Goal: Information Seeking & Learning: Learn about a topic

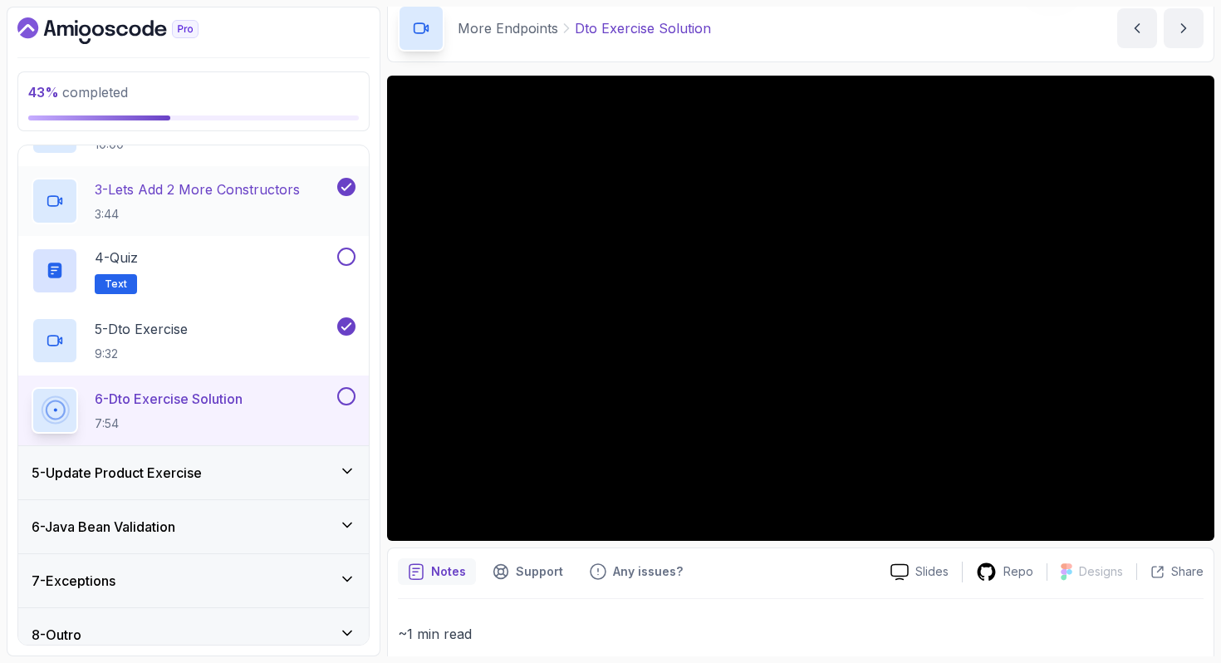
scroll to position [350, 0]
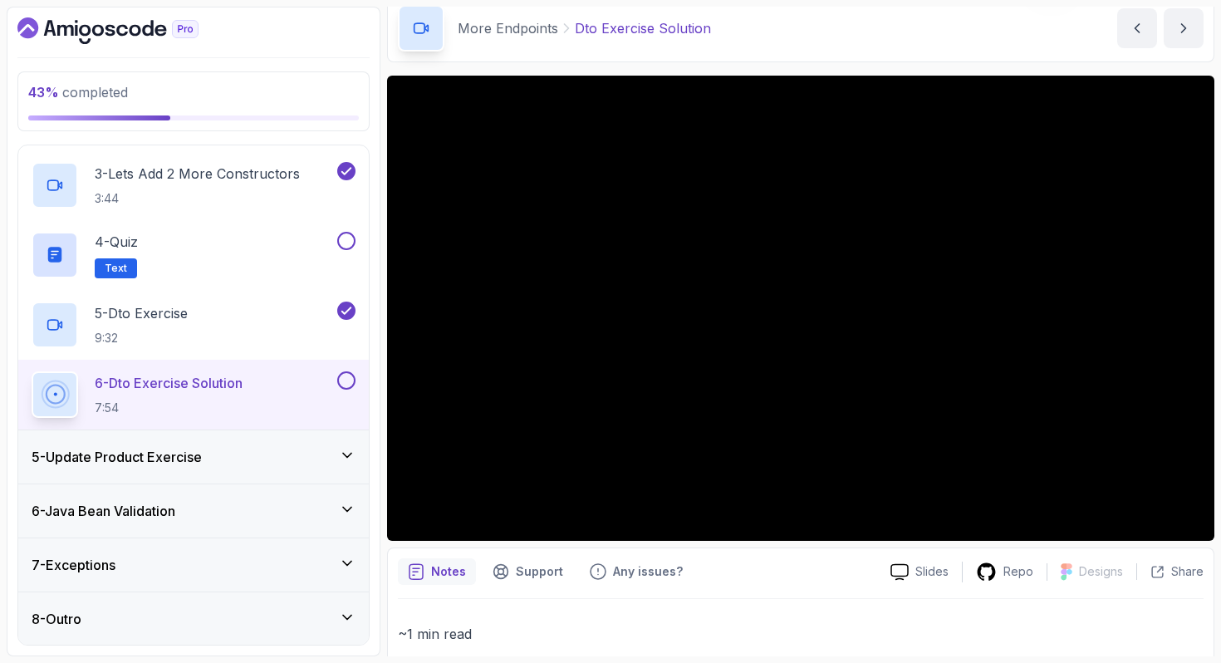
click at [345, 379] on button at bounding box center [346, 380] width 18 height 18
click at [351, 456] on icon at bounding box center [347, 455] width 17 height 17
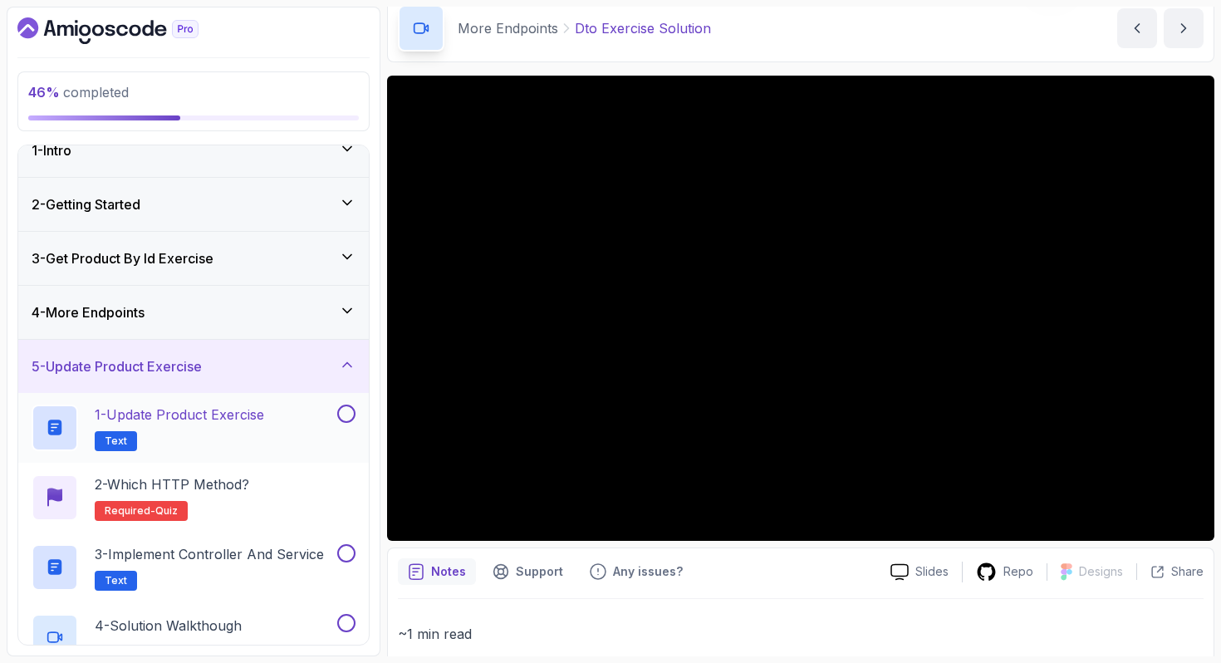
scroll to position [32, 0]
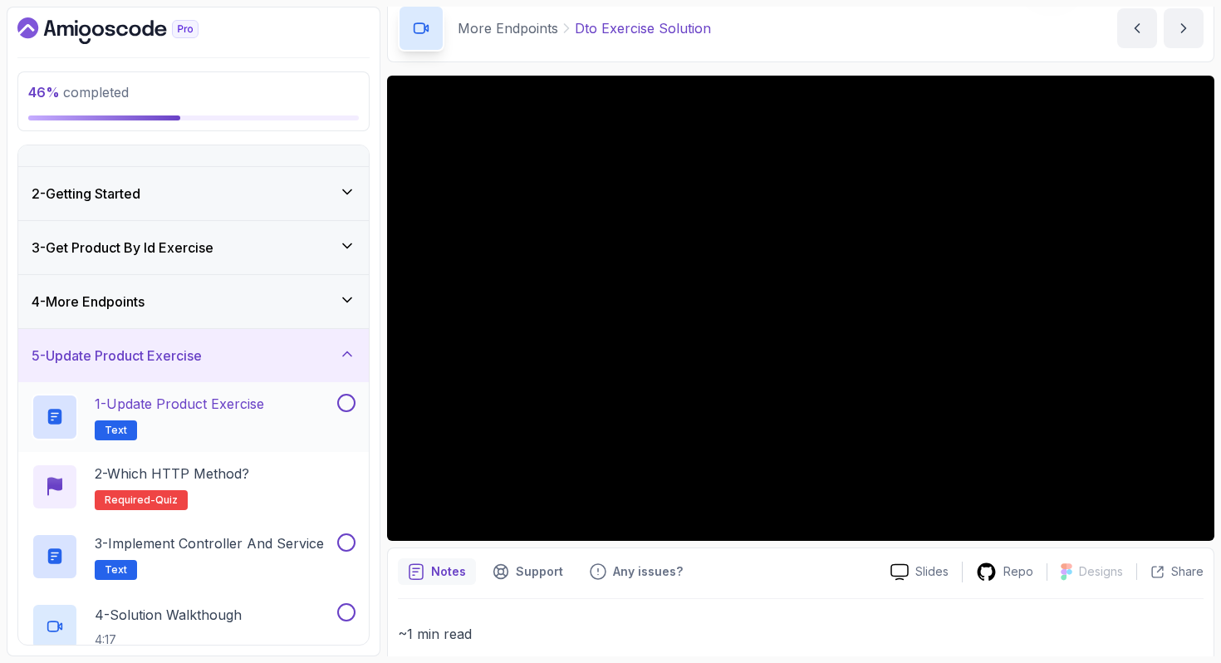
click at [219, 412] on p "1 - Update Product Exercise" at bounding box center [179, 404] width 169 height 20
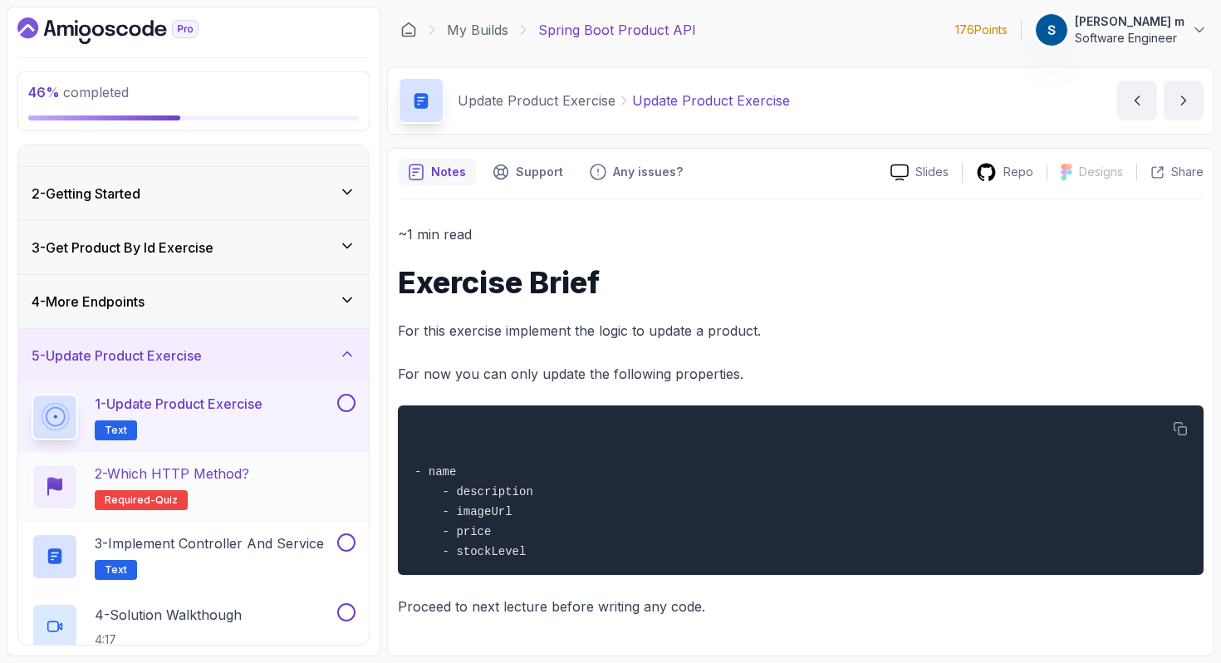
click at [280, 473] on div "2 - Which HTTP Method? Required- quiz" at bounding box center [194, 487] width 324 height 47
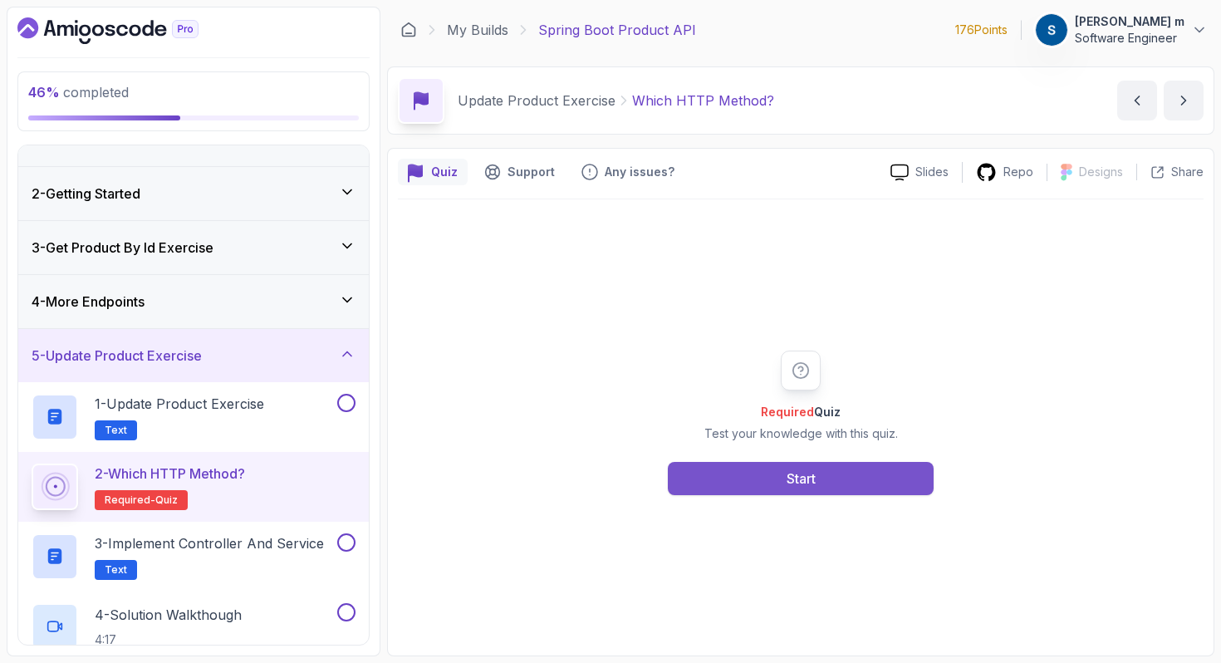
click at [745, 481] on button "Start" at bounding box center [801, 478] width 266 height 33
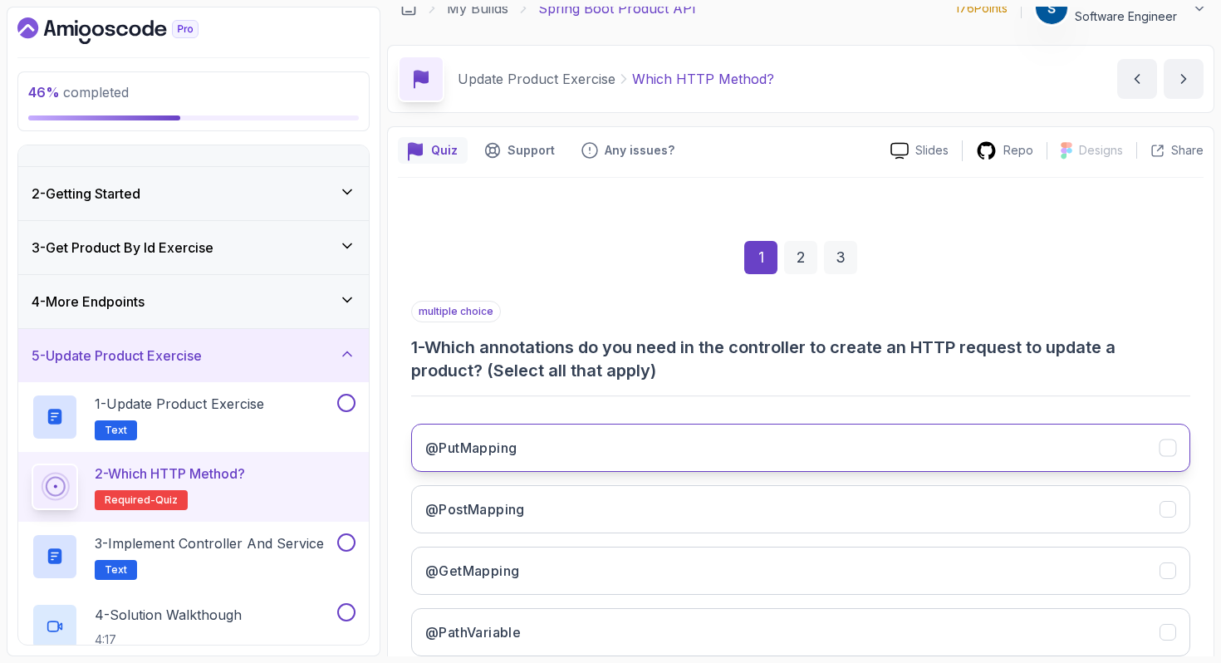
scroll to position [32, 0]
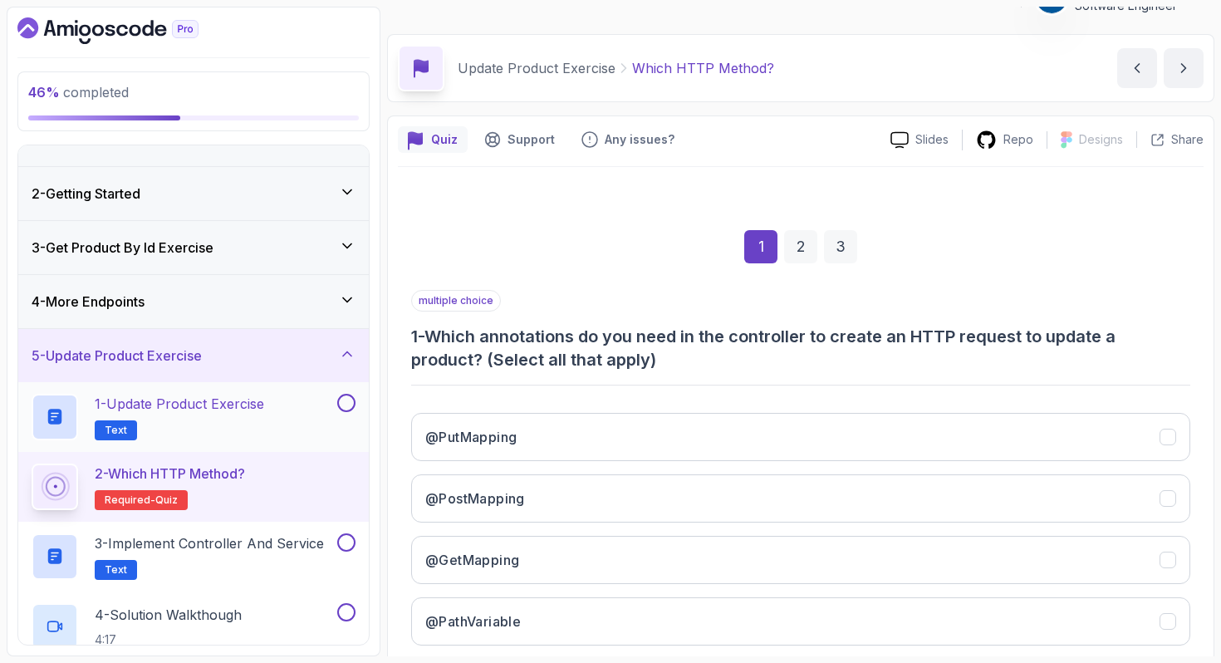
click at [294, 387] on div "1 - Update Product Exercise Text" at bounding box center [193, 417] width 351 height 70
click at [216, 441] on div "1 - Update Product Exercise Text" at bounding box center [193, 417] width 351 height 70
click at [204, 411] on p "1 - Update Product Exercise" at bounding box center [179, 404] width 169 height 20
click at [187, 401] on p "1 - Update Product Exercise" at bounding box center [179, 404] width 169 height 20
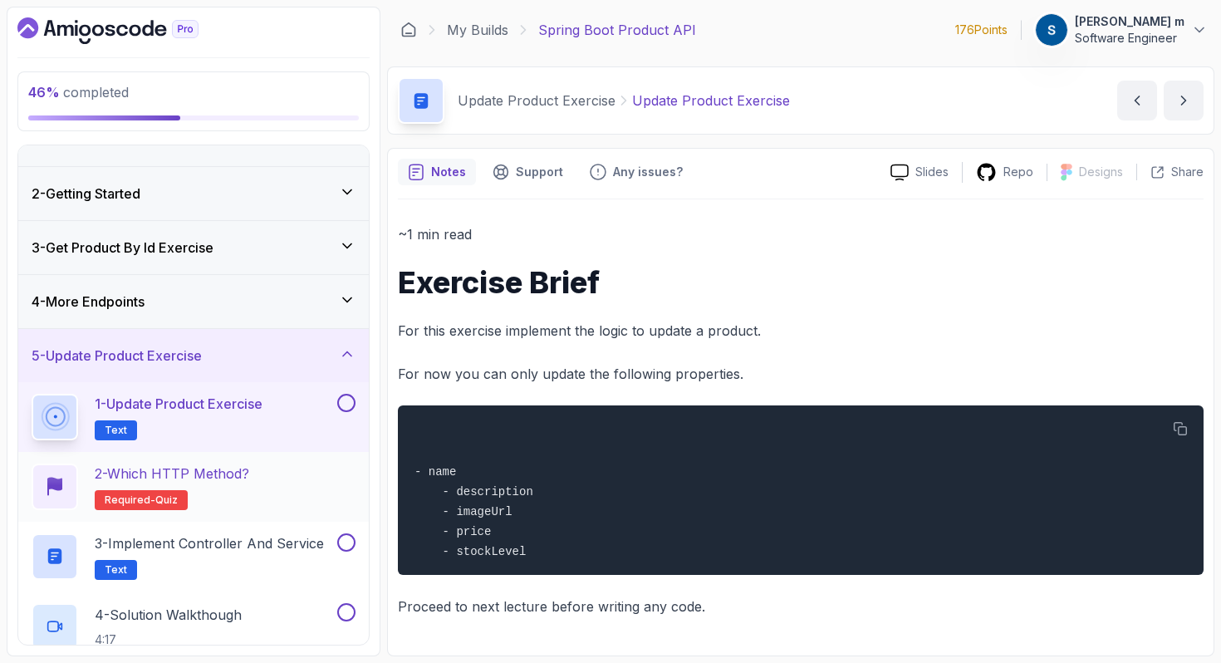
click at [235, 471] on p "2 - Which HTTP Method?" at bounding box center [172, 474] width 155 height 20
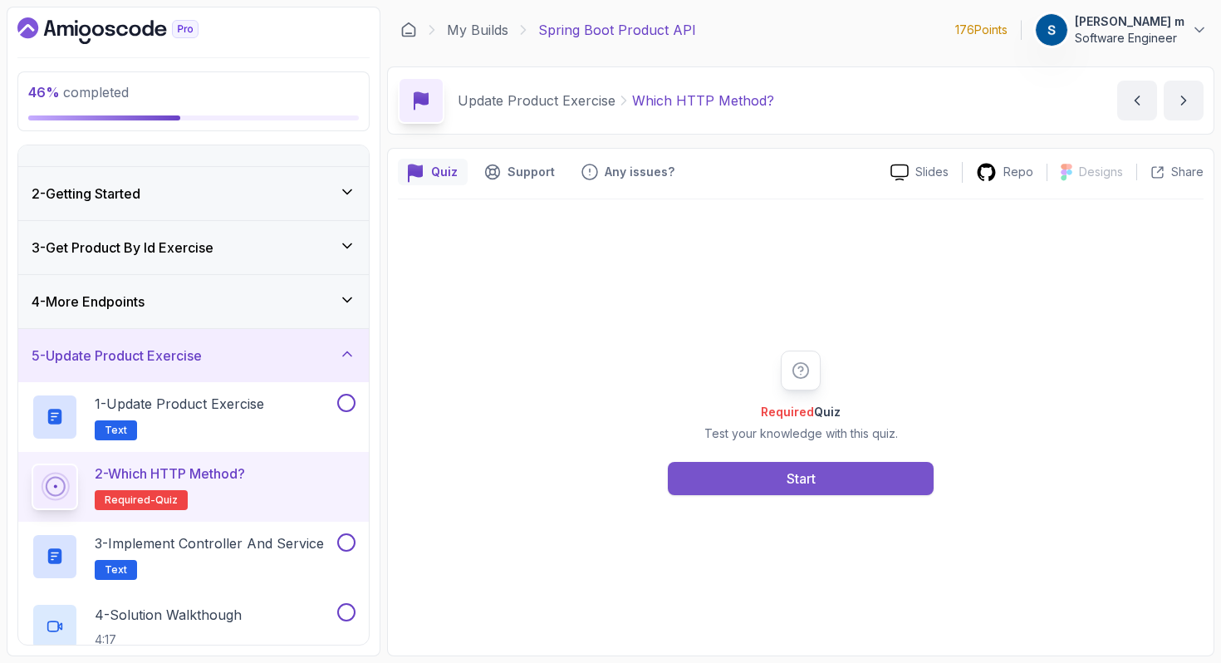
click at [743, 485] on button "Start" at bounding box center [801, 478] width 266 height 33
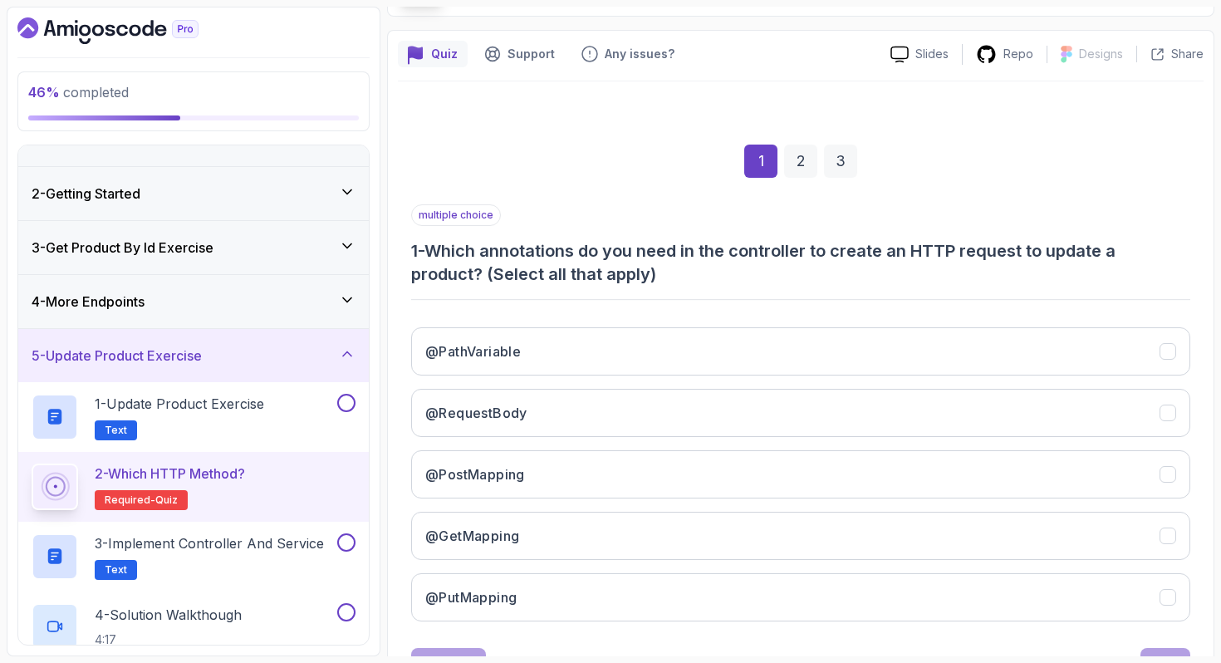
scroll to position [153, 0]
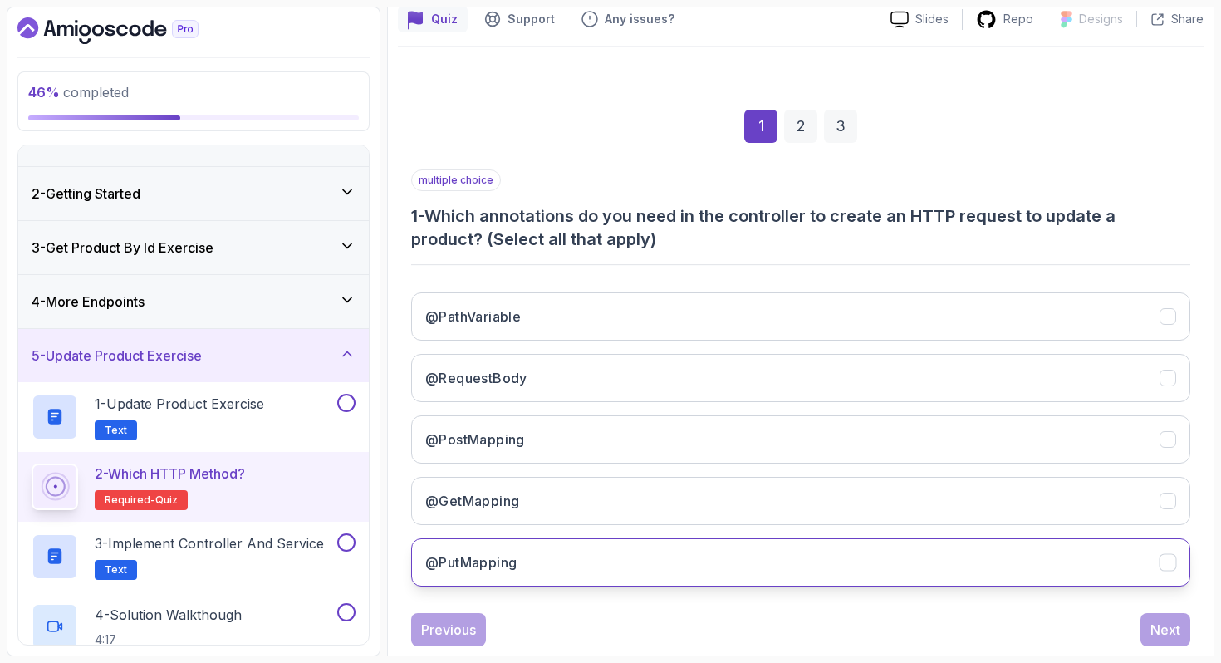
click at [648, 557] on button "@PutMapping" at bounding box center [800, 562] width 779 height 48
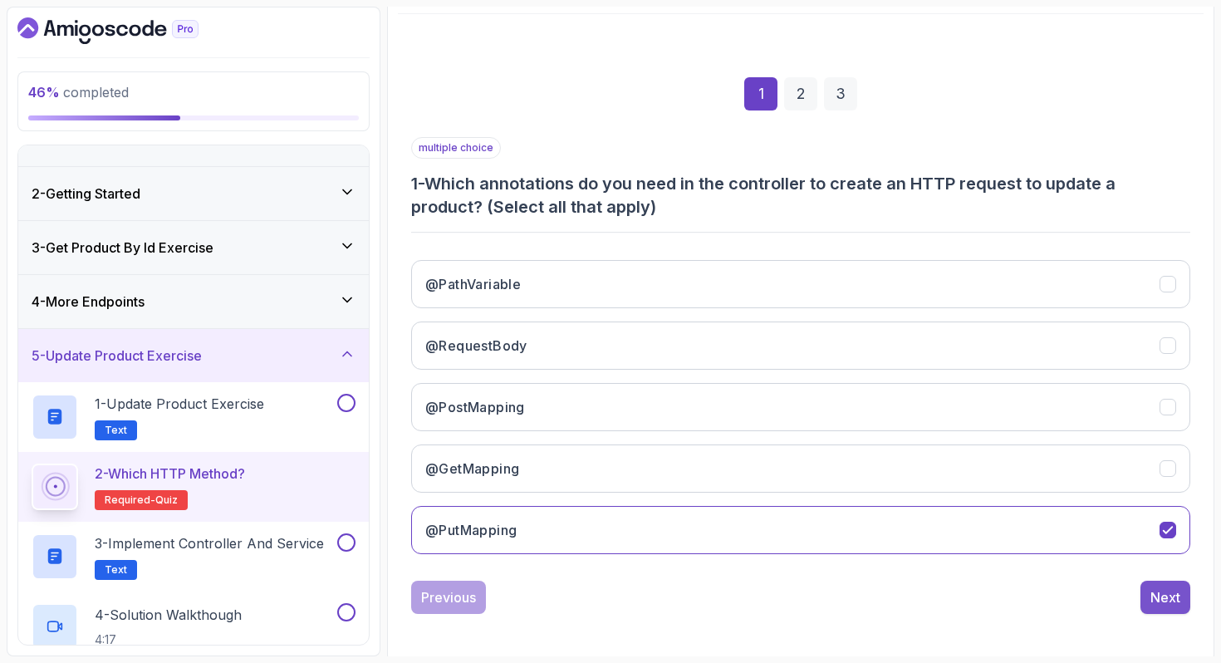
click at [1177, 596] on div "Next" at bounding box center [1165, 597] width 30 height 20
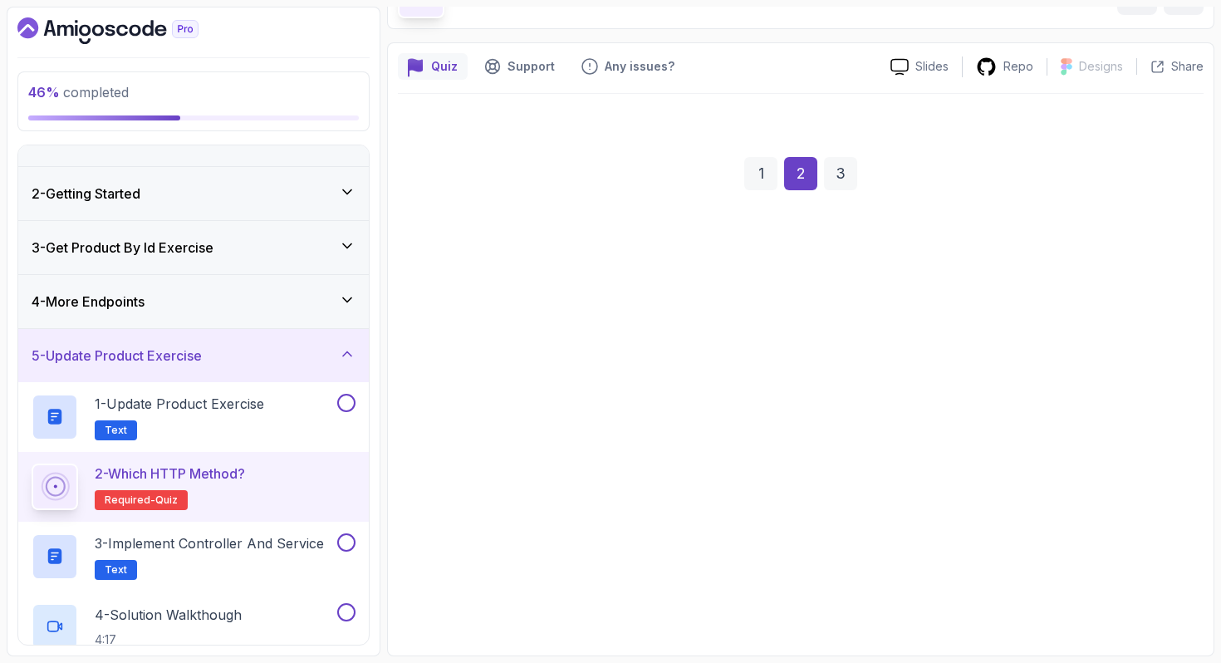
scroll to position [105, 0]
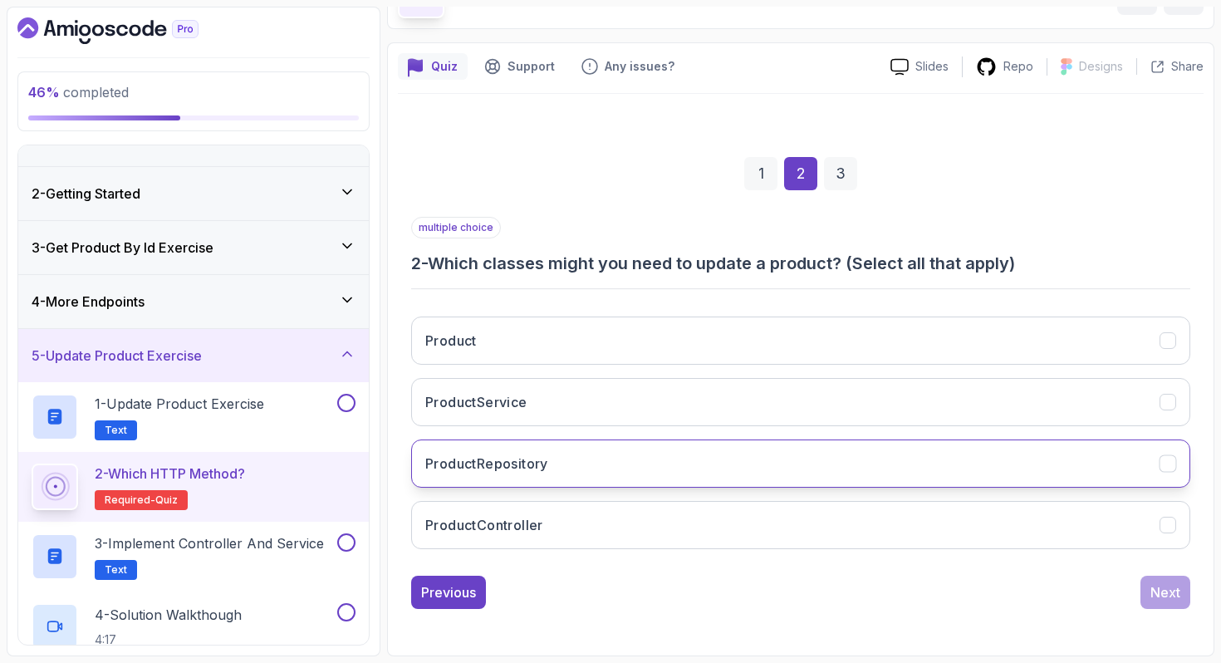
drag, startPoint x: 632, startPoint y: 527, endPoint x: 641, endPoint y: 458, distance: 70.4
click at [632, 527] on button "ProductController" at bounding box center [800, 525] width 779 height 48
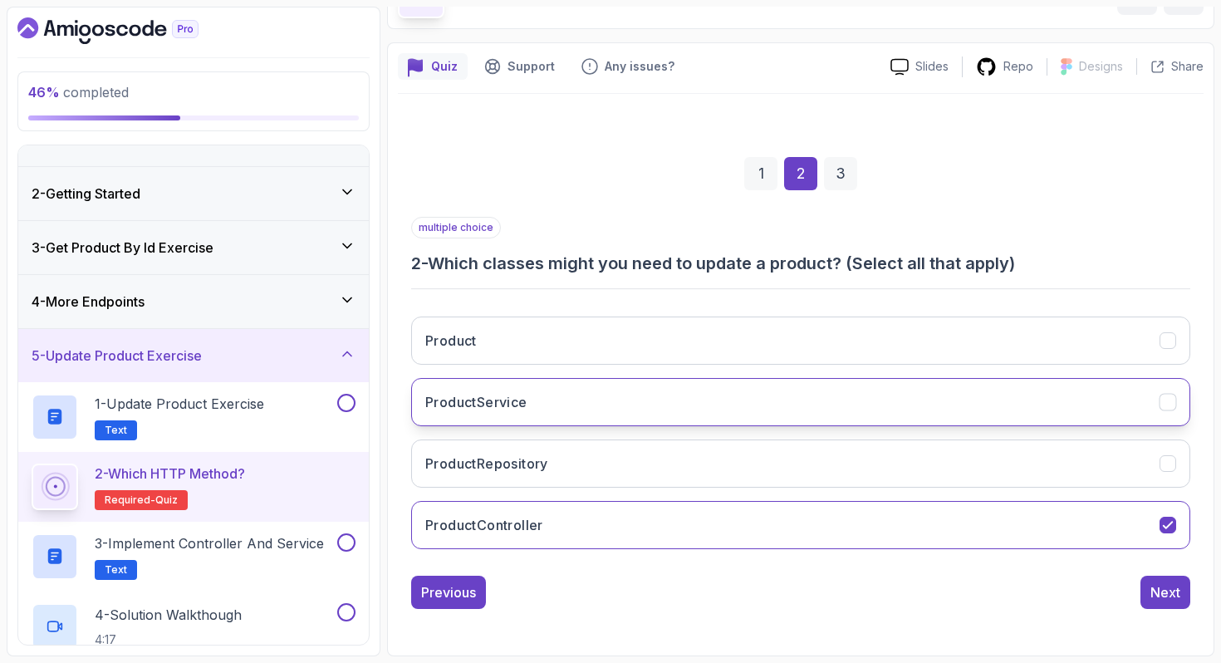
click at [644, 390] on button "ProductService" at bounding box center [800, 402] width 779 height 48
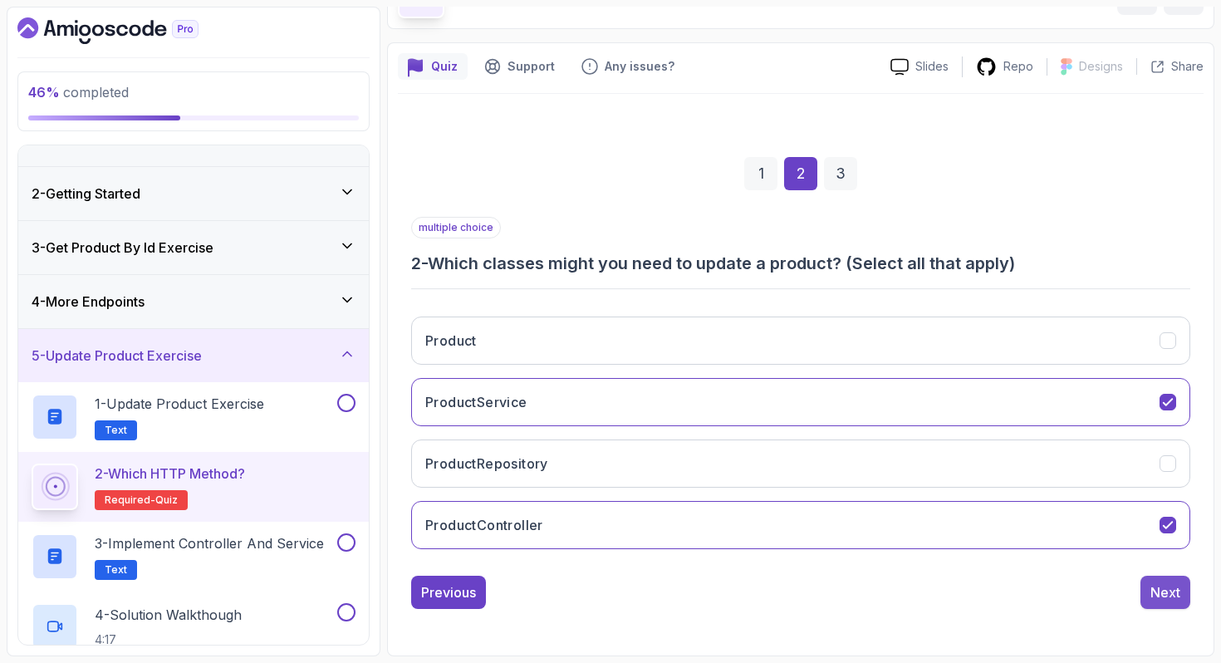
click at [1143, 586] on button "Next" at bounding box center [1165, 592] width 50 height 33
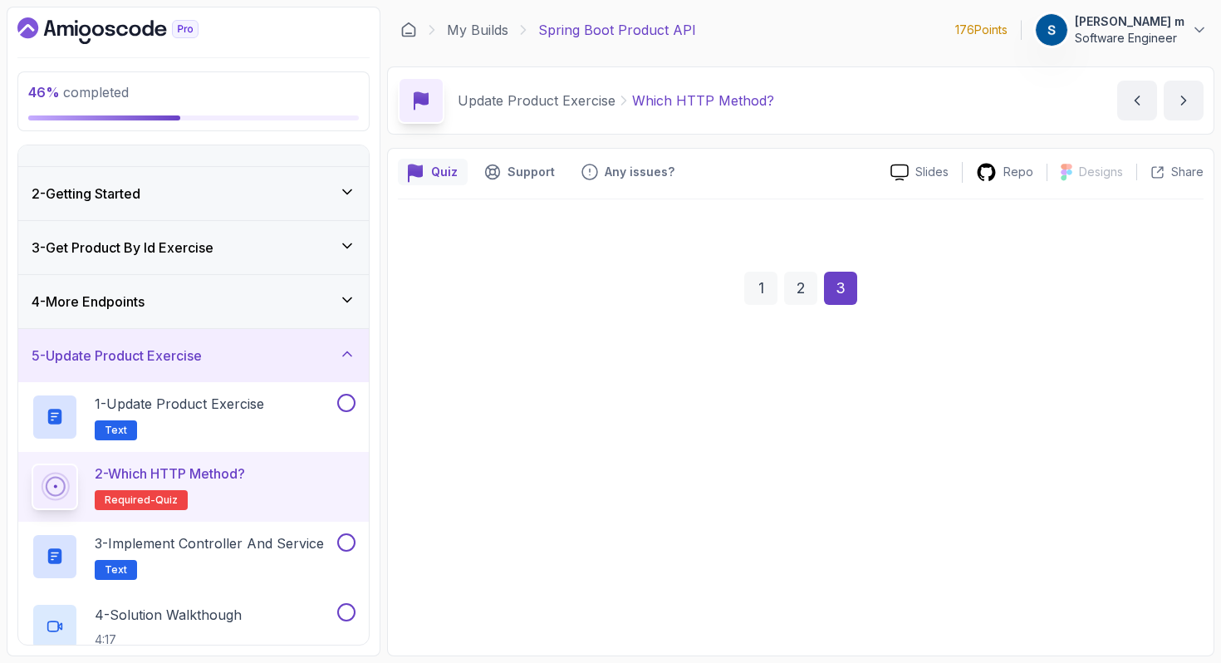
scroll to position [0, 0]
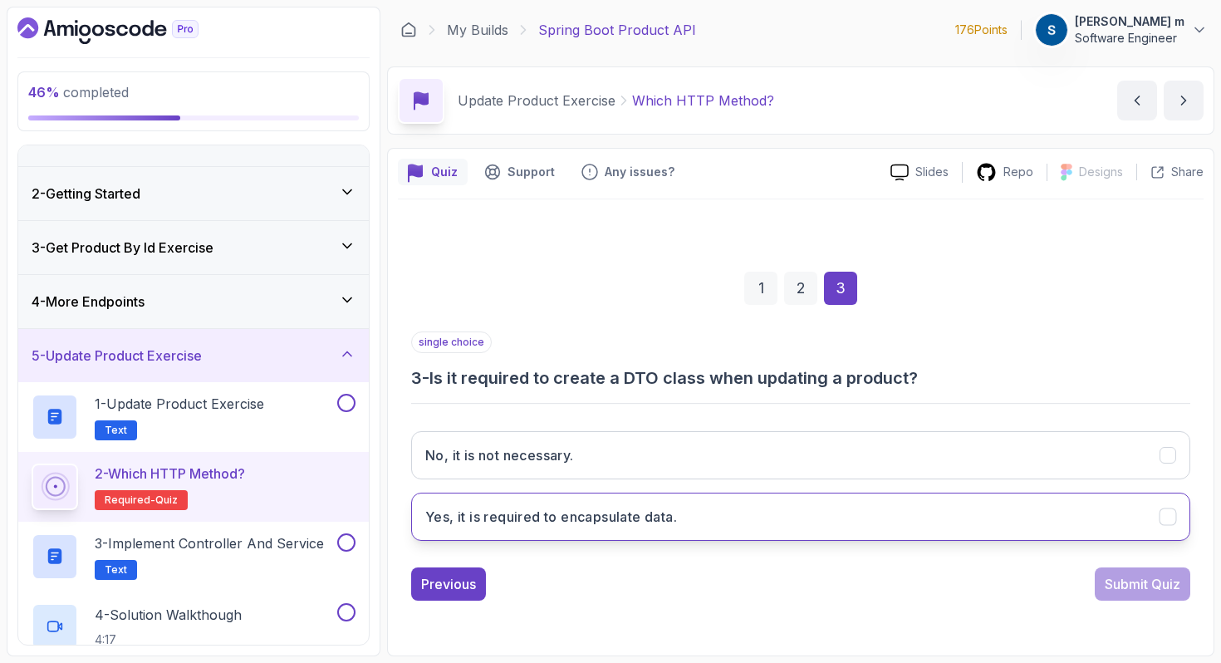
click at [722, 518] on button "Yes, it is required to encapsulate data." at bounding box center [800, 517] width 779 height 48
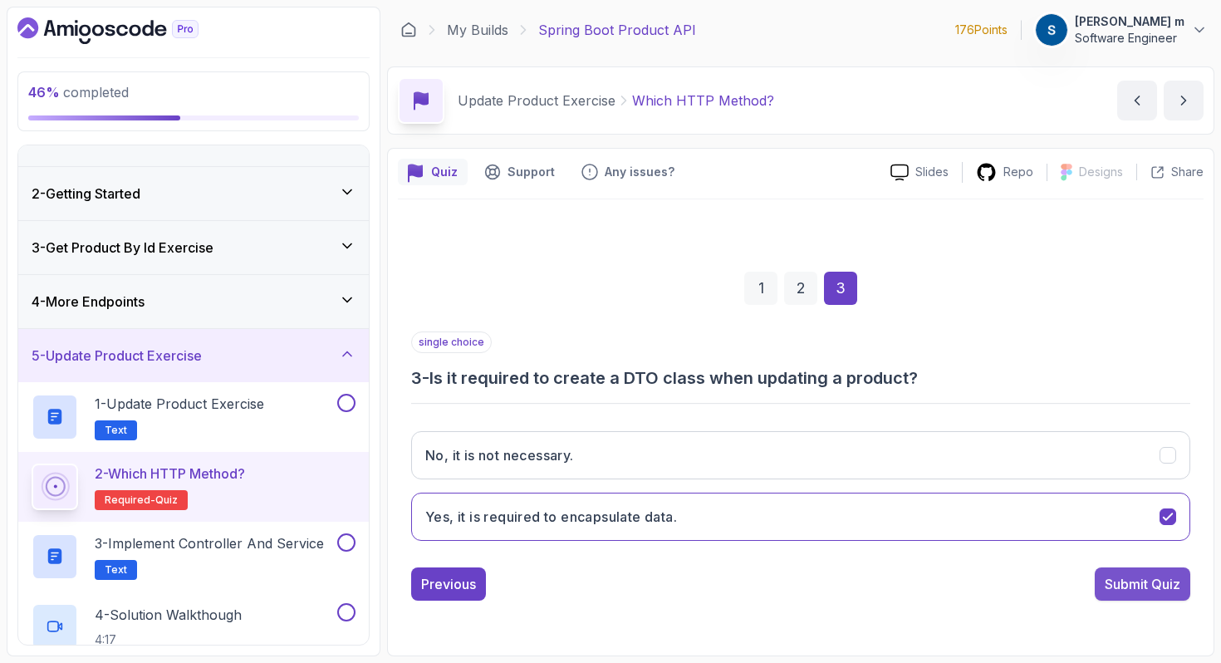
click at [1135, 585] on div "Submit Quiz" at bounding box center [1143, 584] width 76 height 20
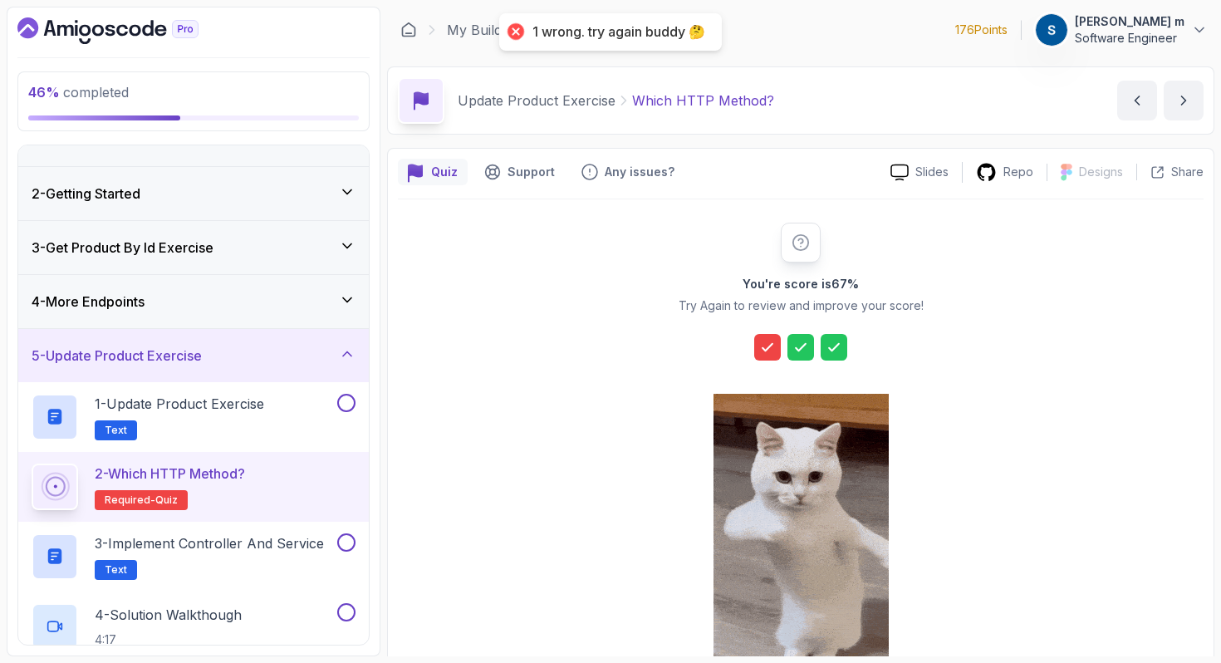
scroll to position [134, 0]
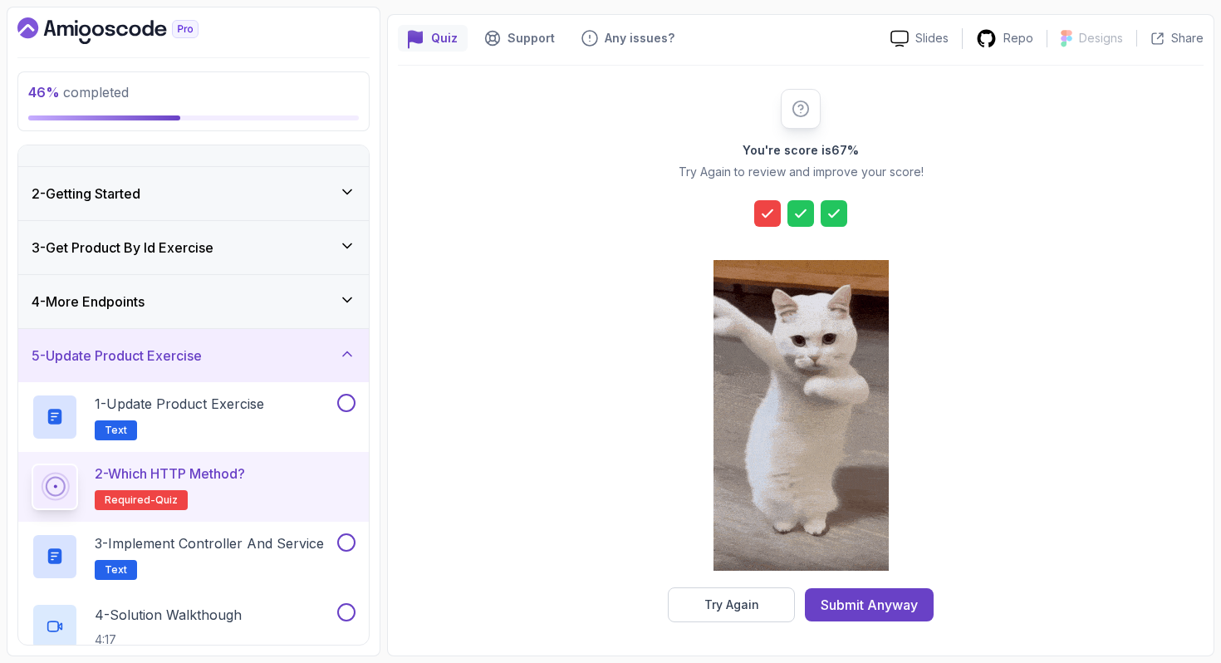
click at [715, 613] on button "Try Again" at bounding box center [731, 604] width 127 height 35
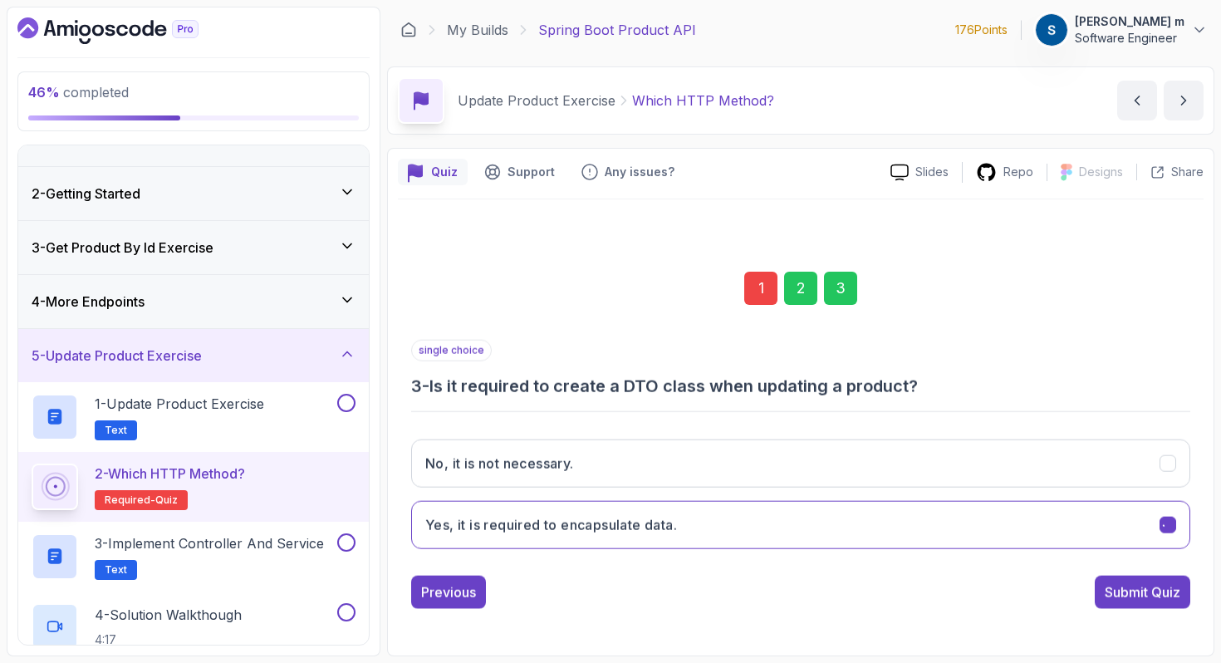
scroll to position [0, 0]
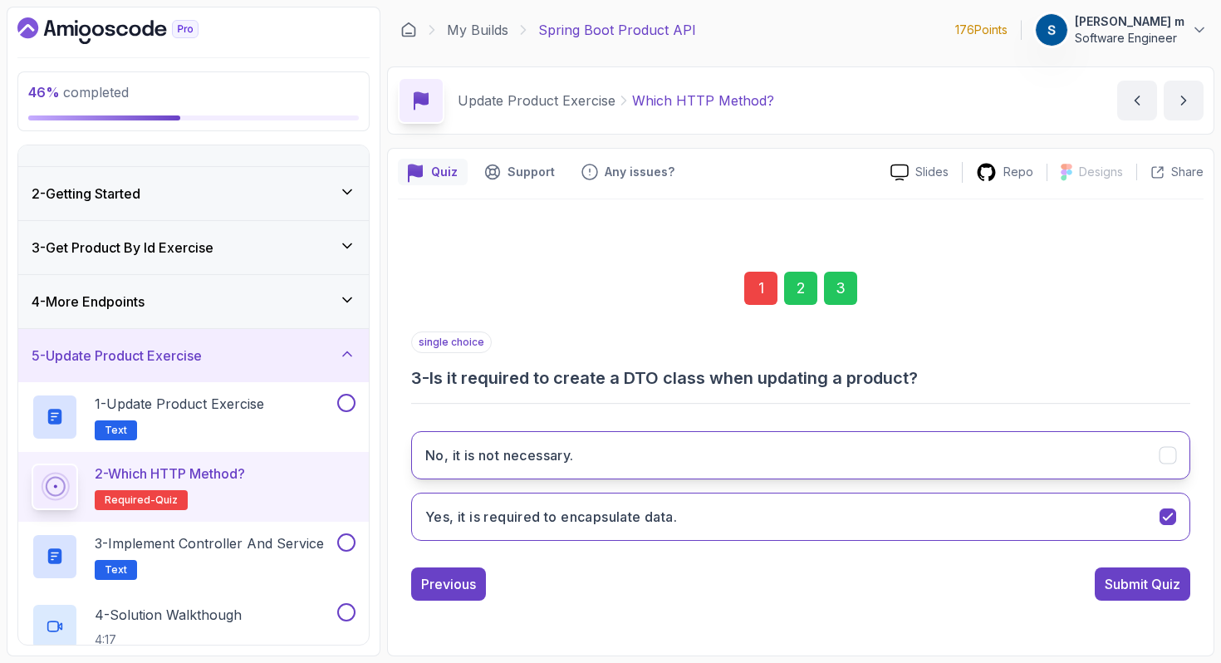
click at [1160, 459] on icon "No, it is not necessary." at bounding box center [1168, 455] width 16 height 16
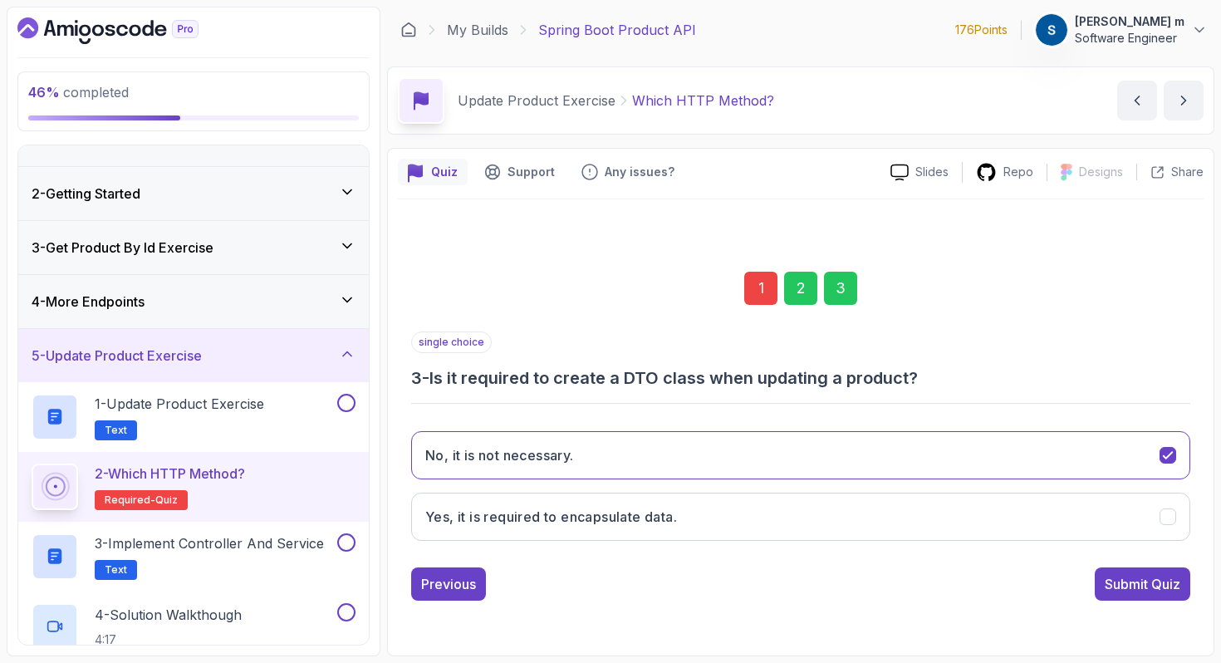
click at [1151, 576] on div "Submit Quiz" at bounding box center [1143, 584] width 76 height 20
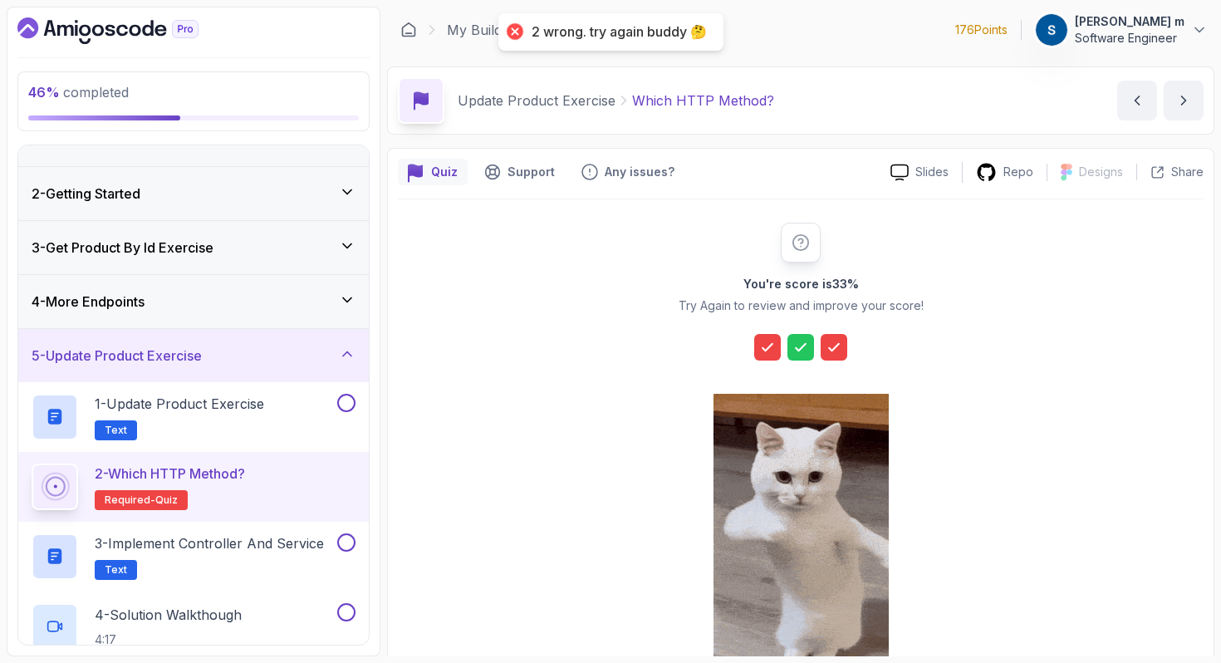
scroll to position [134, 0]
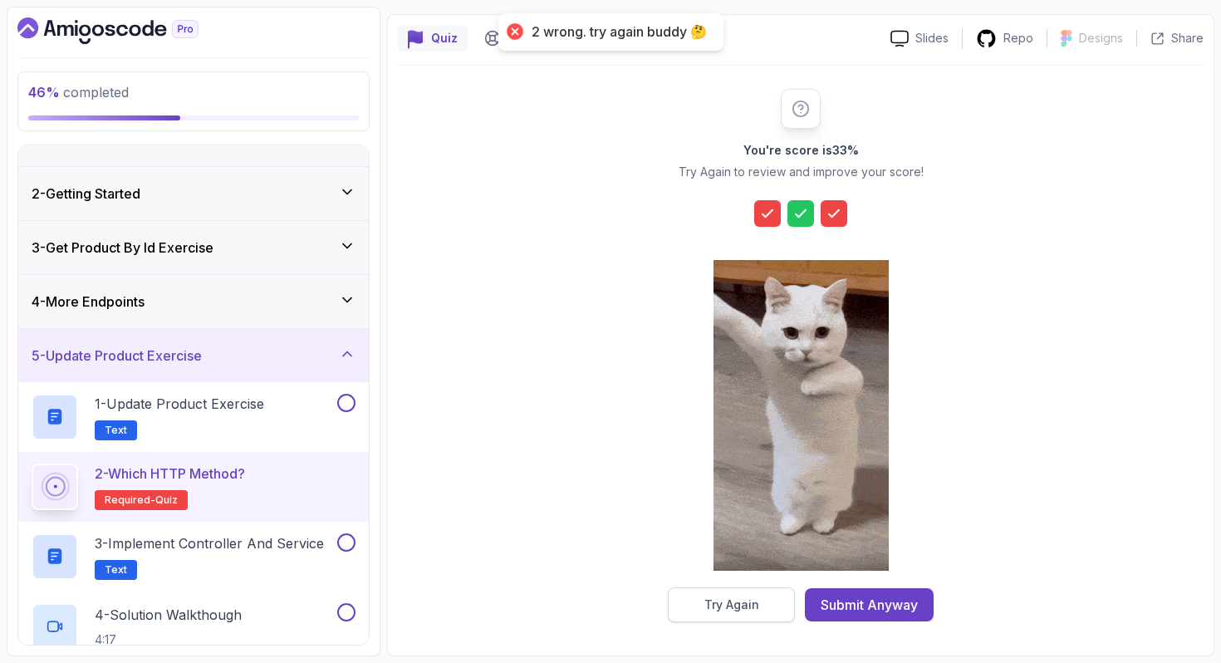
click at [734, 601] on div "Try Again" at bounding box center [731, 604] width 55 height 17
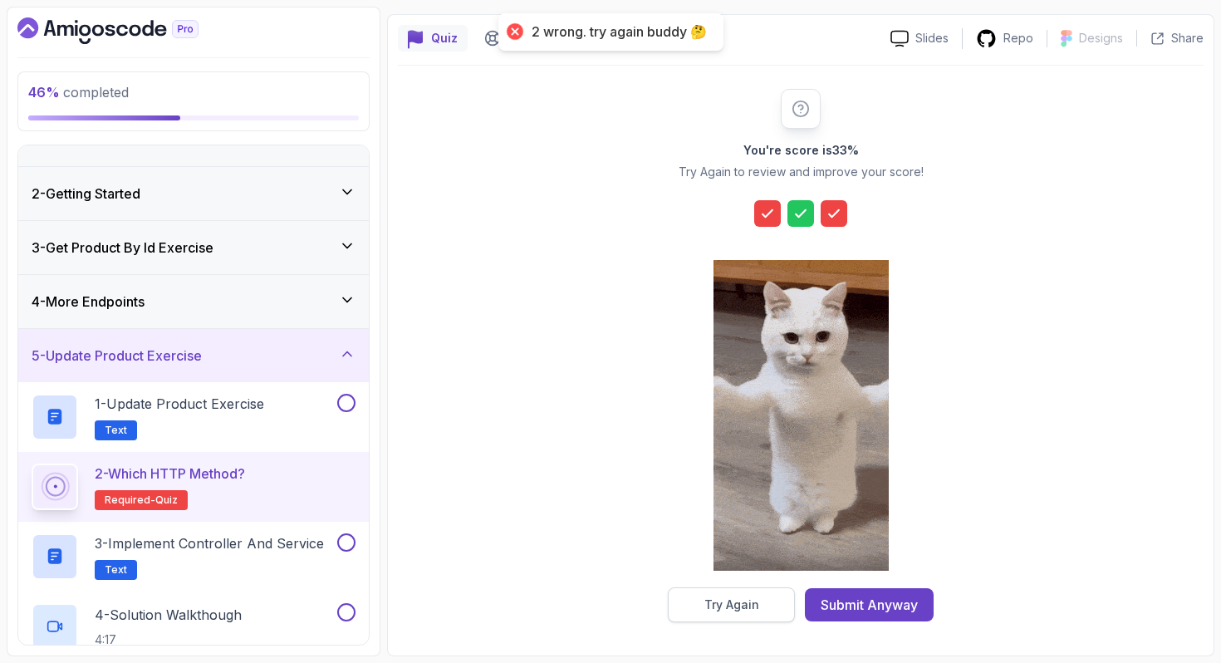
scroll to position [0, 0]
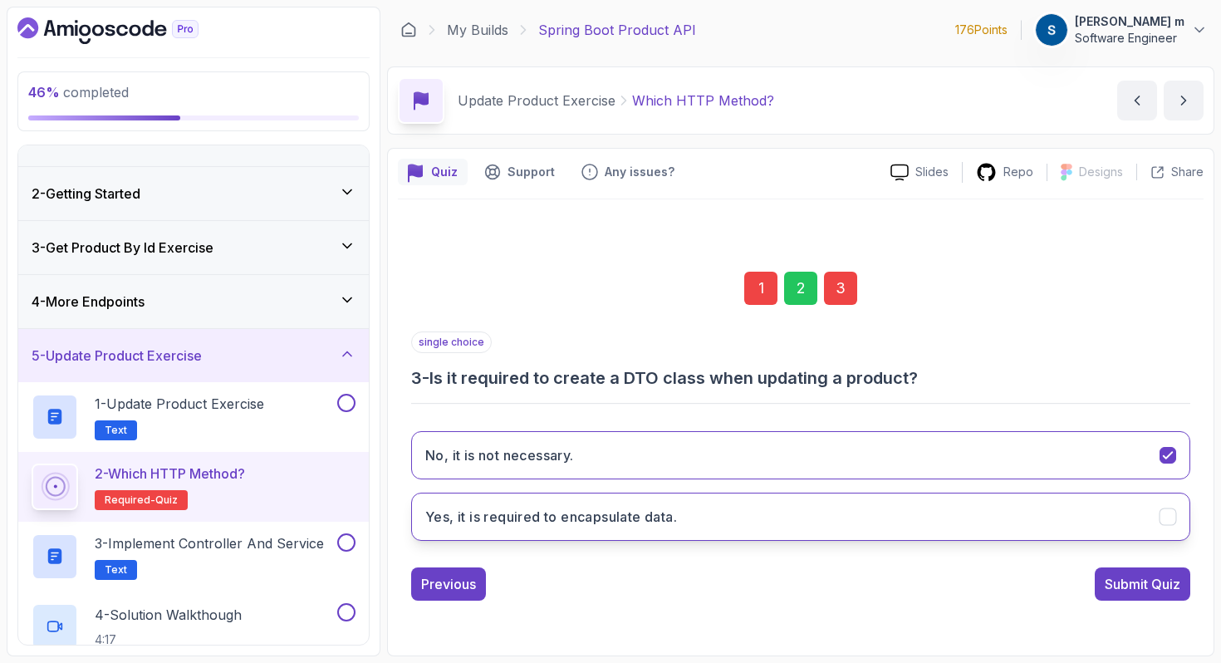
click at [1039, 522] on button "Yes, it is required to encapsulate data." at bounding box center [800, 517] width 779 height 48
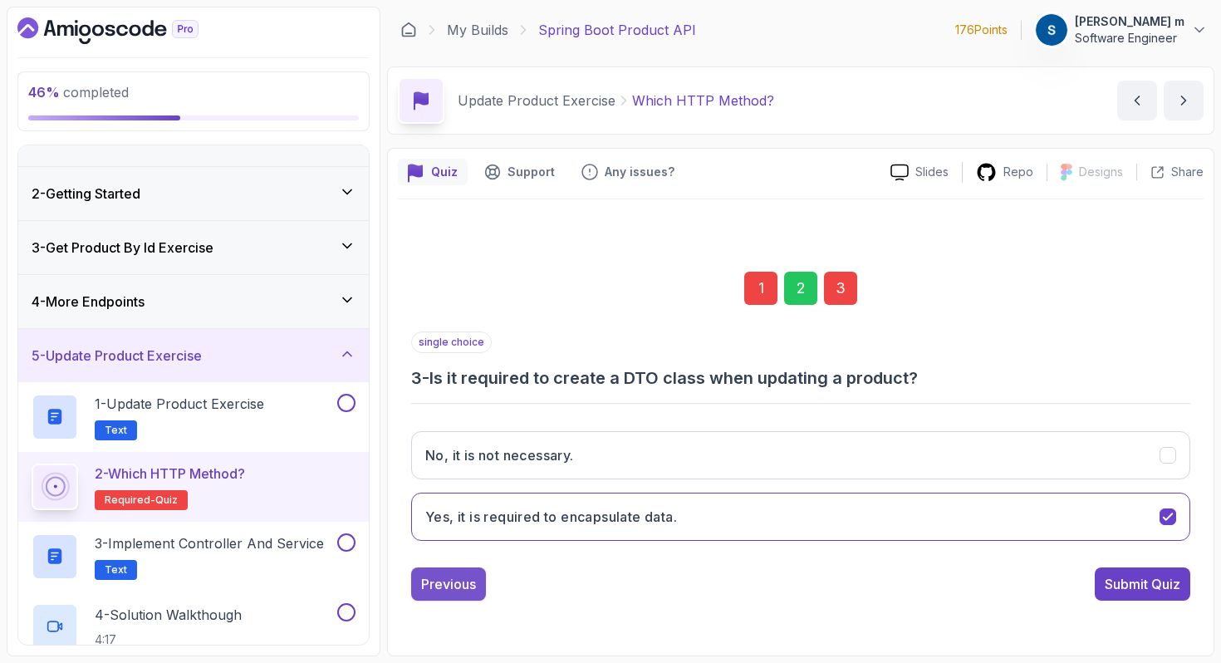
click at [464, 581] on div "Previous" at bounding box center [448, 584] width 55 height 20
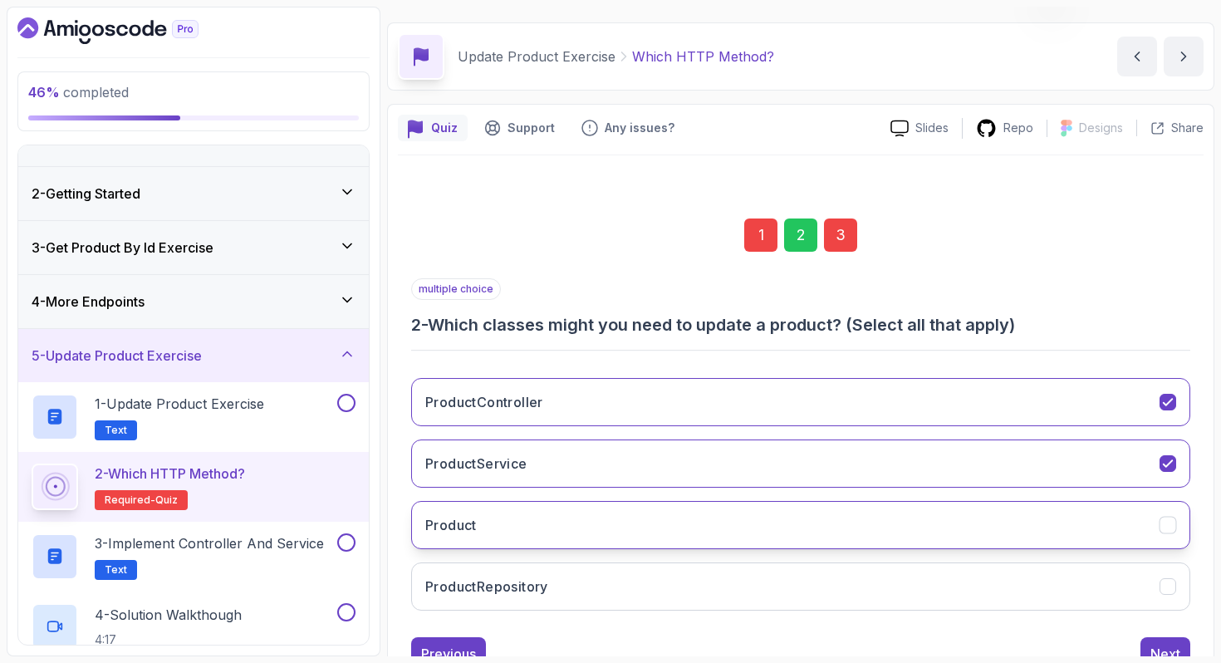
scroll to position [96, 0]
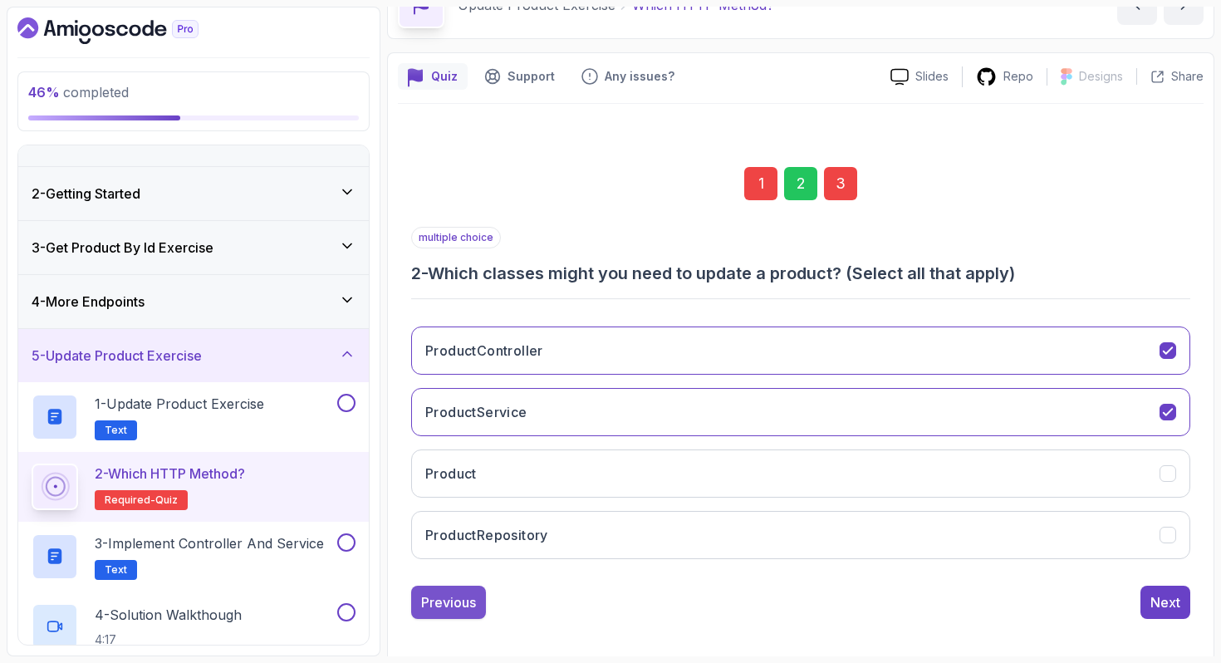
click at [472, 591] on button "Previous" at bounding box center [448, 602] width 75 height 33
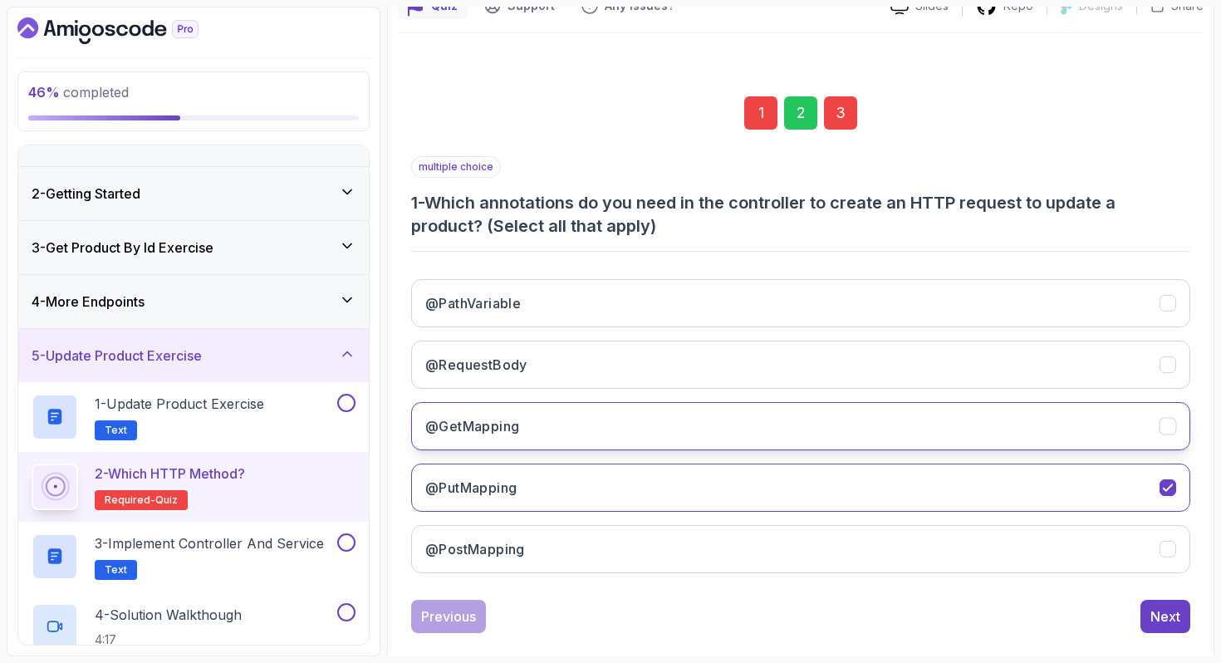
scroll to position [190, 0]
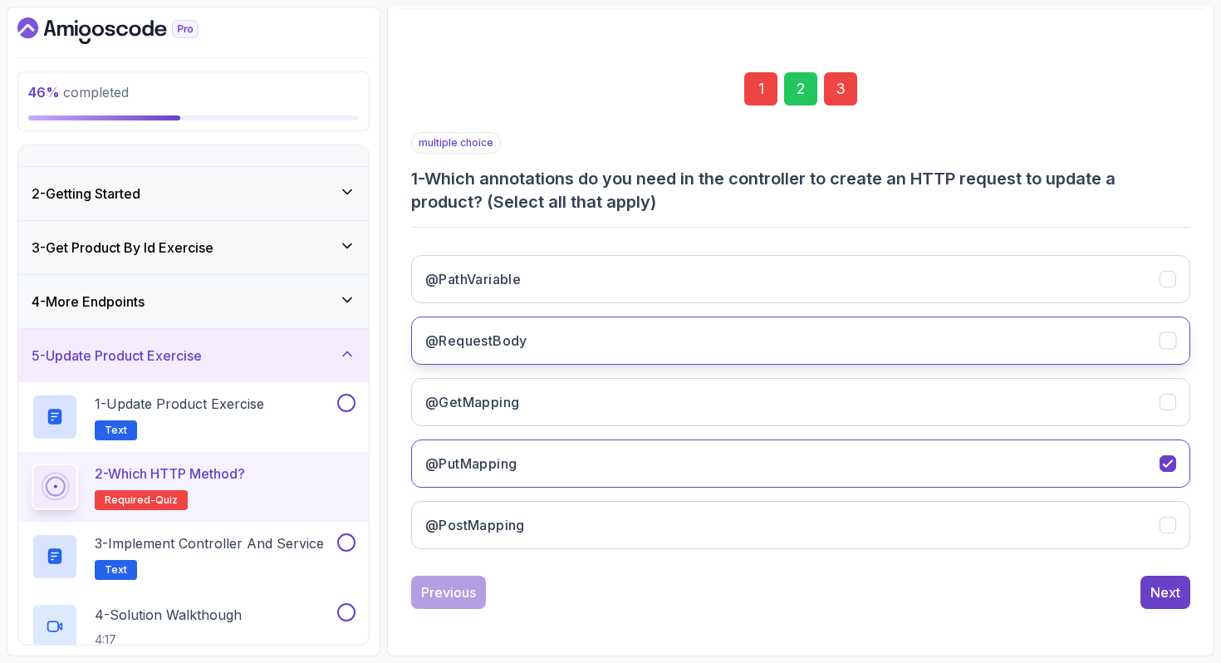
click at [604, 341] on button "@RequestBody" at bounding box center [800, 340] width 779 height 48
click at [608, 357] on button "@RequestBody" at bounding box center [800, 340] width 779 height 48
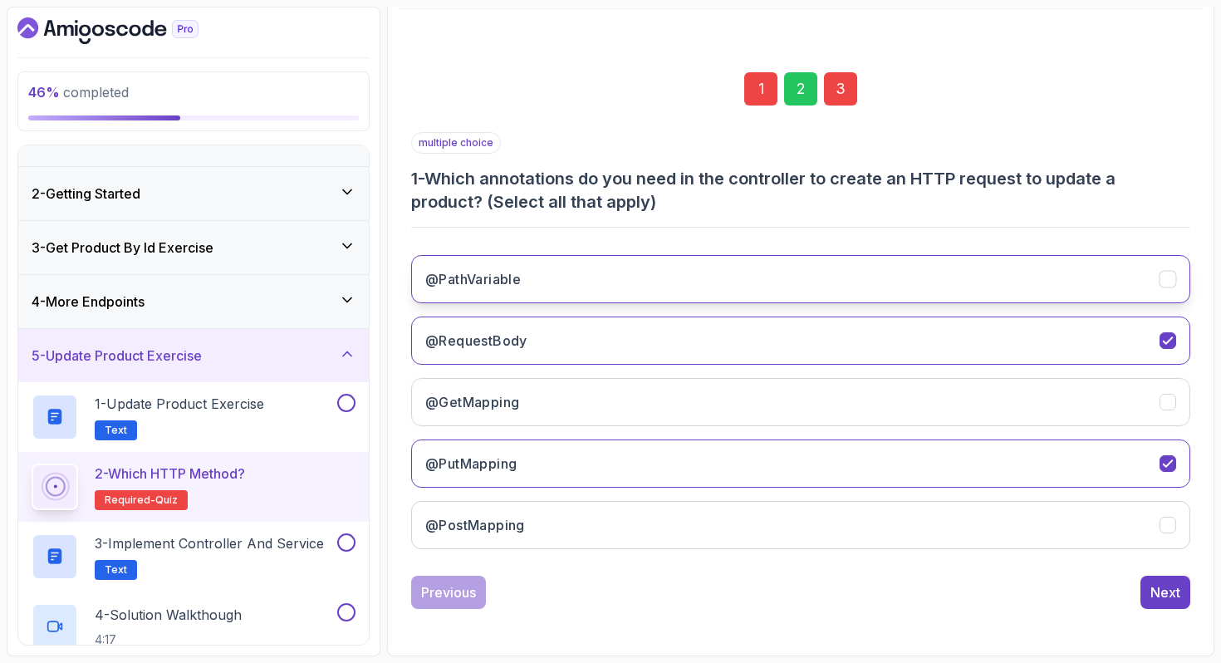
click at [597, 282] on button "@PathVariable" at bounding box center [800, 279] width 779 height 48
click at [1163, 583] on div "Next" at bounding box center [1165, 592] width 30 height 20
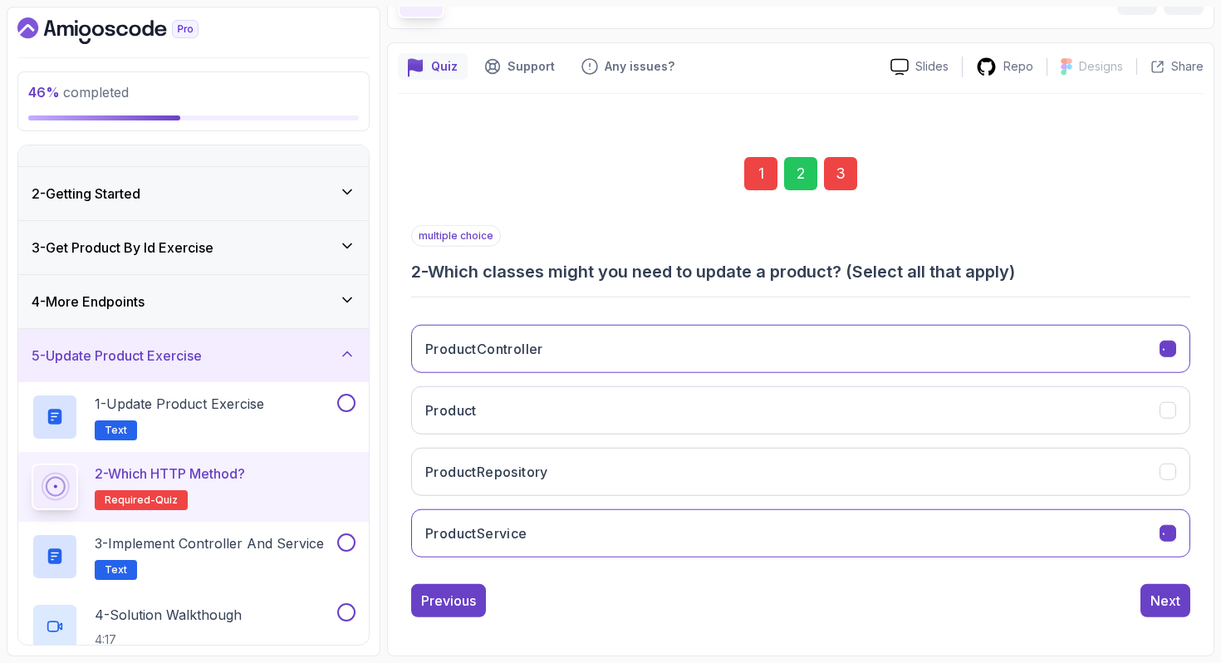
scroll to position [105, 0]
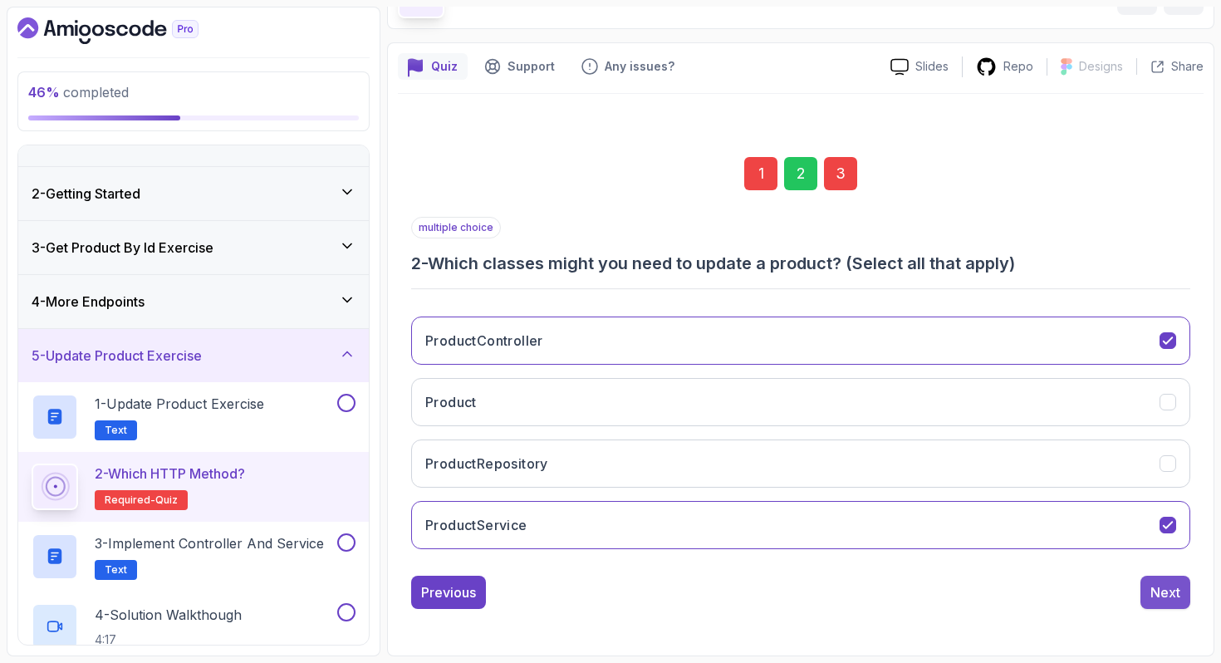
click at [1171, 596] on div "Next" at bounding box center [1165, 592] width 30 height 20
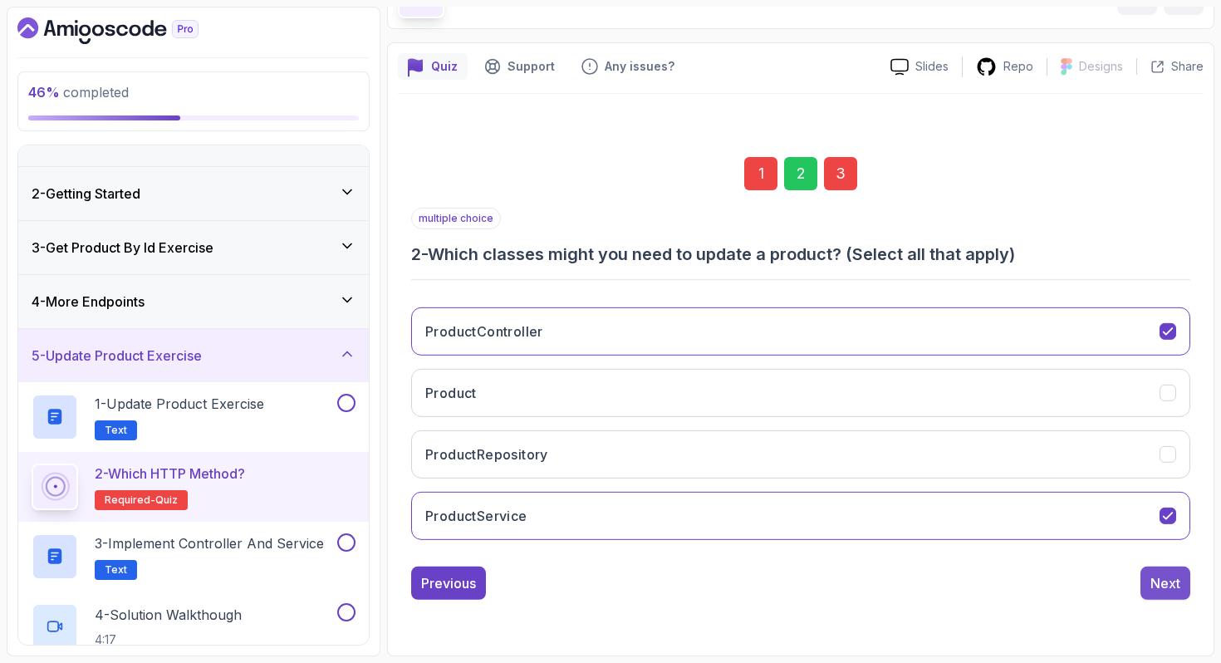
scroll to position [0, 0]
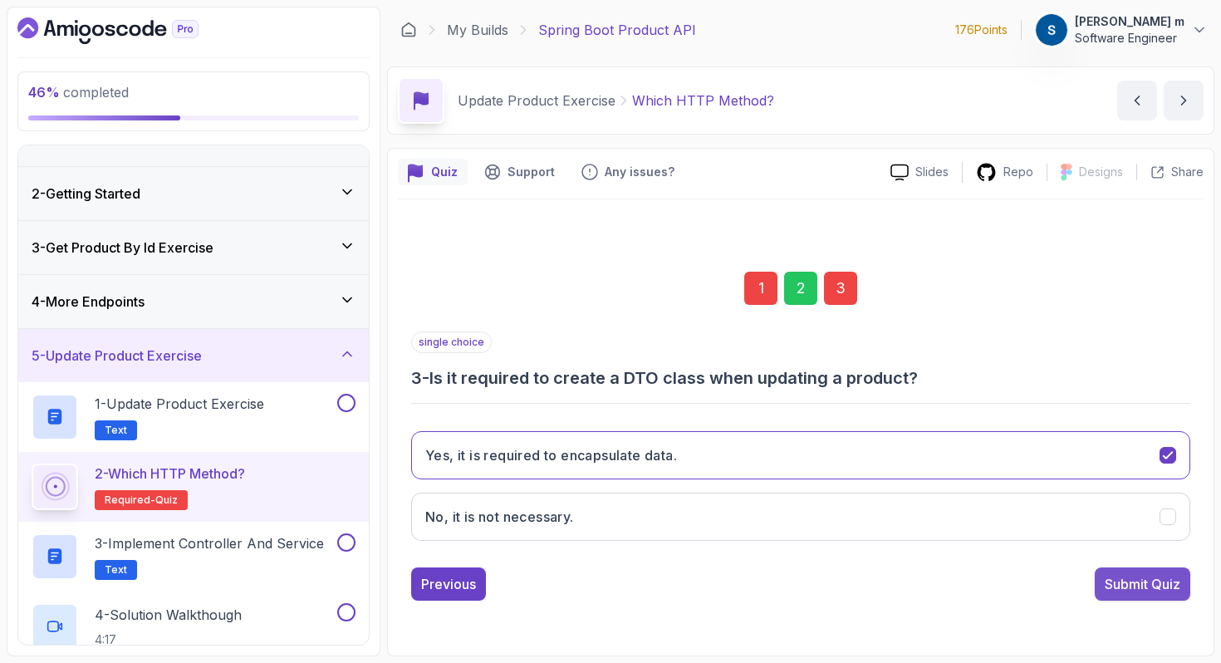
click at [1154, 581] on div "Submit Quiz" at bounding box center [1143, 584] width 76 height 20
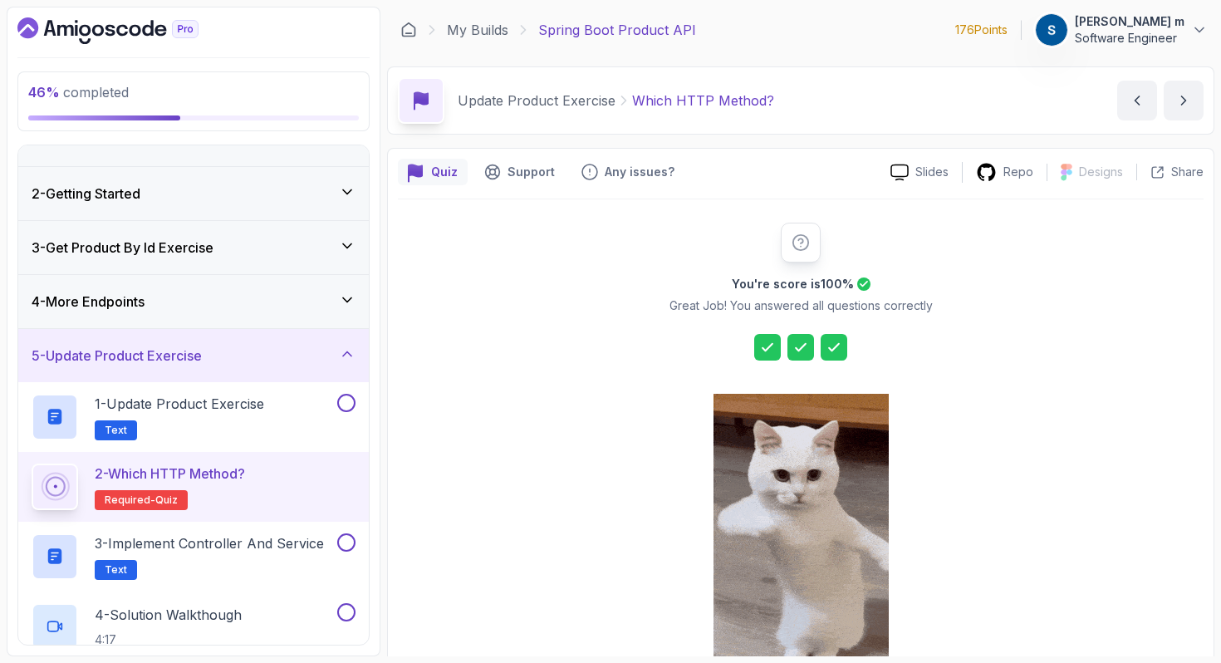
scroll to position [134, 0]
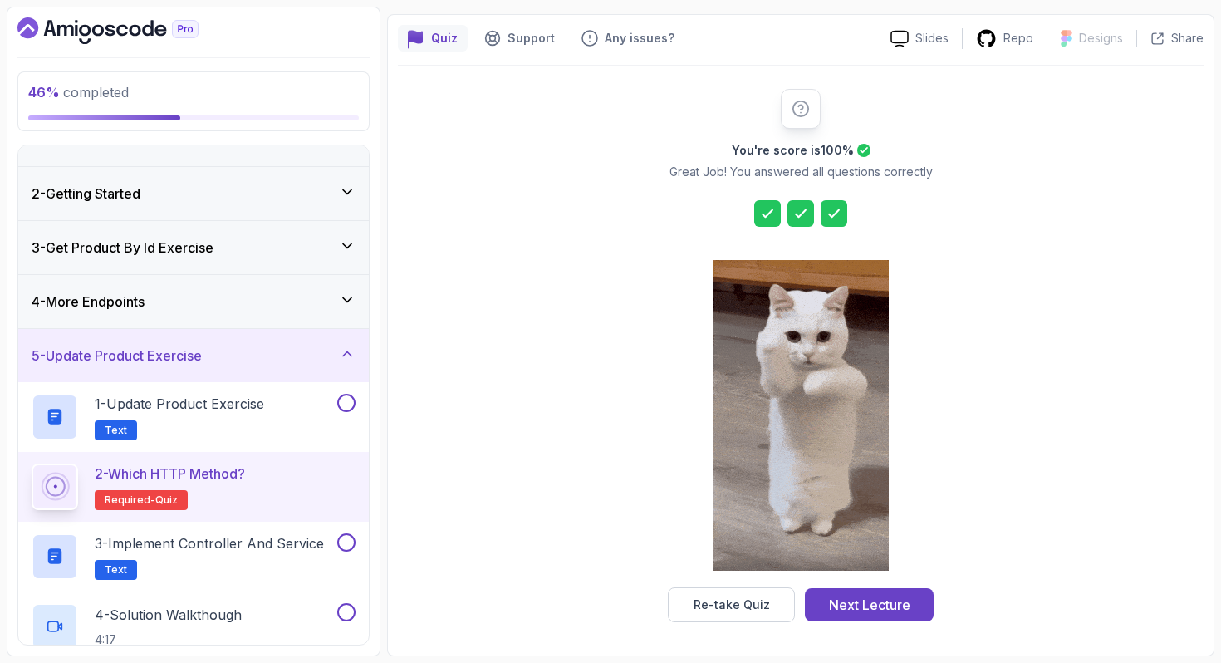
click at [913, 609] on button "Next Lecture" at bounding box center [869, 604] width 129 height 33
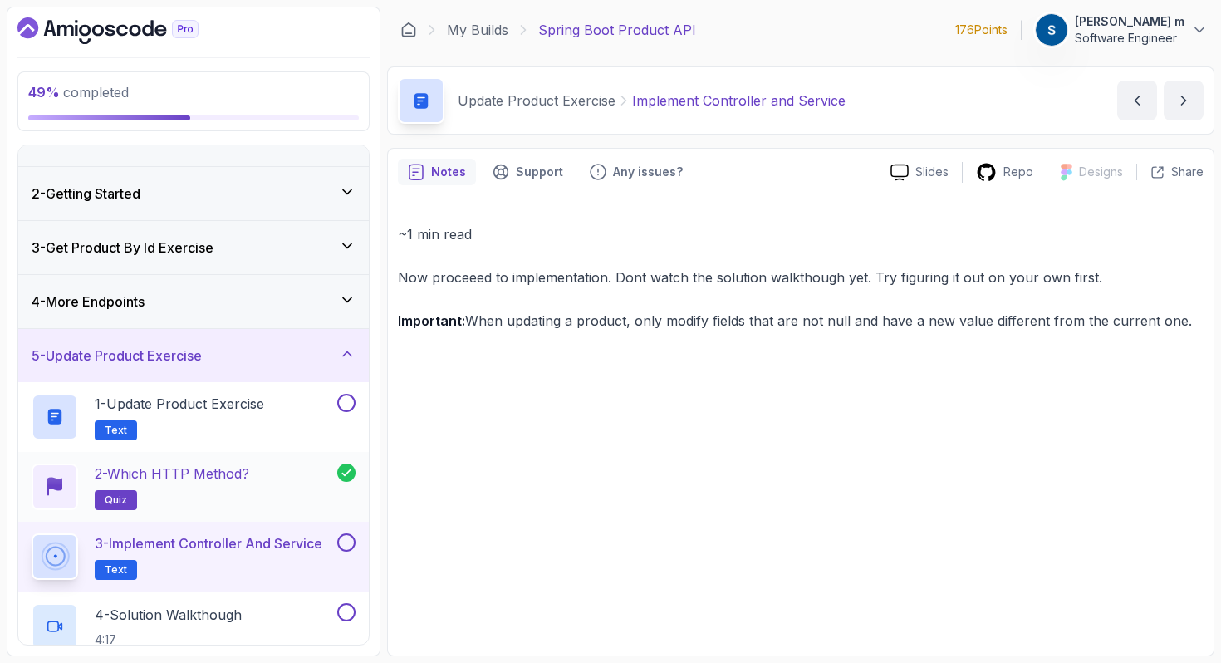
click at [263, 470] on div "2 - Which HTTP Method? quiz" at bounding box center [185, 487] width 306 height 47
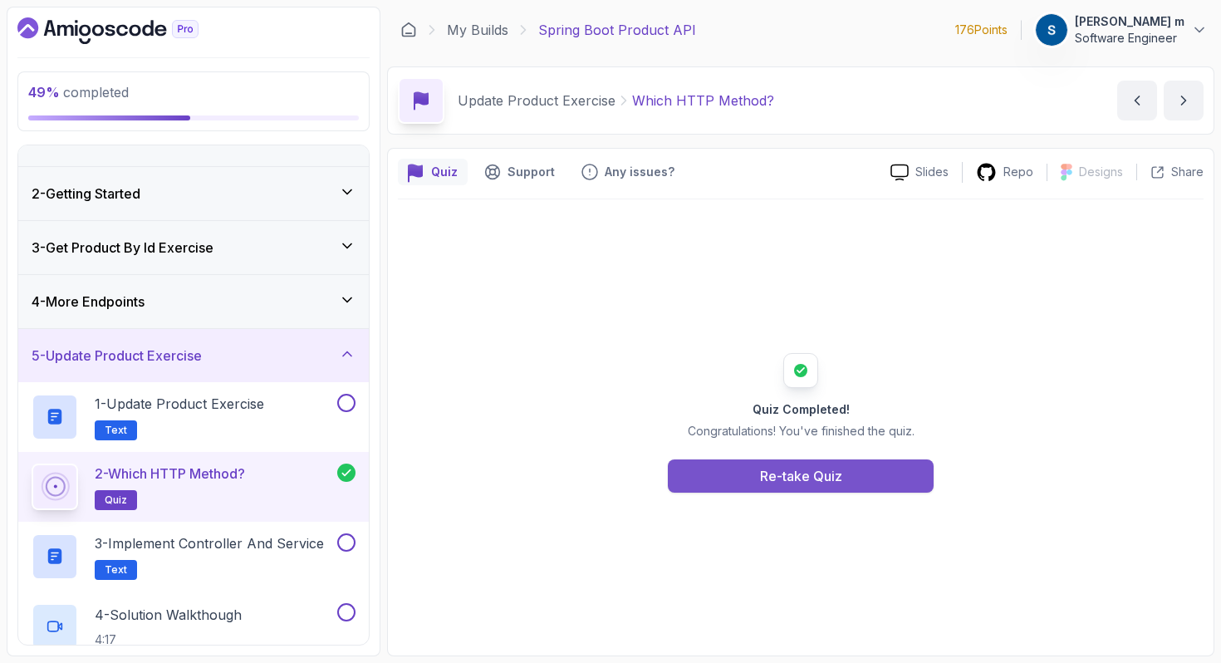
click at [778, 480] on div "Re-take Quiz" at bounding box center [801, 476] width 82 height 20
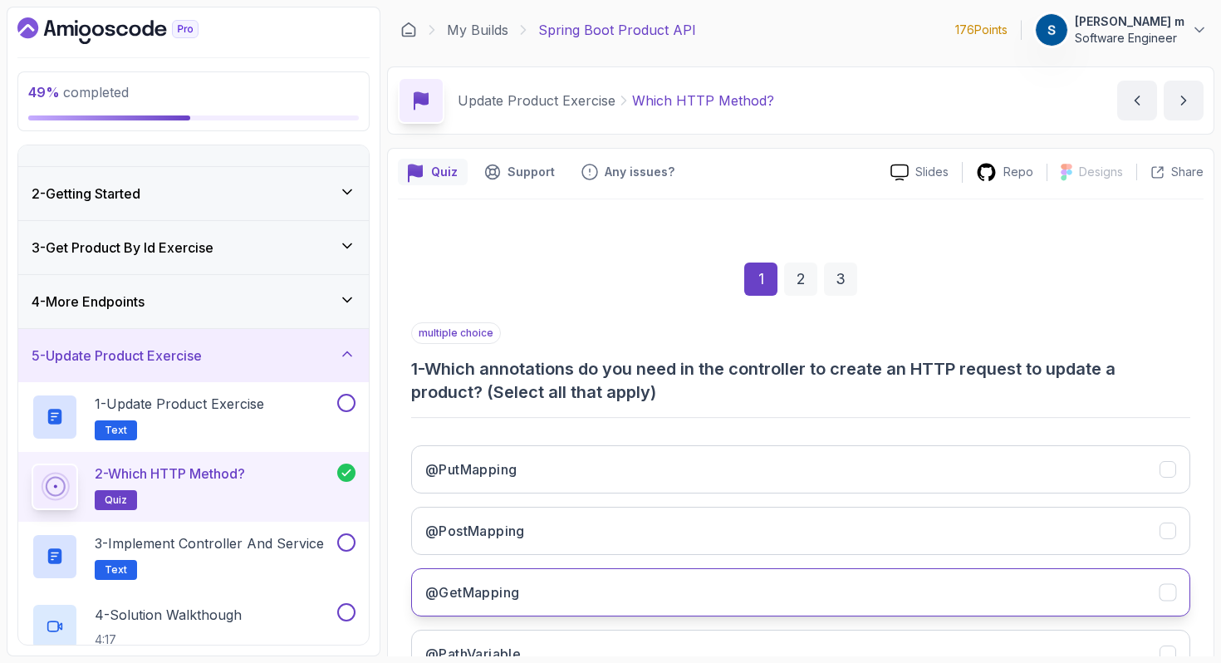
scroll to position [190, 0]
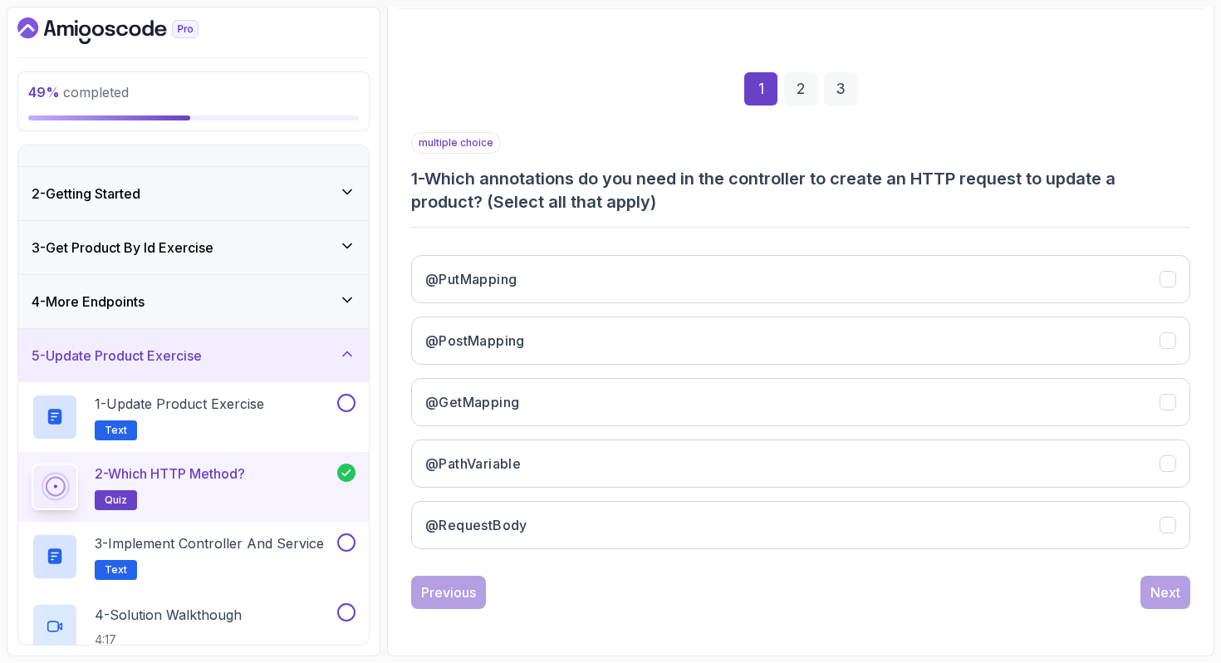
click at [728, 303] on div "@PutMapping @PostMapping @GetMapping @PathVariable @RequestBody" at bounding box center [800, 402] width 779 height 321
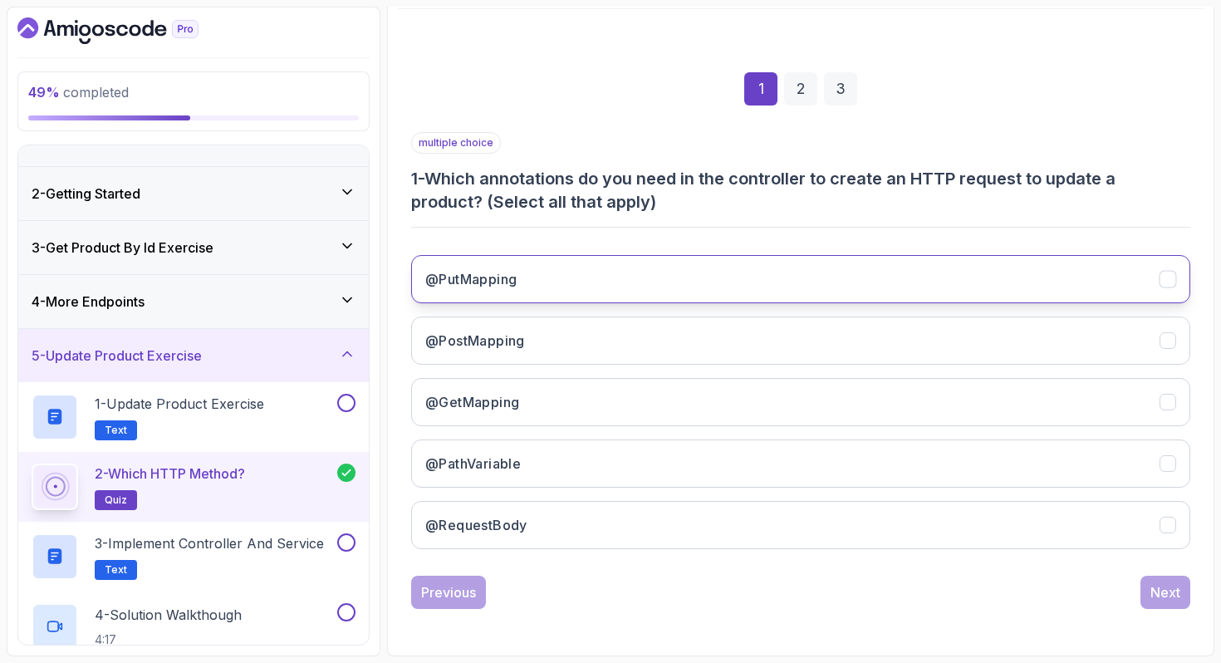
click at [716, 287] on button "@PutMapping" at bounding box center [800, 279] width 779 height 48
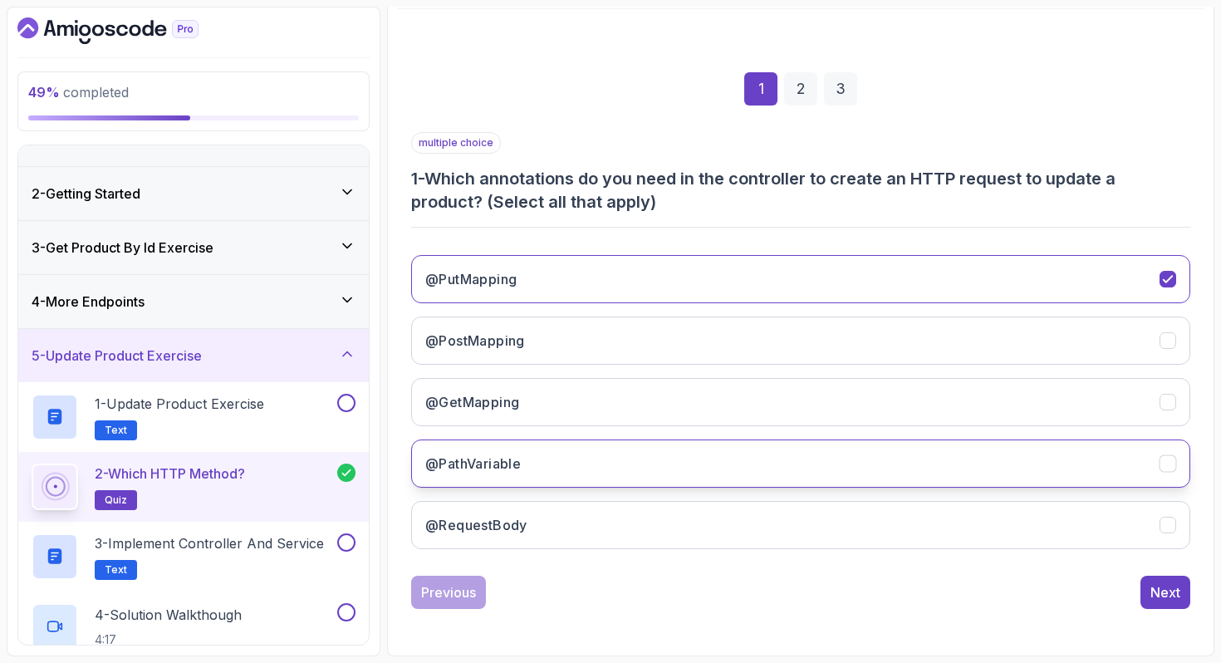
click at [684, 462] on button "@PathVariable" at bounding box center [800, 463] width 779 height 48
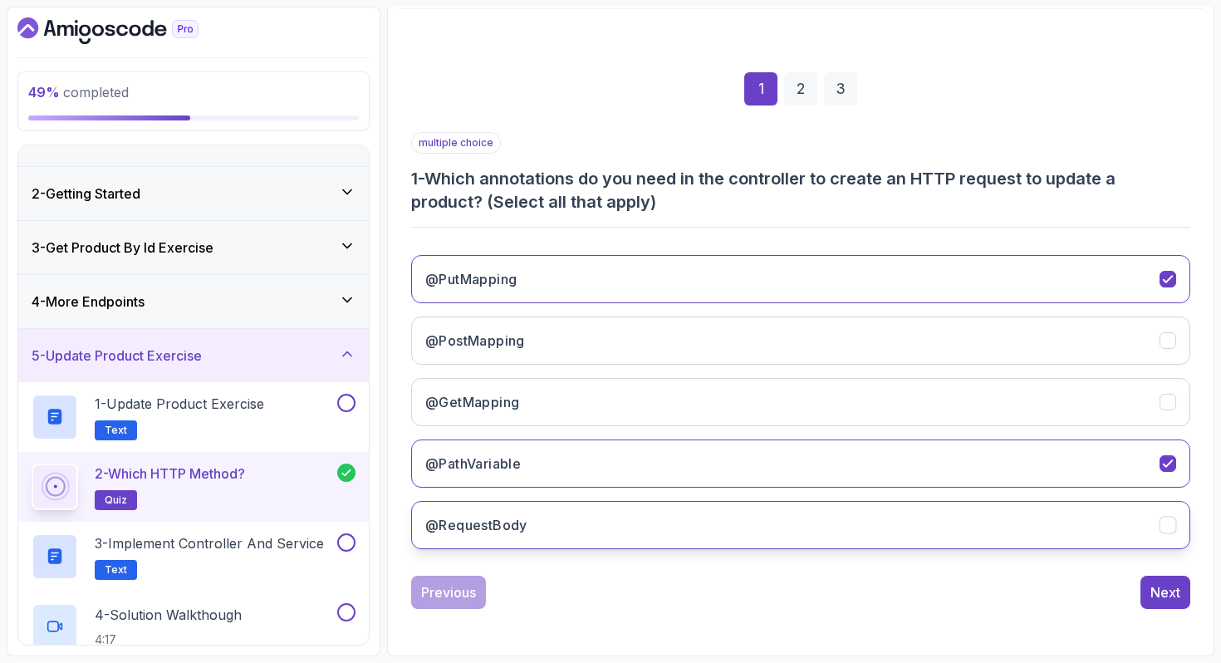
click at [692, 537] on button "@RequestBody" at bounding box center [800, 525] width 779 height 48
click at [1165, 586] on div "Next" at bounding box center [1165, 592] width 30 height 20
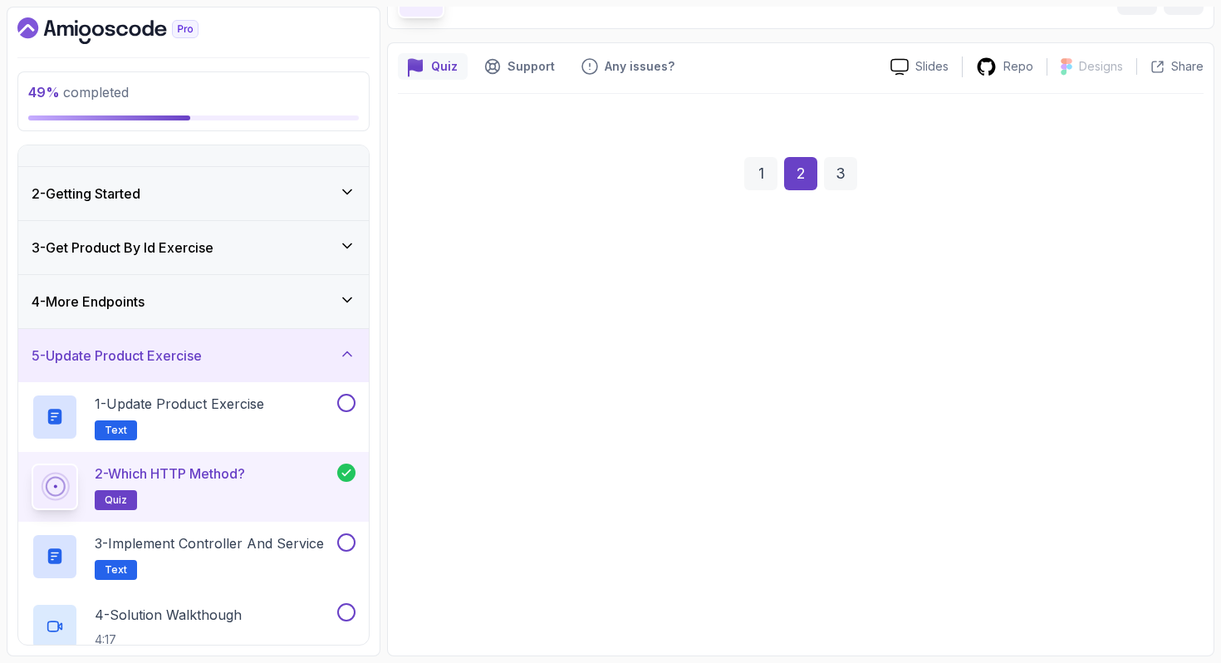
scroll to position [105, 0]
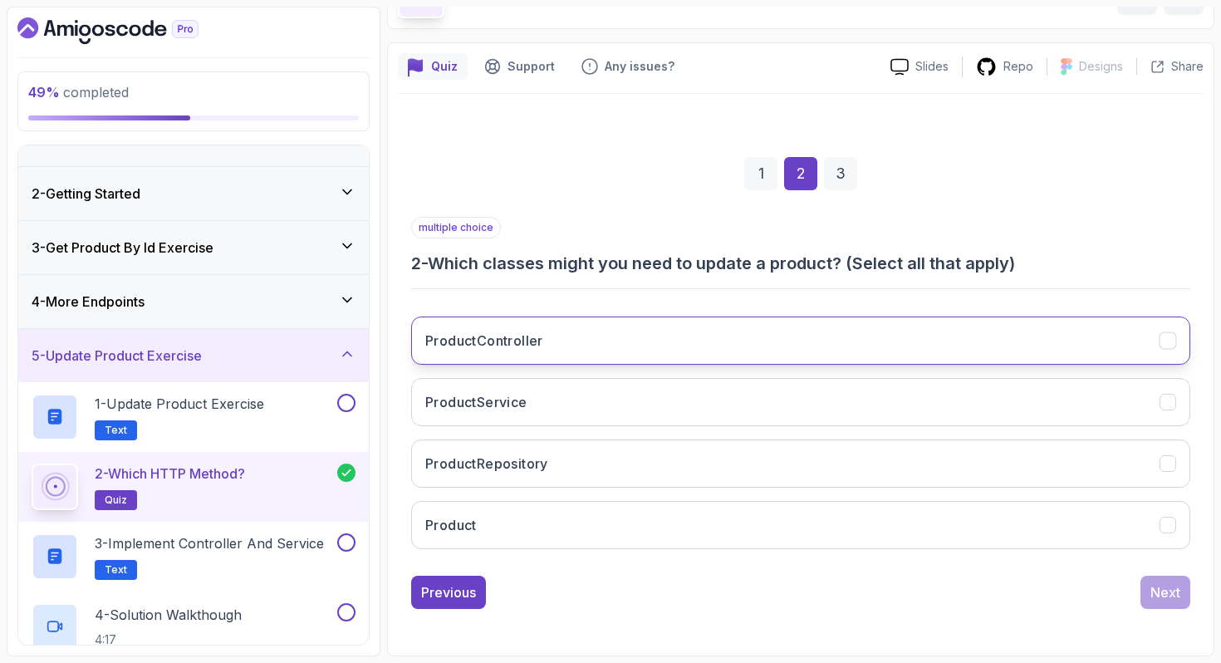
click at [650, 357] on button "ProductController" at bounding box center [800, 340] width 779 height 48
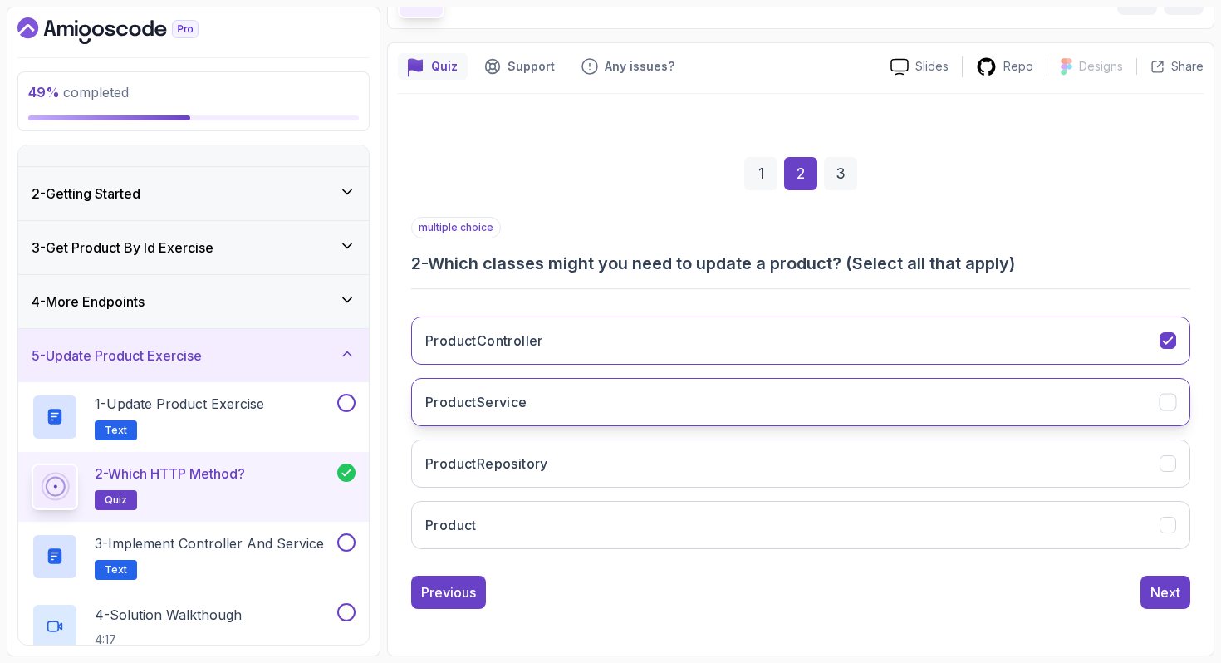
click at [642, 411] on button "ProductService" at bounding box center [800, 402] width 779 height 48
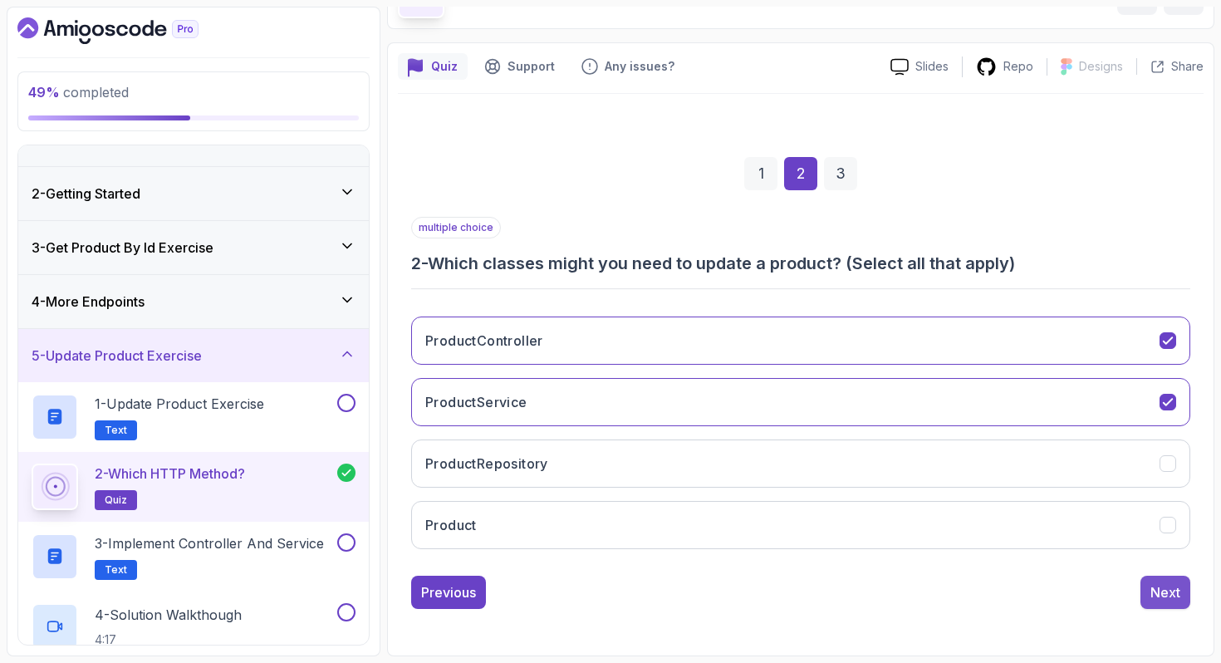
click at [1171, 608] on button "Next" at bounding box center [1165, 592] width 50 height 33
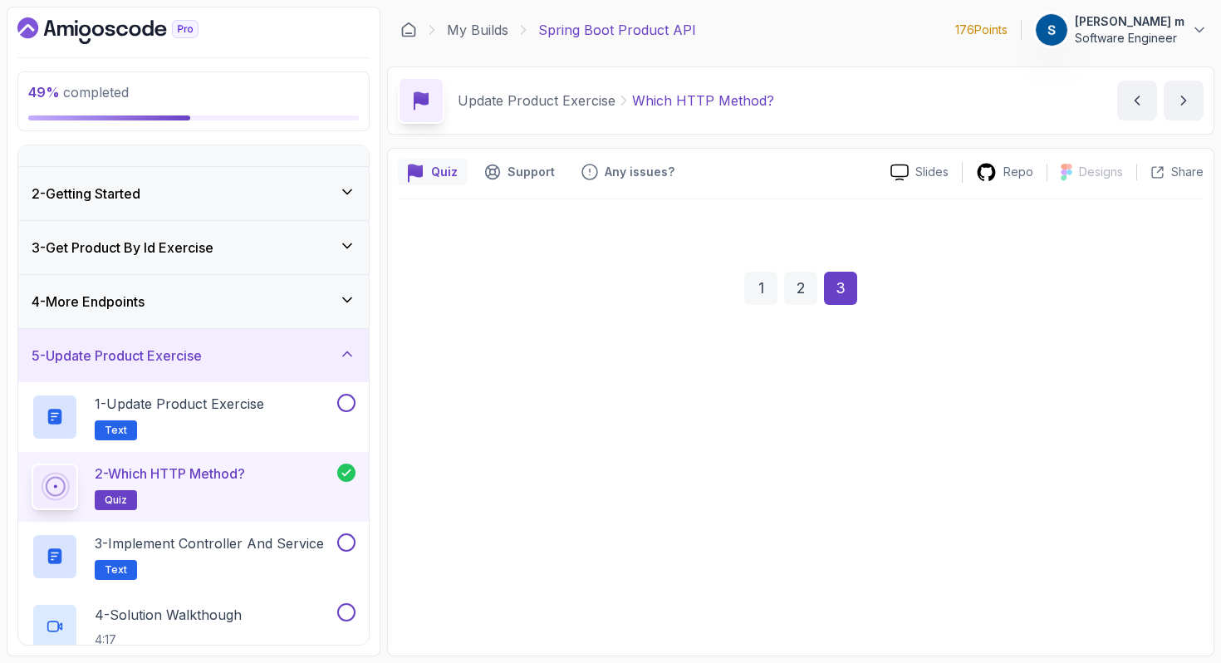
scroll to position [0, 0]
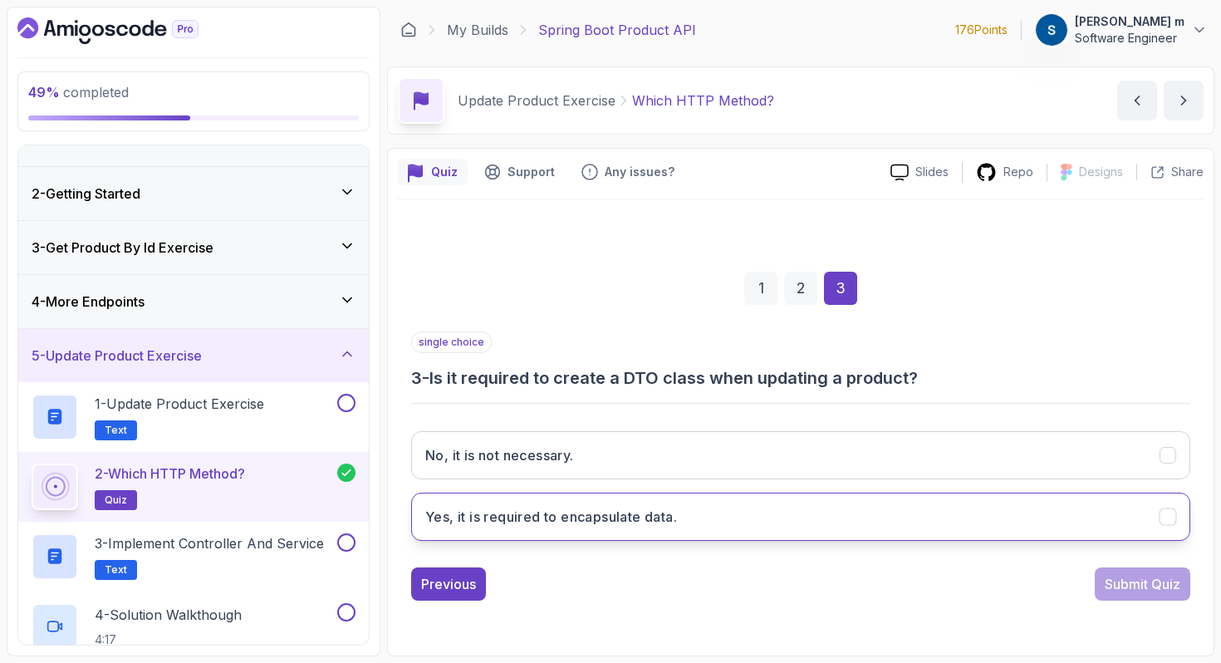
click at [872, 523] on button "Yes, it is required to encapsulate data." at bounding box center [800, 517] width 779 height 48
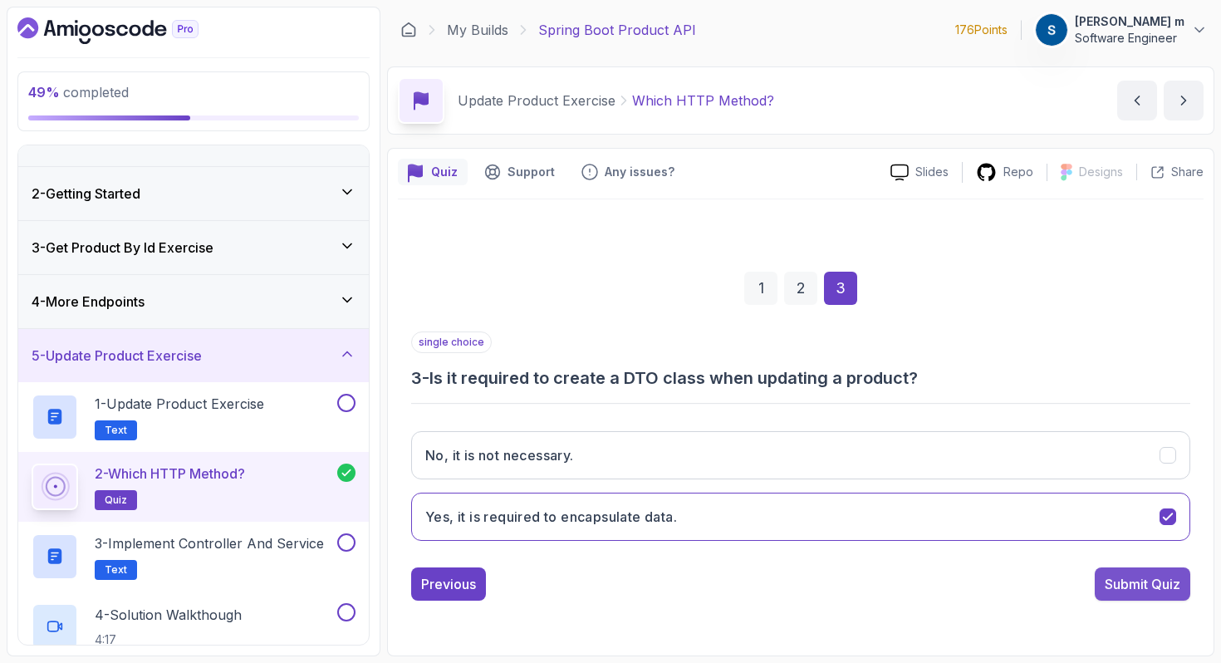
click at [1171, 580] on div "Submit Quiz" at bounding box center [1143, 584] width 76 height 20
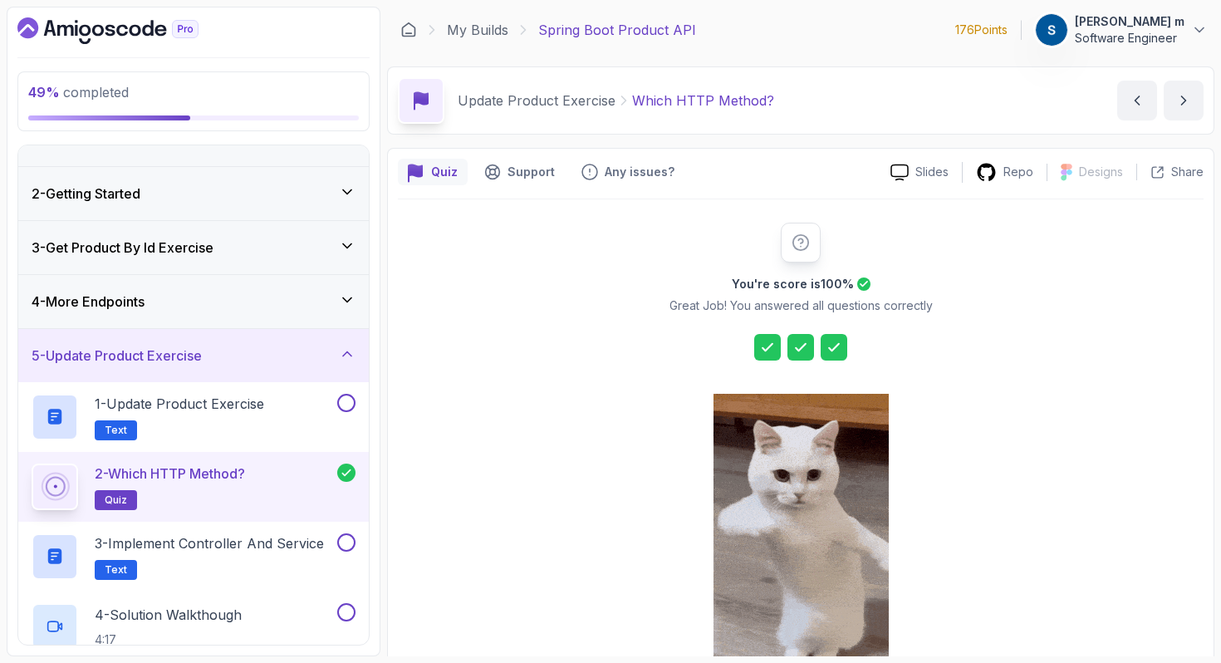
scroll to position [134, 0]
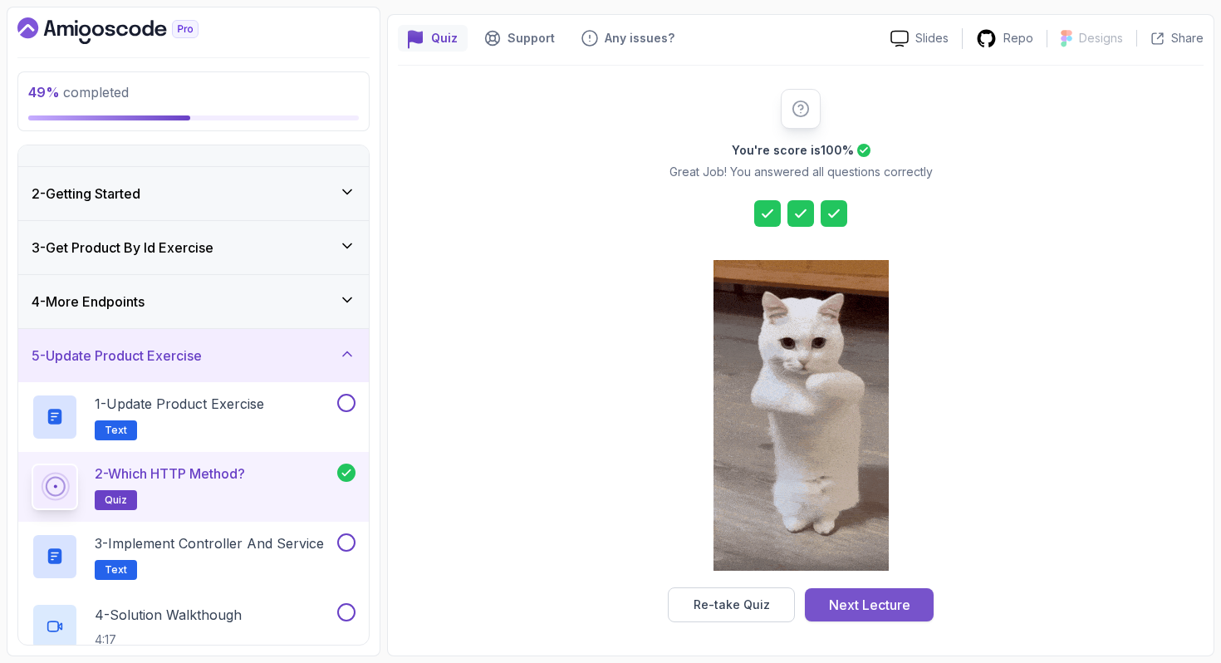
click at [836, 609] on div "Next Lecture" at bounding box center [869, 605] width 81 height 20
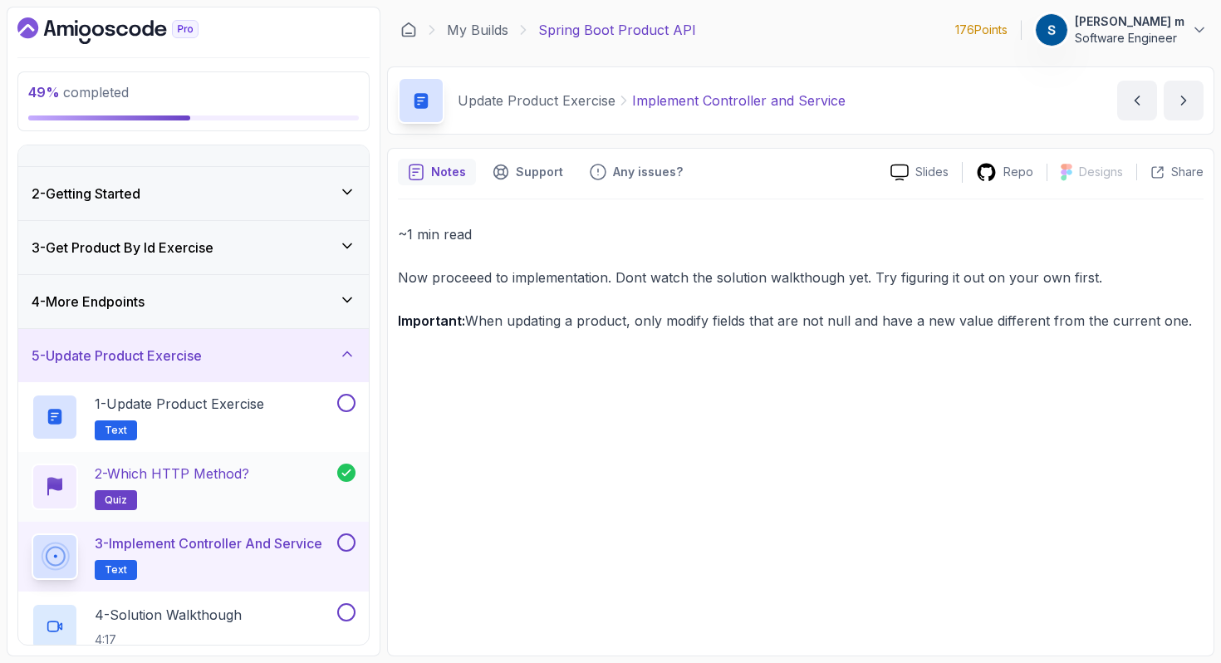
click at [217, 477] on p "2 - Which HTTP Method?" at bounding box center [172, 474] width 155 height 20
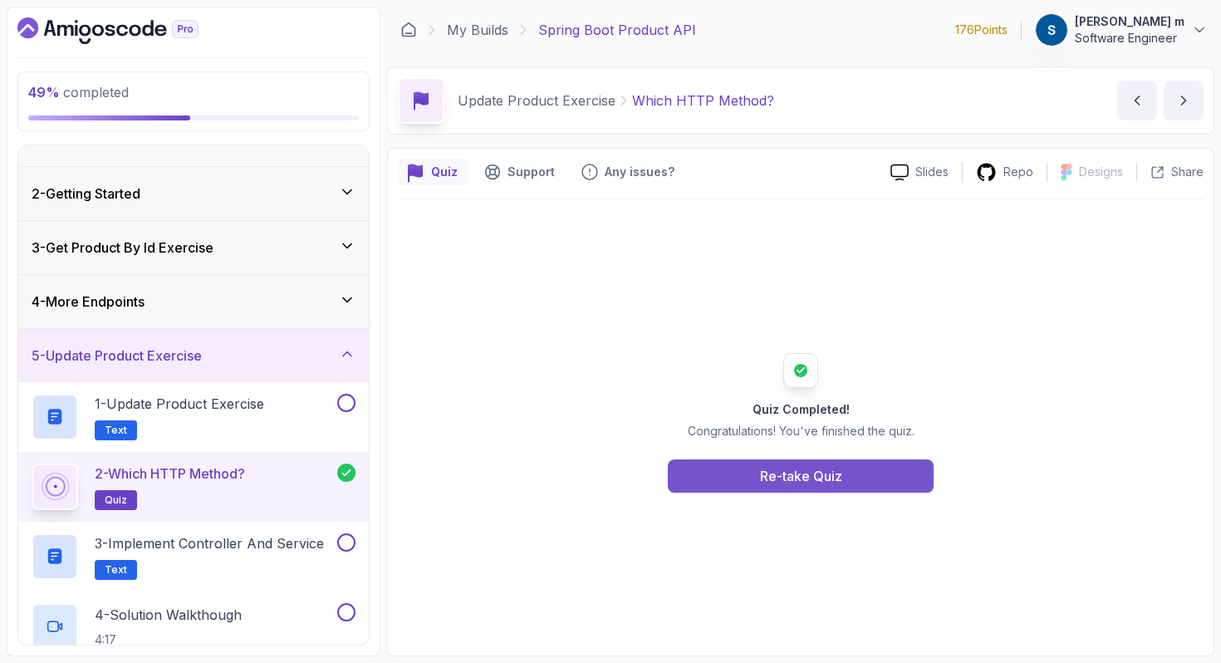
click at [784, 466] on div "Re-take Quiz" at bounding box center [801, 476] width 82 height 20
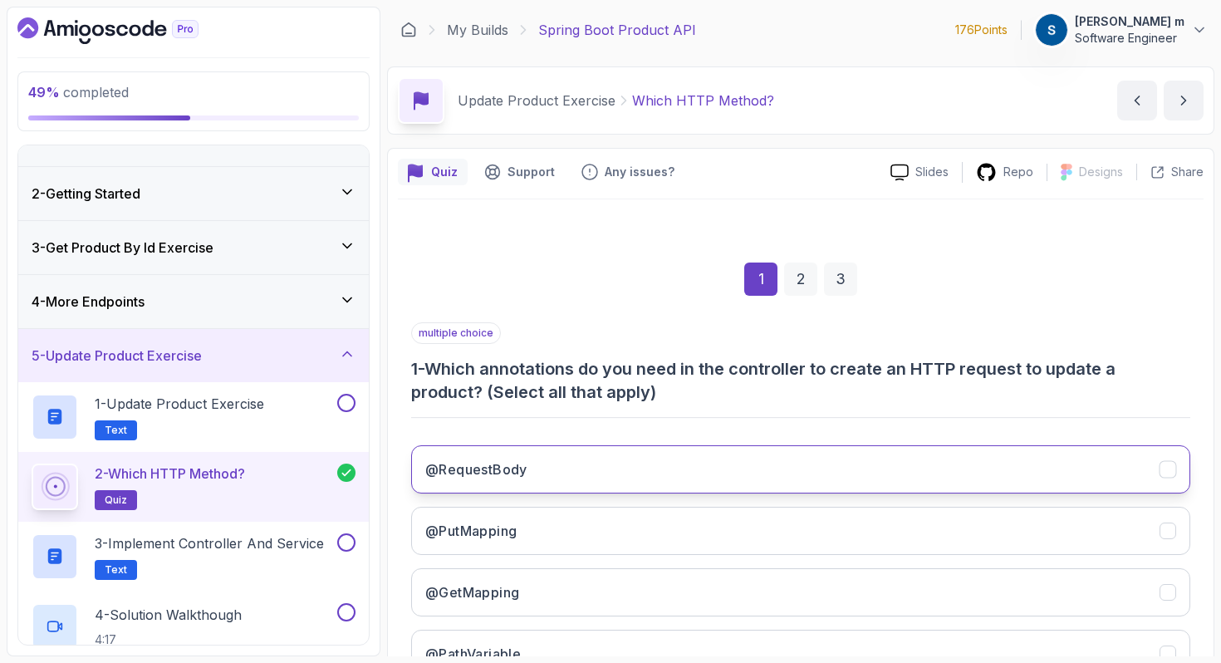
scroll to position [190, 0]
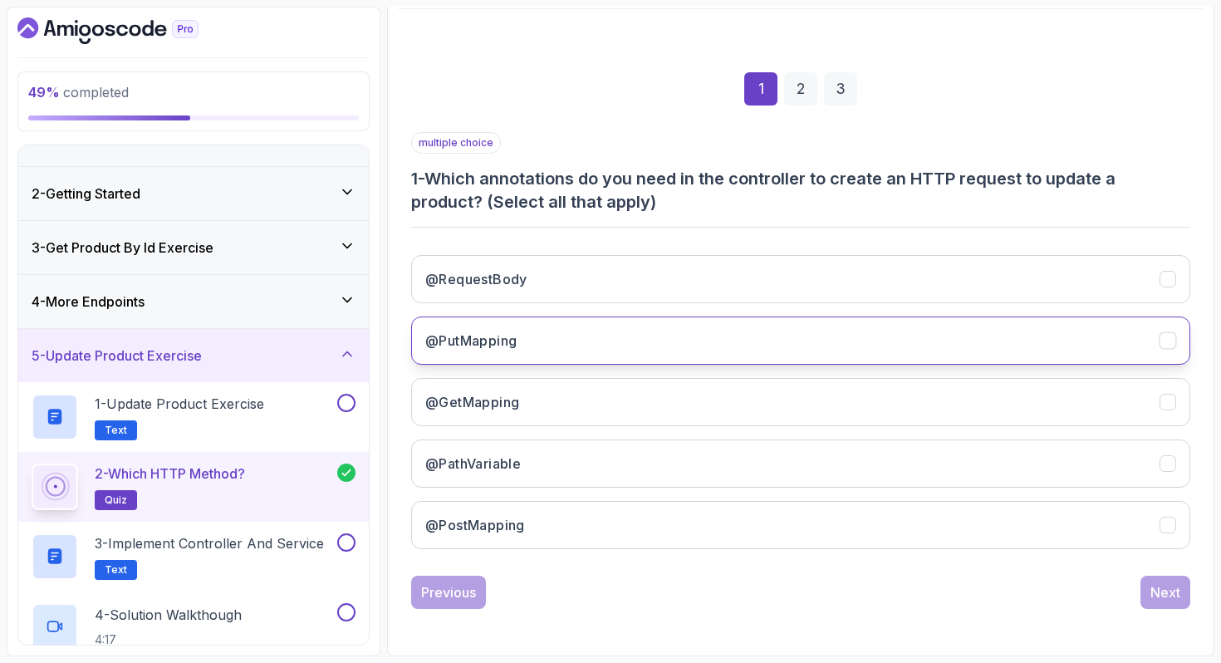
click at [621, 326] on button "@PutMapping" at bounding box center [800, 340] width 779 height 48
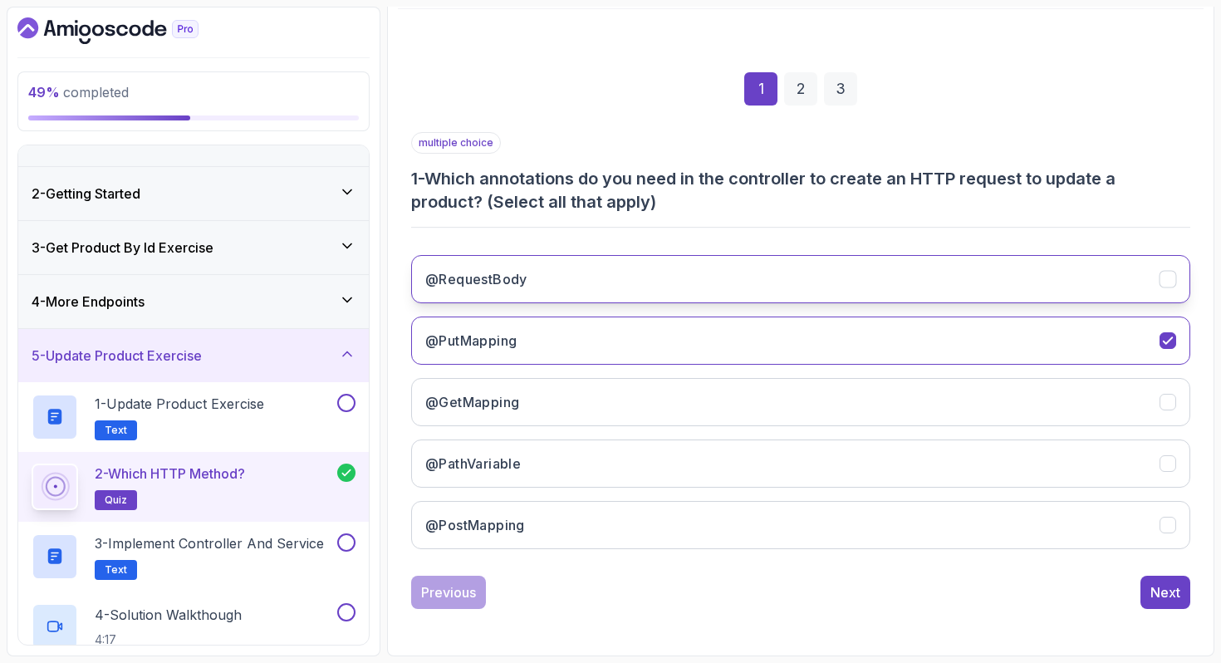
click at [613, 287] on button "@RequestBody" at bounding box center [800, 279] width 779 height 48
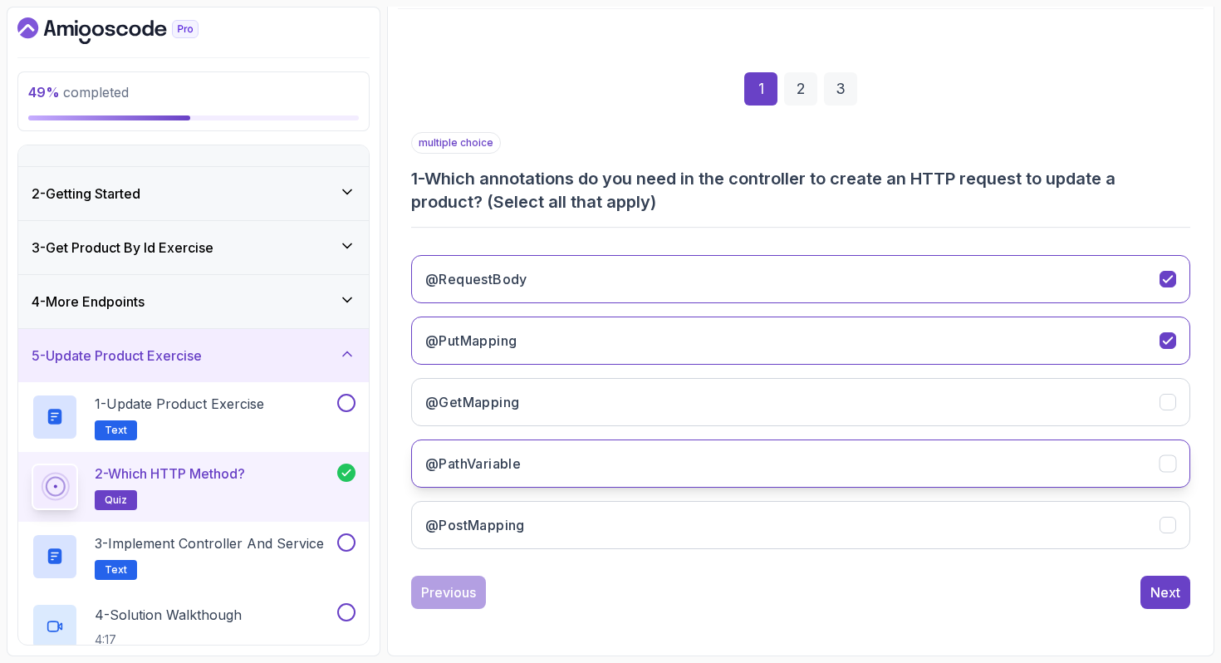
click at [586, 469] on button "@PathVariable" at bounding box center [800, 463] width 779 height 48
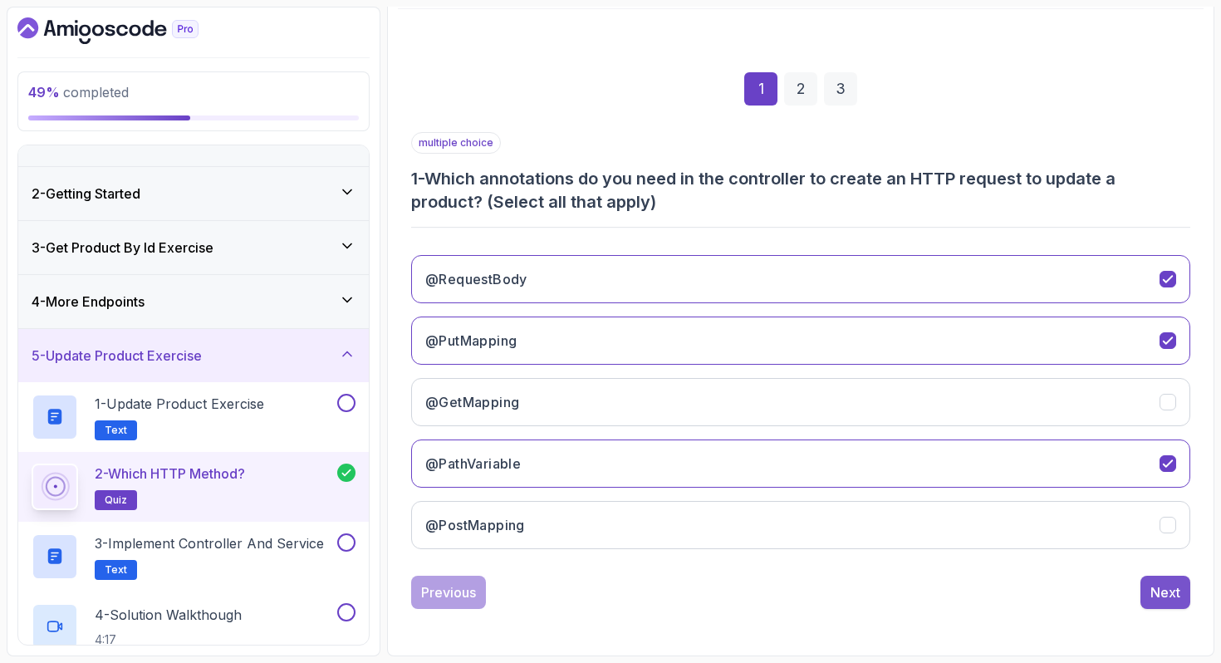
click at [1167, 591] on div "Next" at bounding box center [1165, 592] width 30 height 20
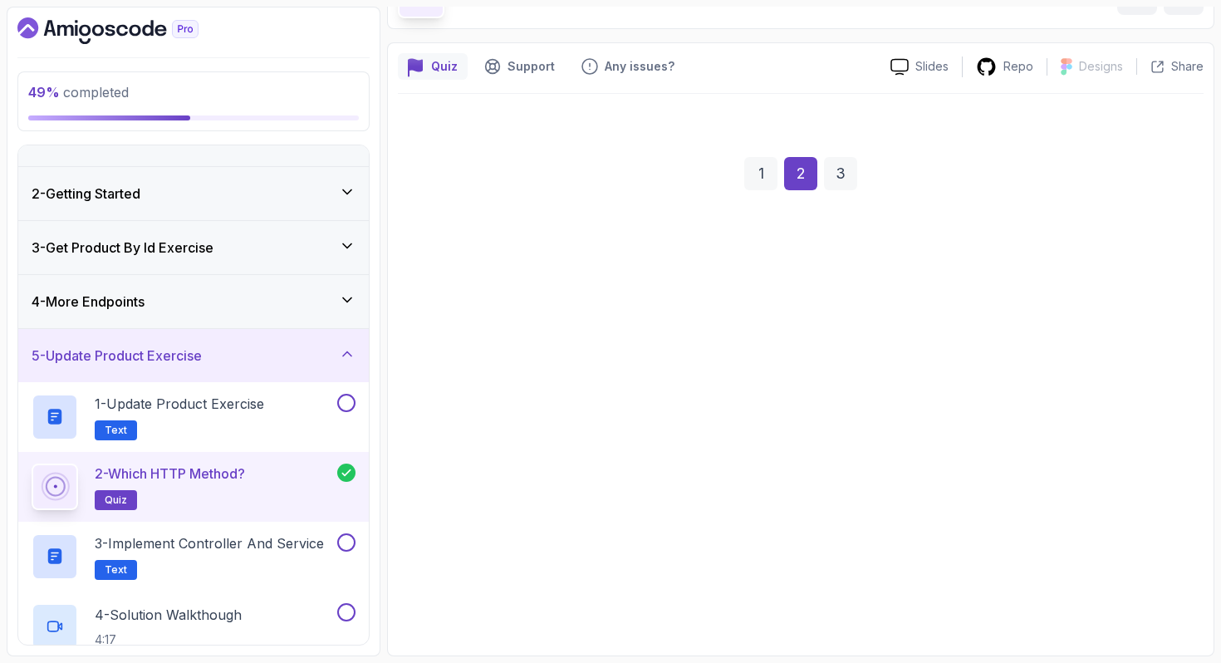
scroll to position [105, 0]
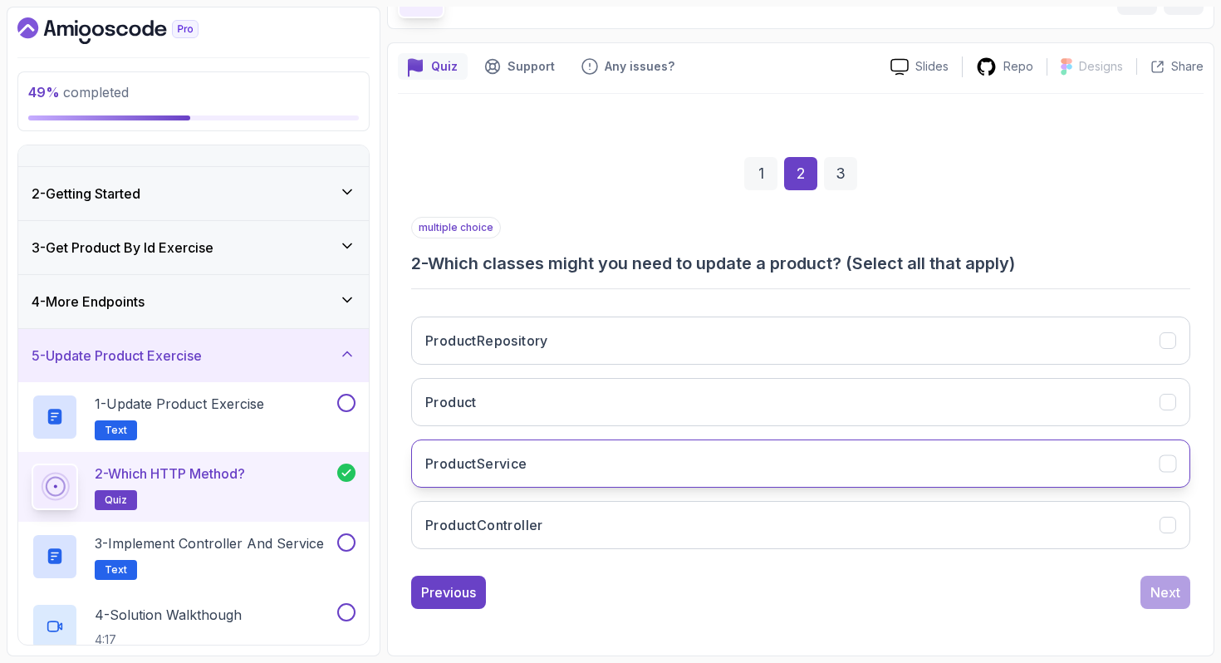
click at [622, 474] on button "ProductService" at bounding box center [800, 463] width 779 height 48
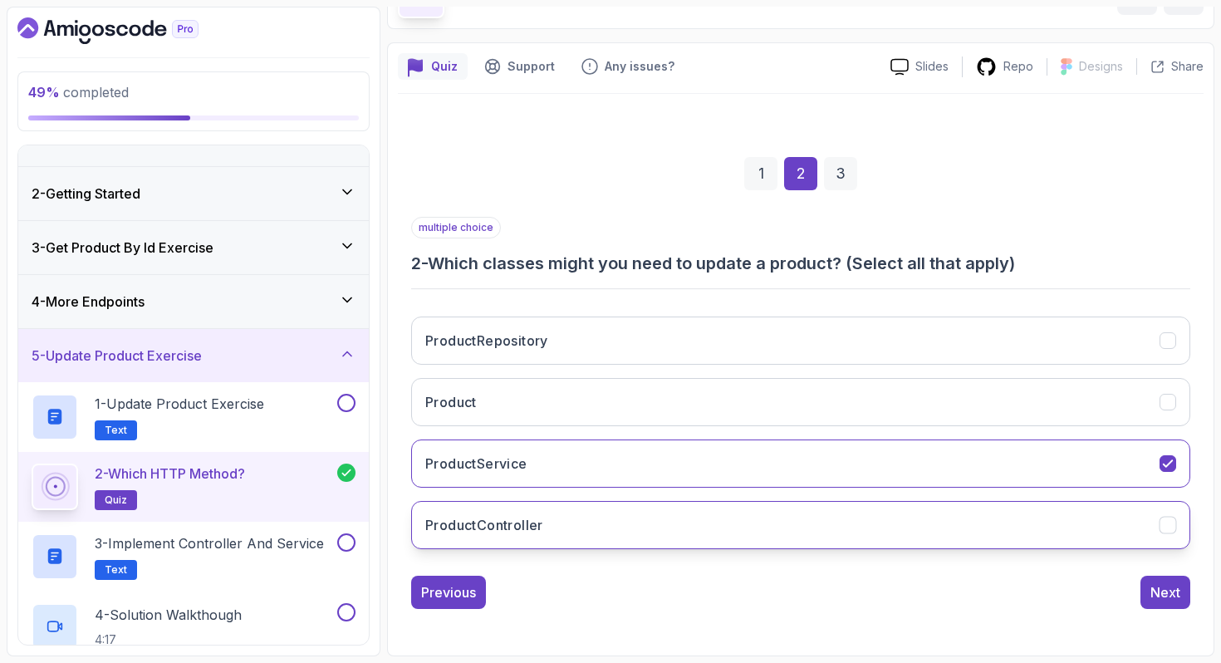
click at [624, 520] on button "ProductController" at bounding box center [800, 525] width 779 height 48
click at [1168, 589] on div "Next" at bounding box center [1165, 592] width 30 height 20
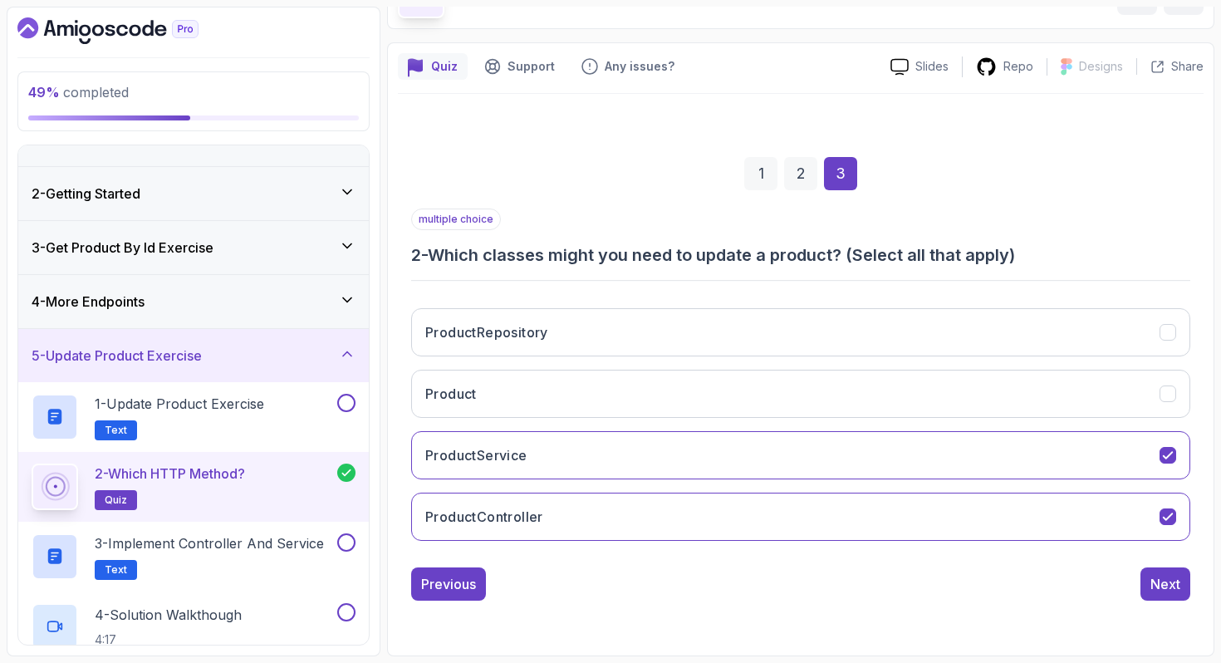
scroll to position [0, 0]
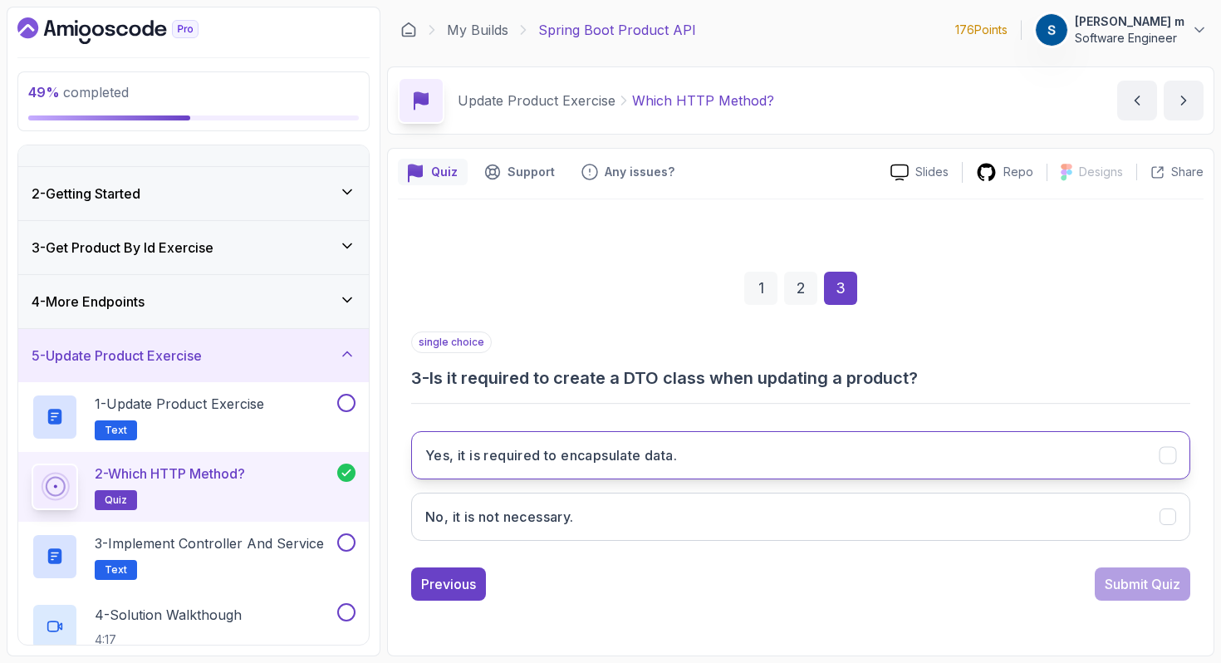
click at [710, 457] on button "Yes, it is required to encapsulate data." at bounding box center [800, 455] width 779 height 48
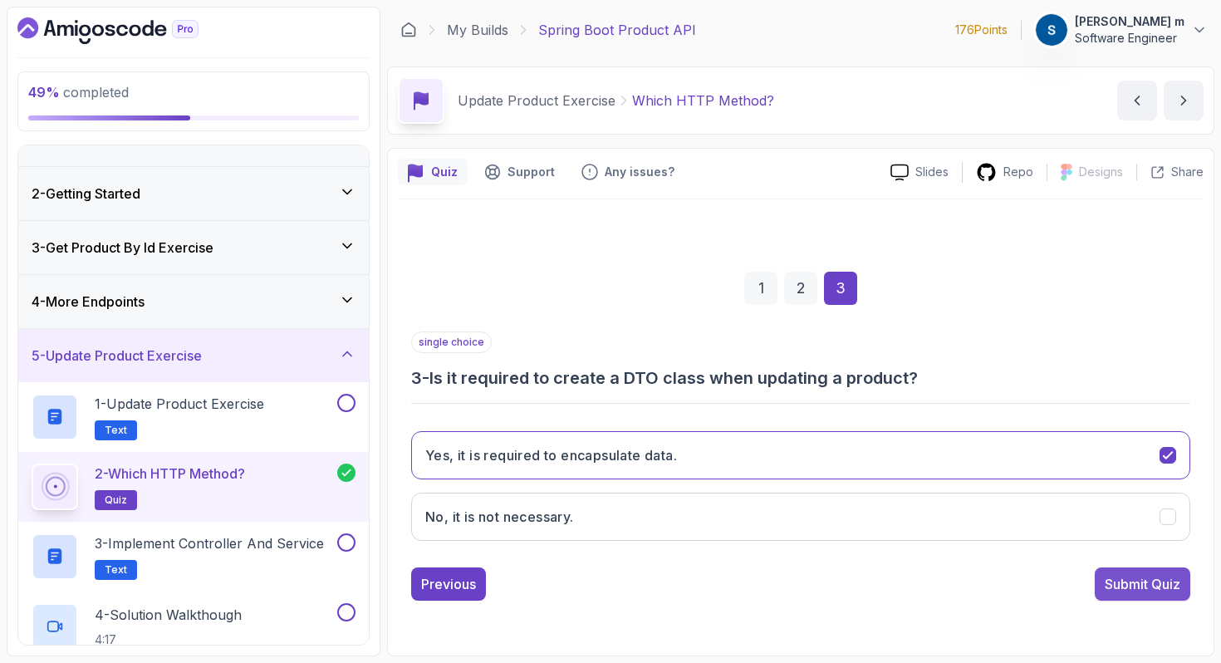
click at [1128, 581] on div "Submit Quiz" at bounding box center [1143, 584] width 76 height 20
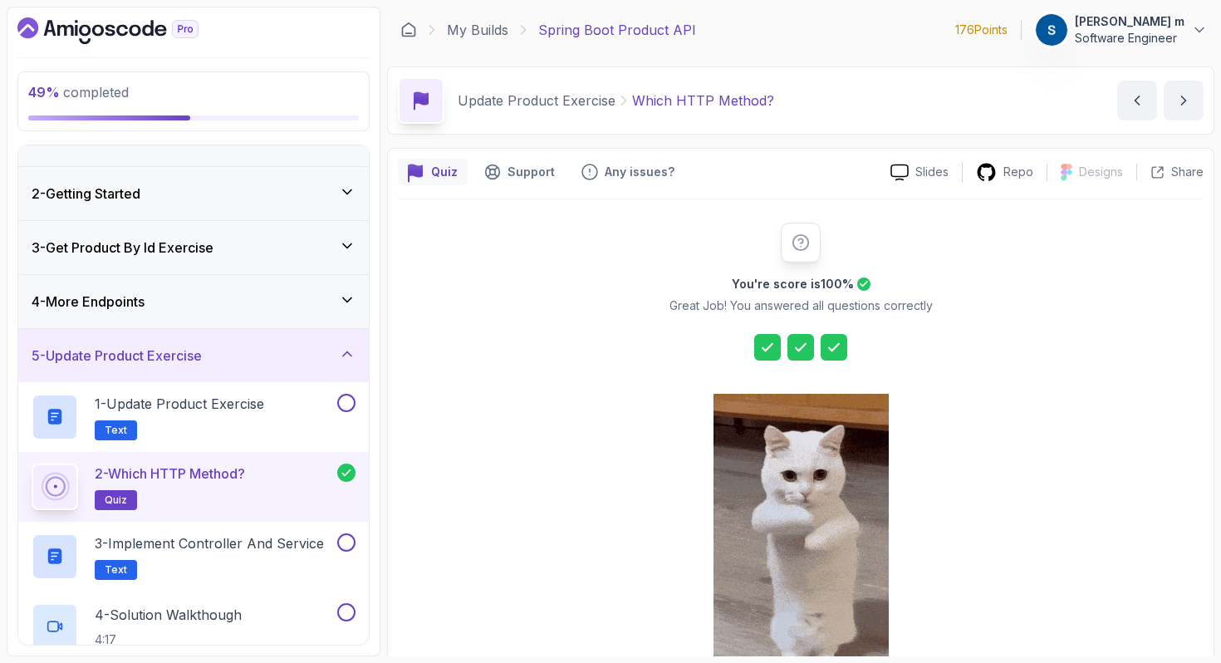
click at [759, 343] on icon at bounding box center [767, 347] width 17 height 17
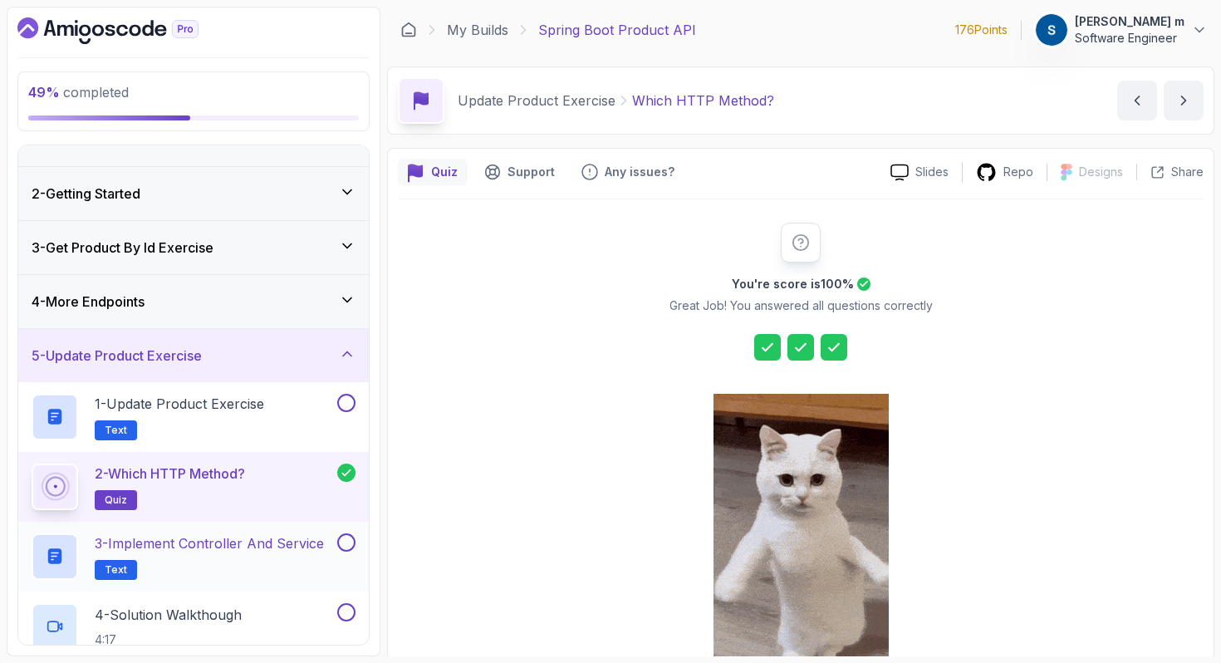
click at [170, 548] on p "3 - Implement Controller and Service" at bounding box center [209, 543] width 229 height 20
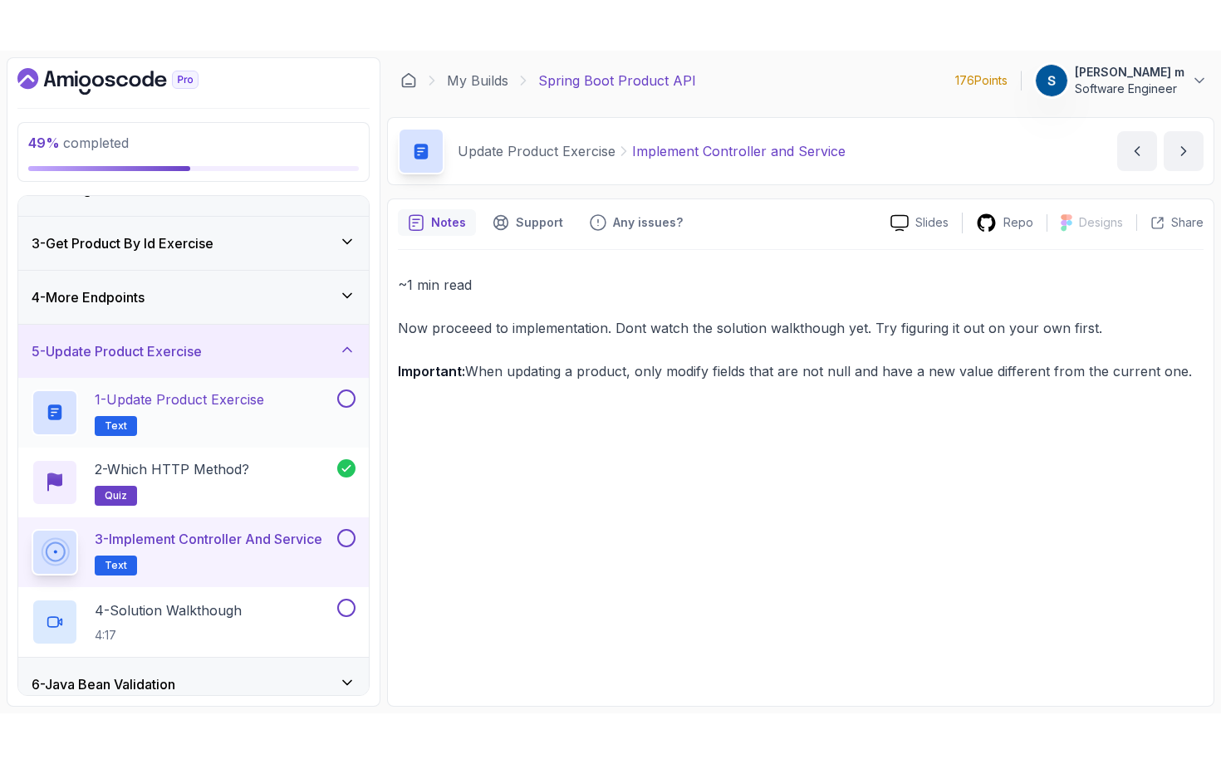
scroll to position [120, 0]
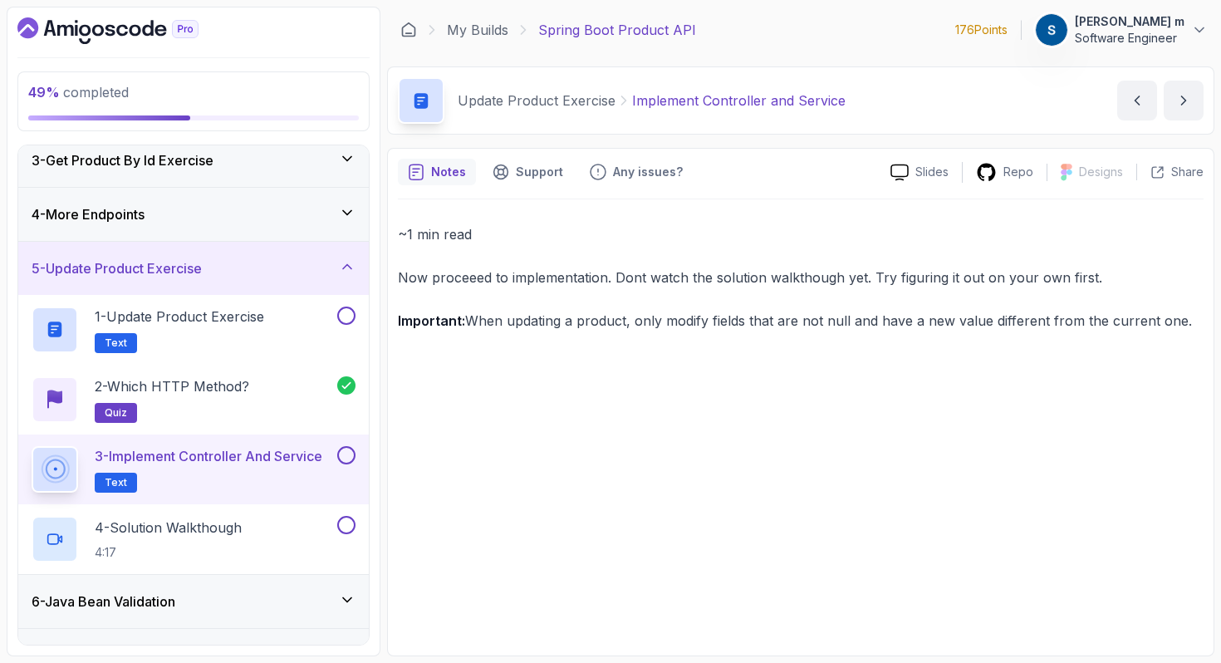
click at [346, 456] on button at bounding box center [346, 455] width 18 height 18
click at [298, 532] on div "4 - Solution Walkthough 4:17" at bounding box center [183, 539] width 302 height 47
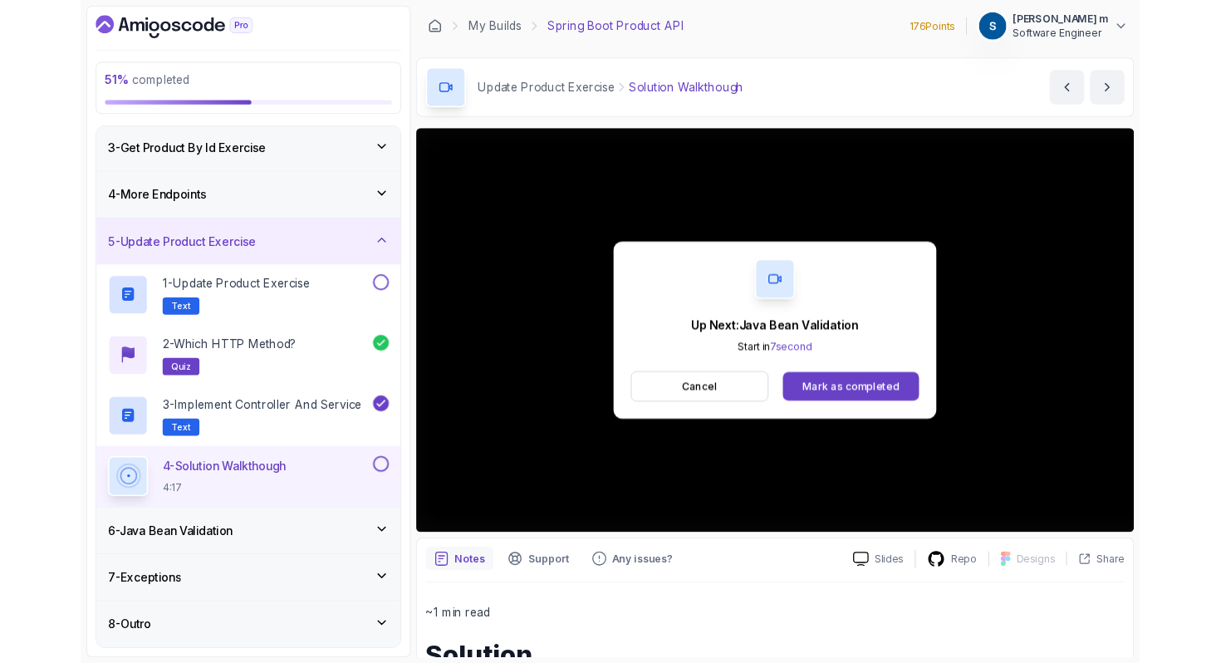
scroll to position [120, 0]
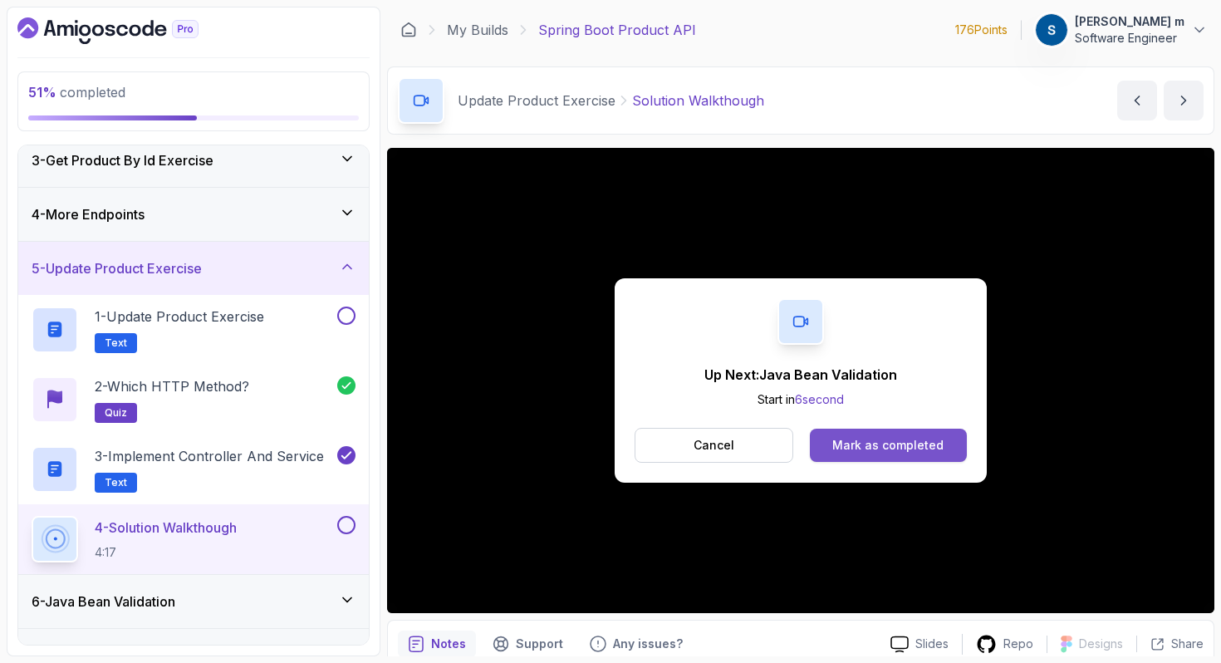
click at [902, 448] on div "Mark as completed" at bounding box center [887, 445] width 111 height 17
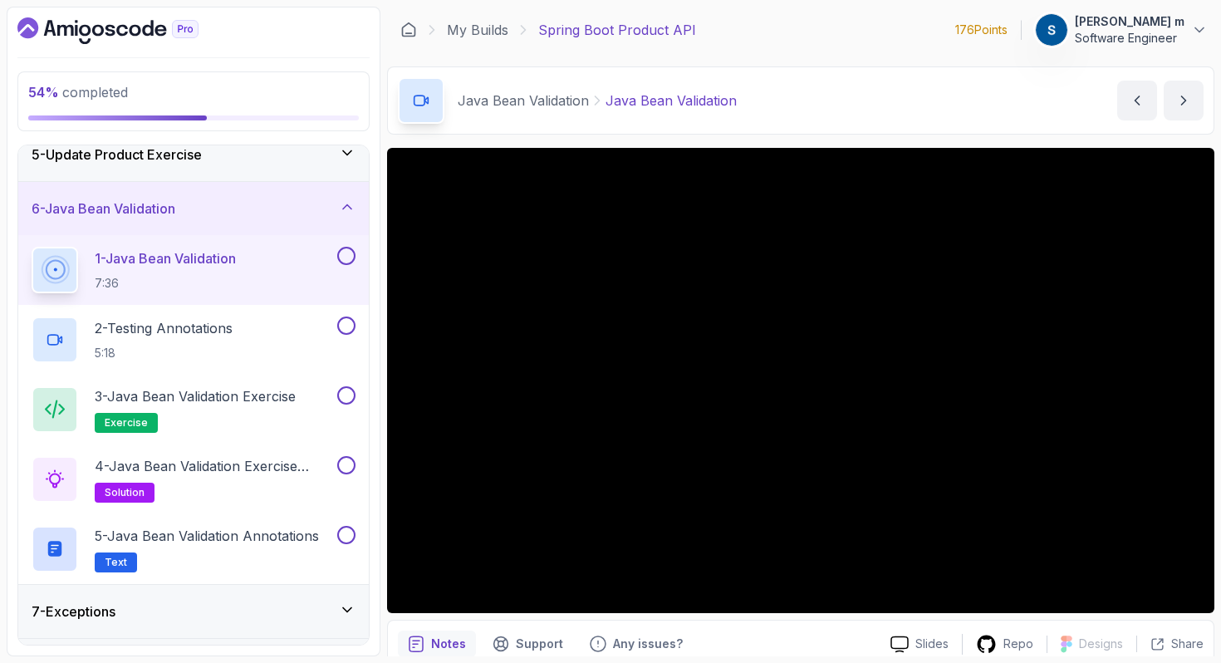
scroll to position [280, 0]
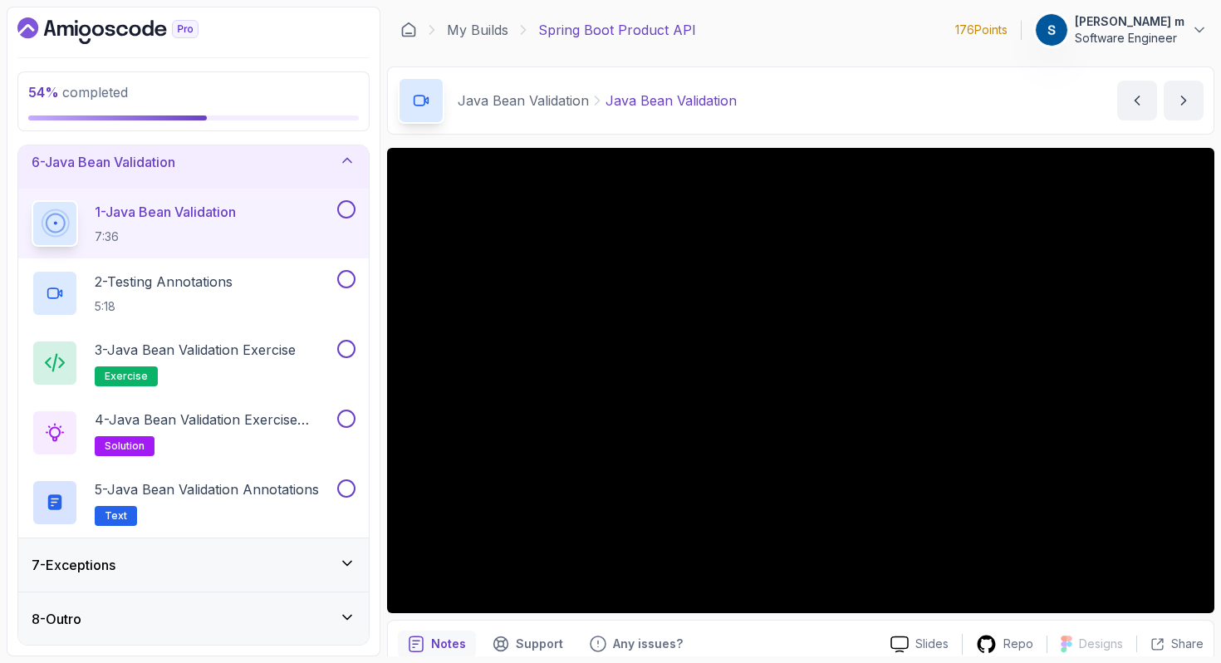
click at [279, 551] on div "7 - Exceptions" at bounding box center [193, 564] width 351 height 53
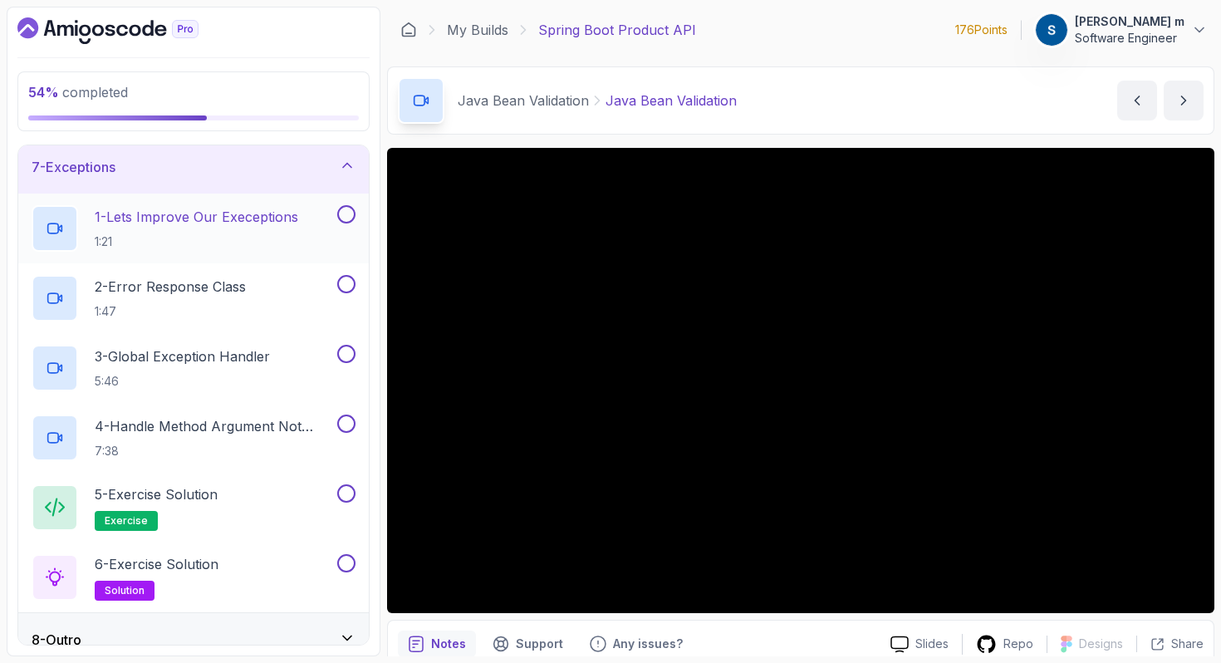
scroll to position [307, 0]
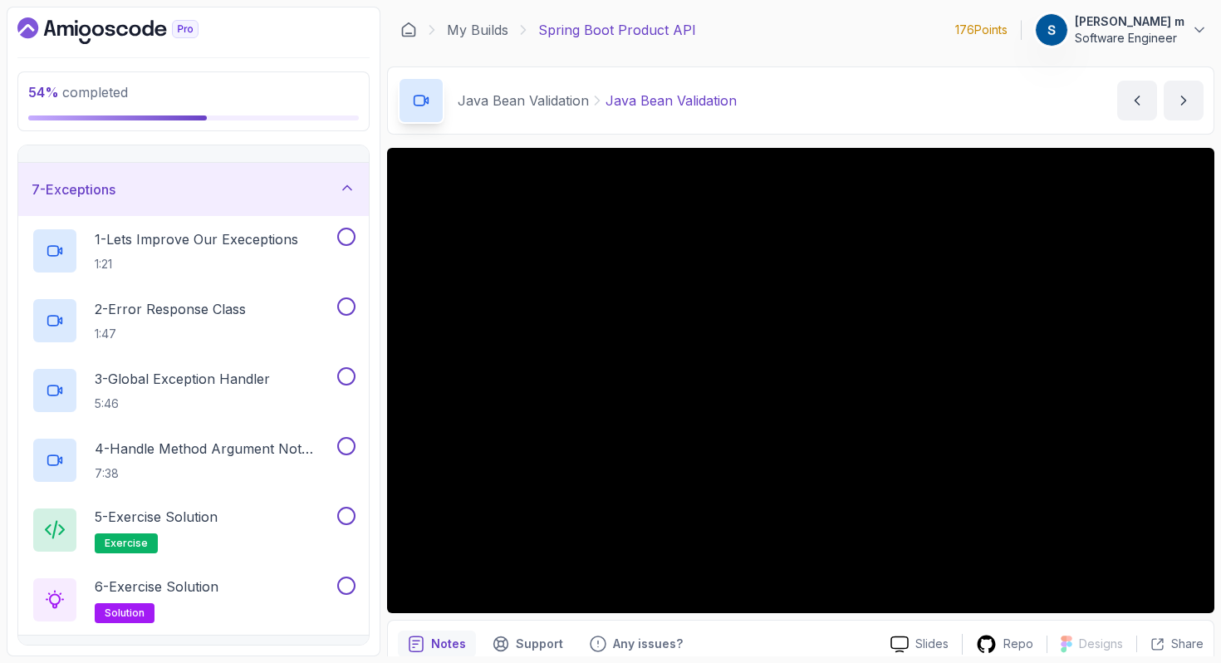
click at [324, 196] on div "7 - Exceptions" at bounding box center [194, 189] width 324 height 20
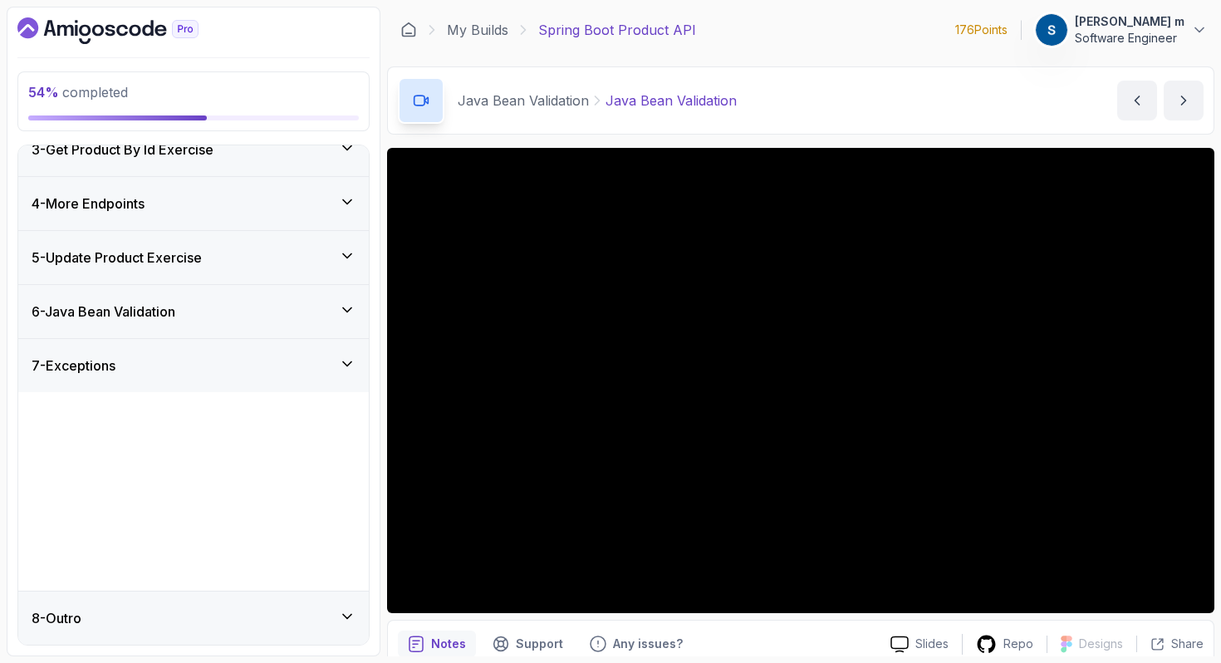
scroll to position [0, 0]
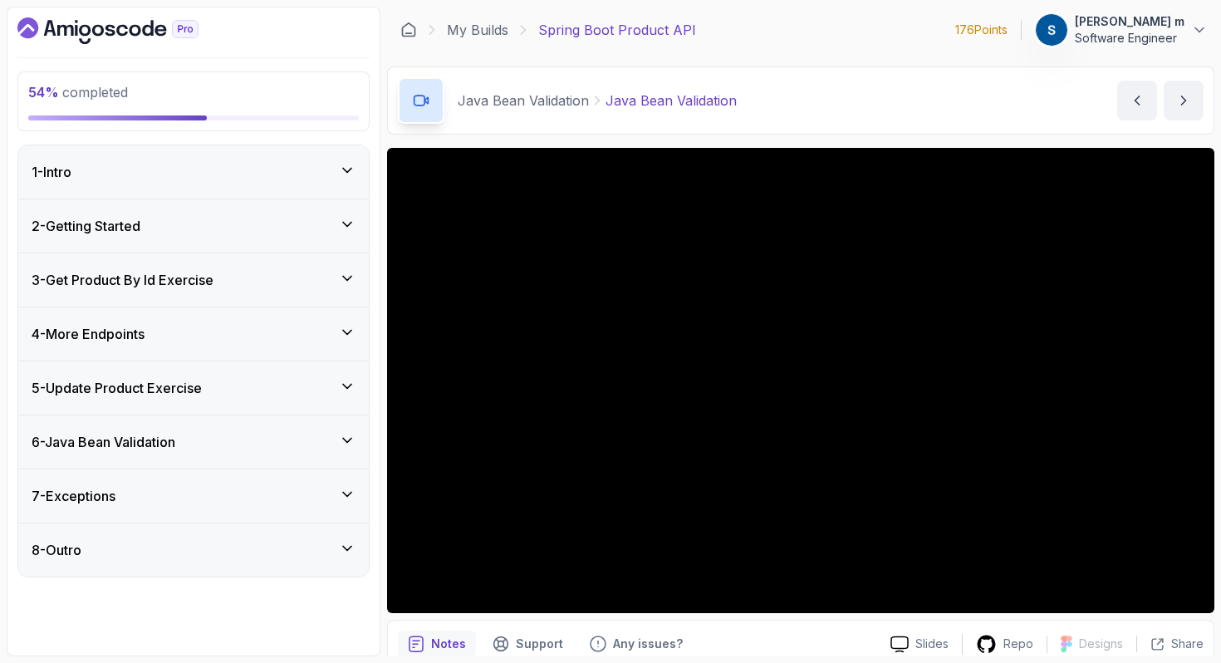
click at [272, 448] on div "6 - Java Bean Validation" at bounding box center [194, 442] width 324 height 20
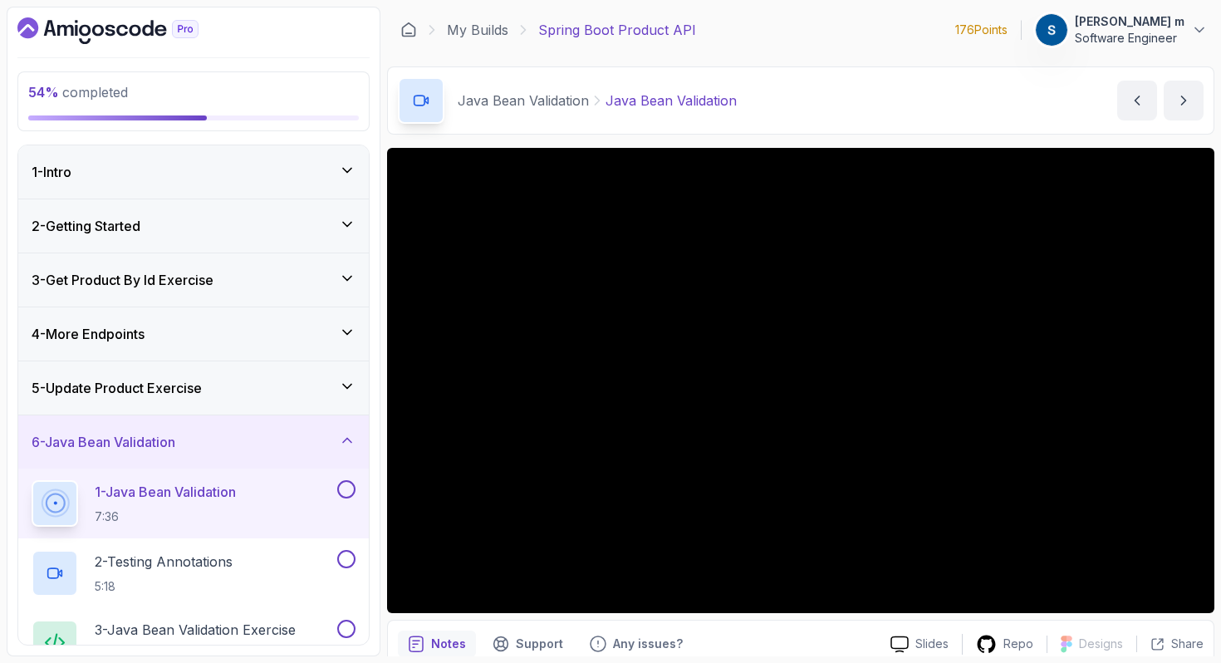
scroll to position [69, 0]
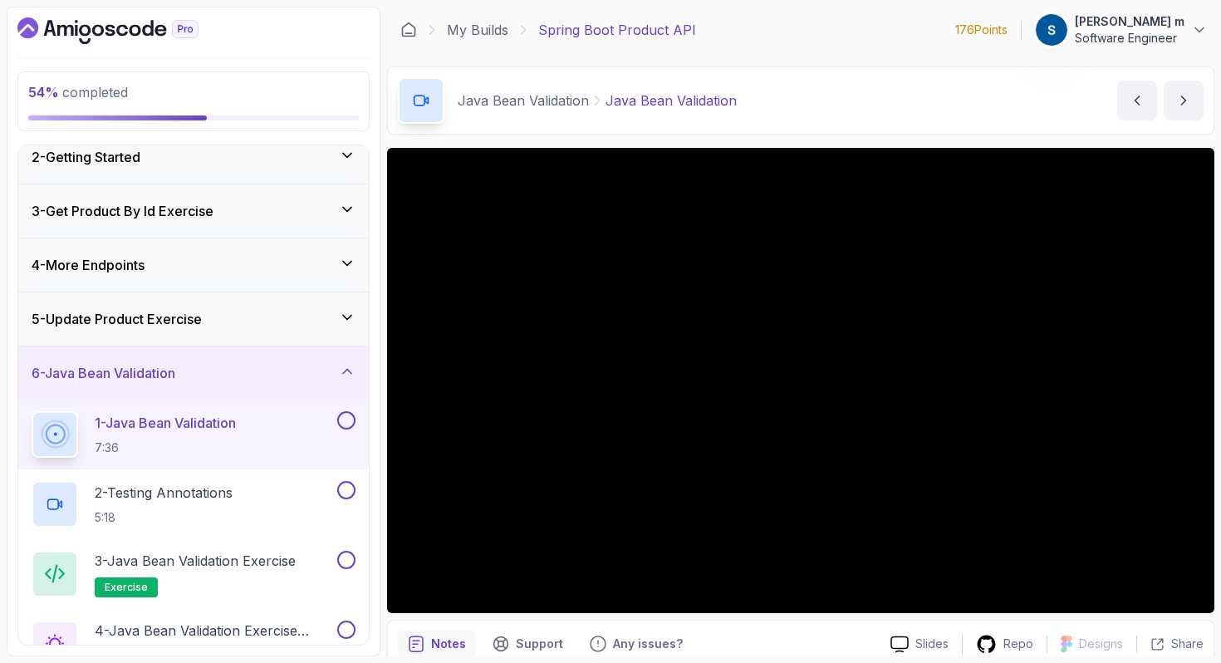
click at [270, 444] on div "1 - Java Bean Validation 7:36" at bounding box center [183, 434] width 302 height 47
click at [233, 417] on p "1 - Java Bean Validation" at bounding box center [165, 423] width 141 height 20
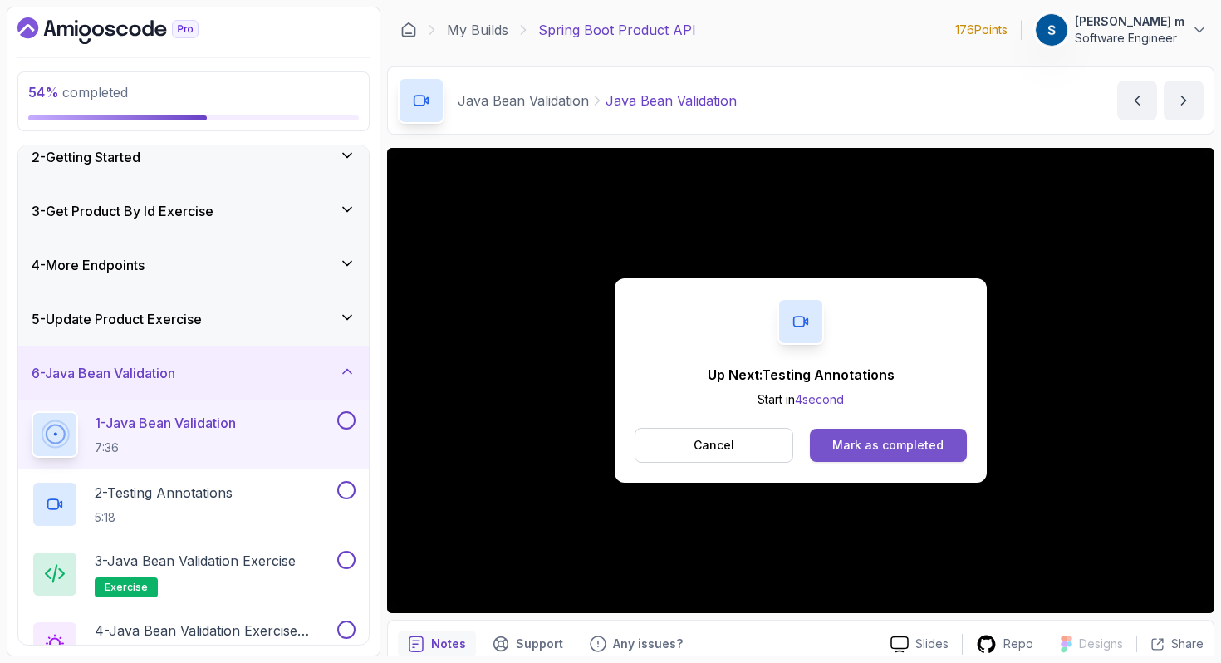
click at [868, 446] on div "Mark as completed" at bounding box center [887, 445] width 111 height 17
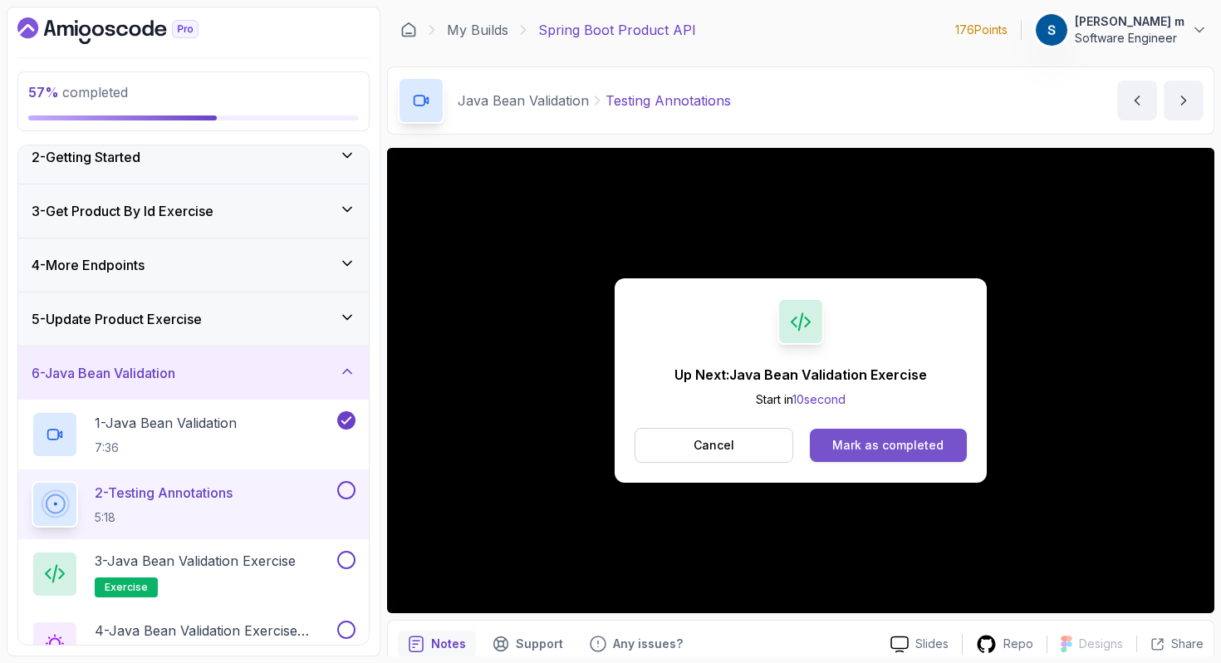
click at [855, 445] on div "Mark as completed" at bounding box center [887, 445] width 111 height 17
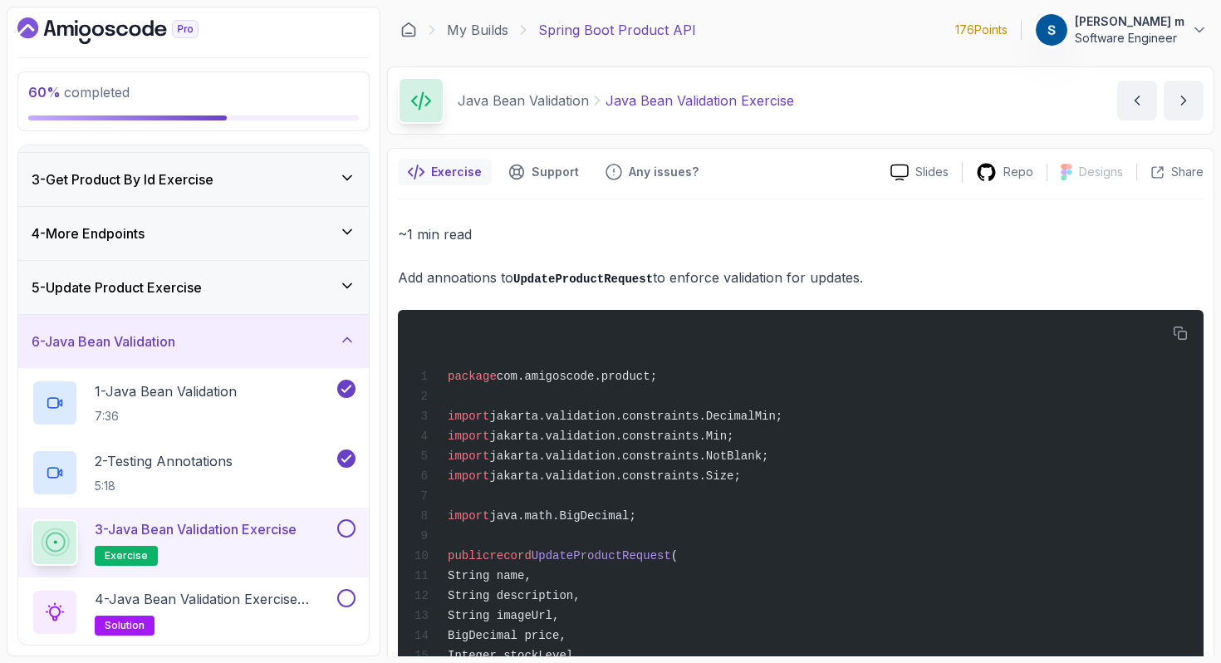
scroll to position [110, 0]
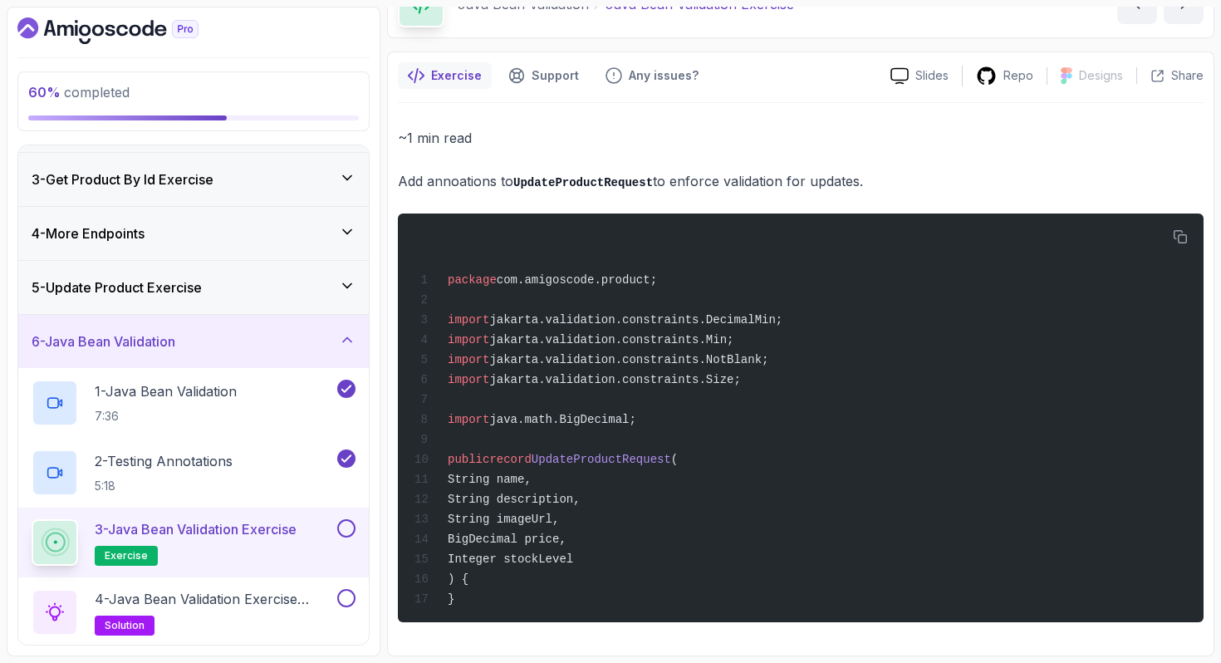
click at [346, 527] on button at bounding box center [346, 528] width 18 height 18
click at [279, 592] on p "4 - Java Bean Validation Exercise Solution" at bounding box center [214, 599] width 239 height 20
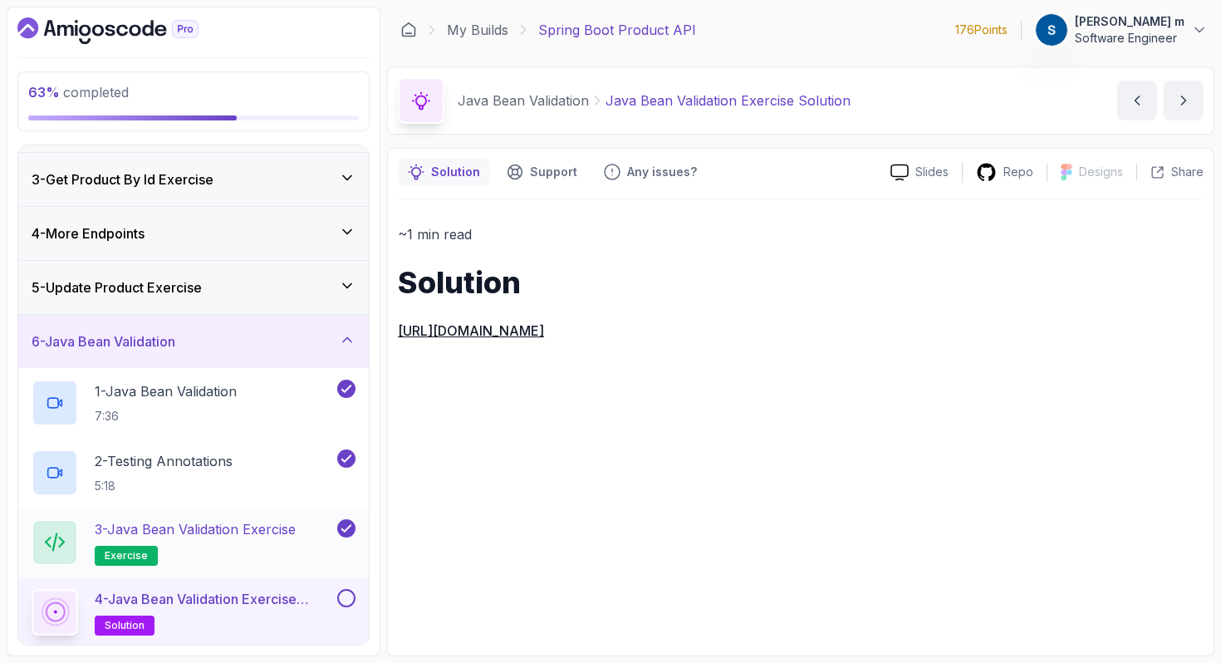
scroll to position [280, 0]
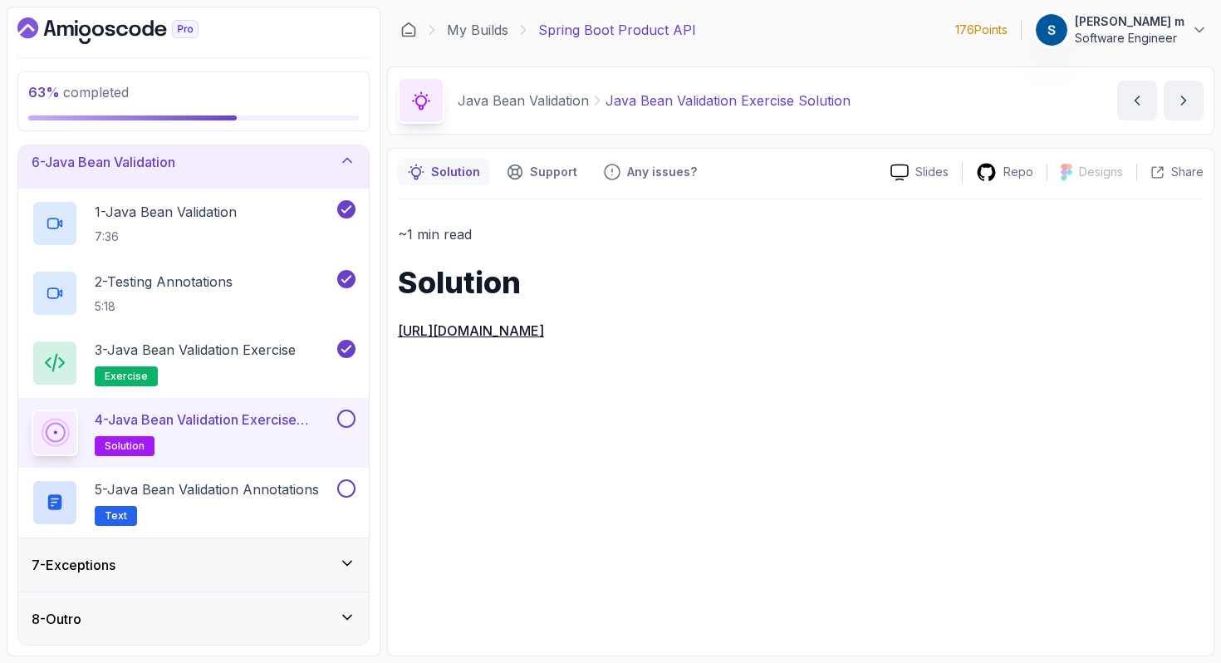
click at [340, 424] on button at bounding box center [346, 419] width 18 height 18
click at [248, 493] on p "5 - Java Bean Validation Annotations" at bounding box center [207, 489] width 224 height 20
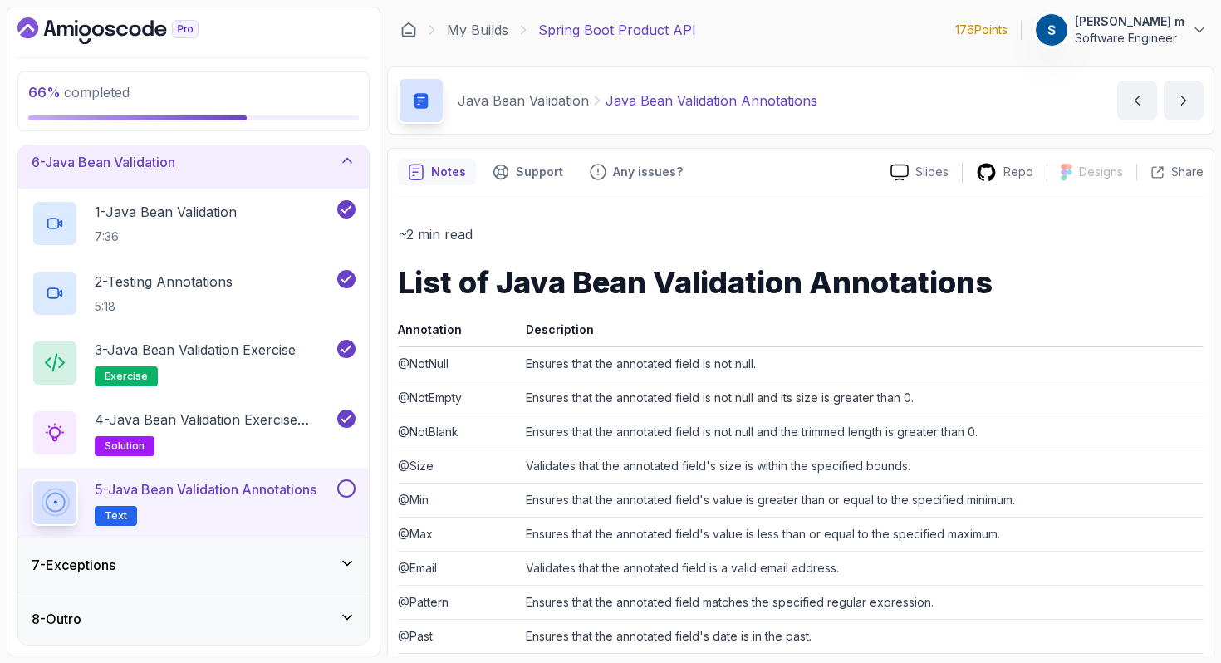
click at [353, 487] on button at bounding box center [346, 488] width 18 height 18
click at [354, 170] on div "6 - Java Bean Validation" at bounding box center [194, 162] width 324 height 20
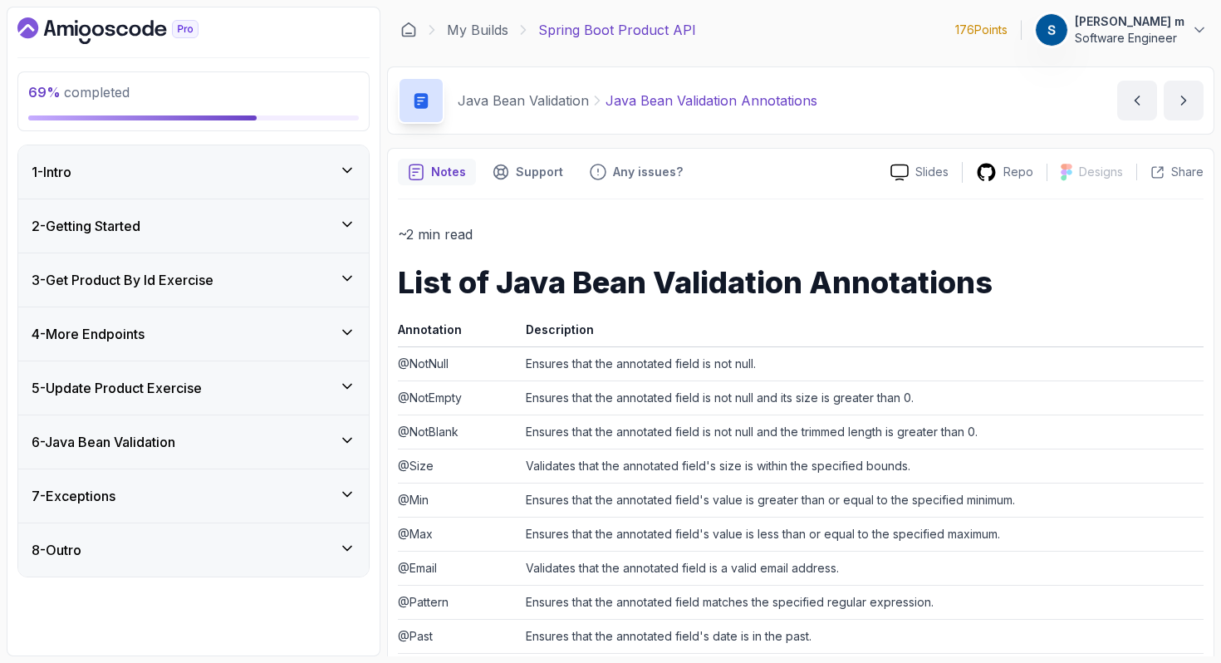
click at [323, 498] on div "7 - Exceptions" at bounding box center [194, 496] width 324 height 20
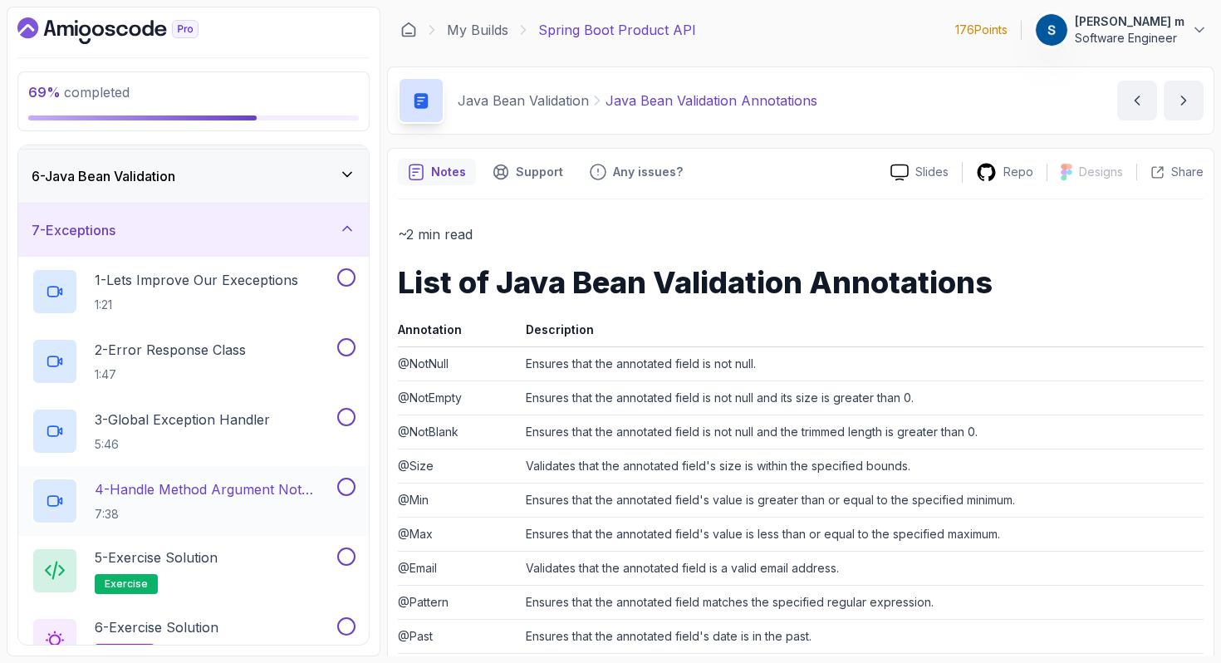
scroll to position [350, 0]
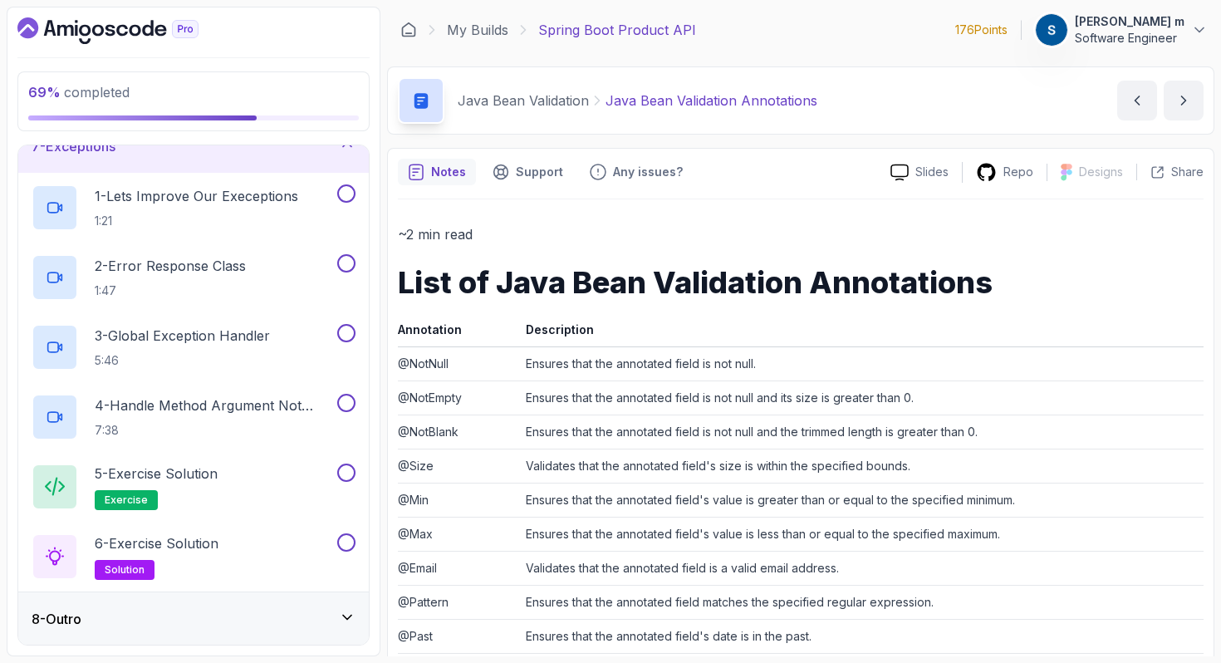
click at [268, 611] on div "8 - Outro" at bounding box center [194, 619] width 324 height 20
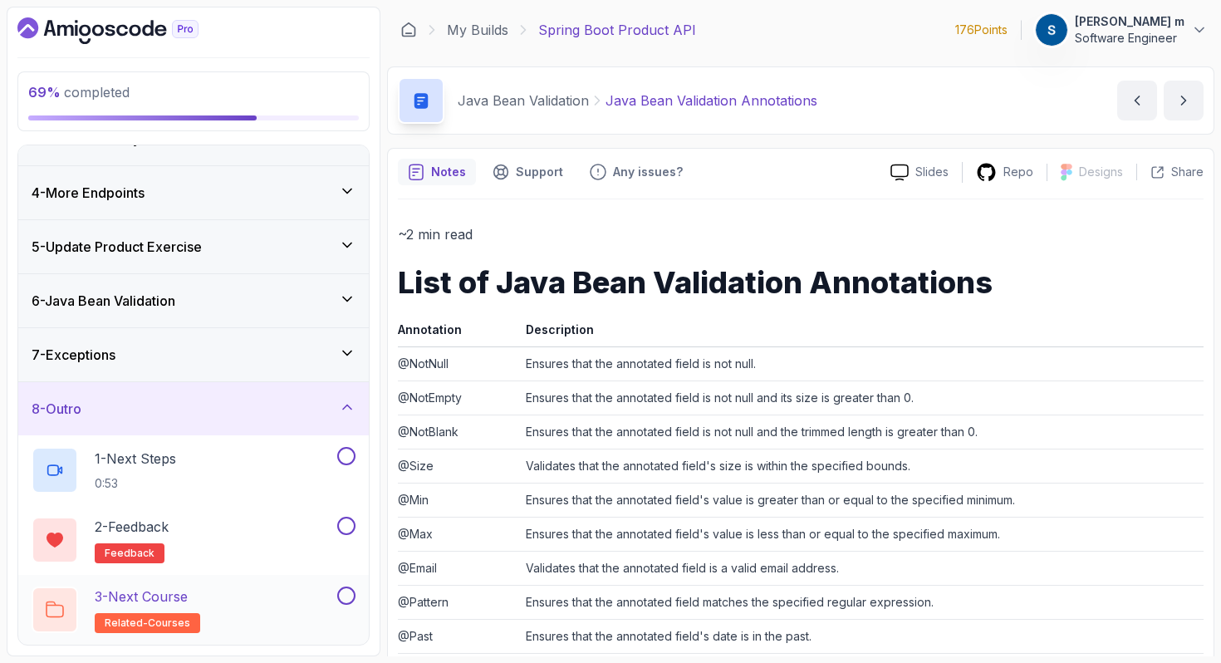
scroll to position [0, 0]
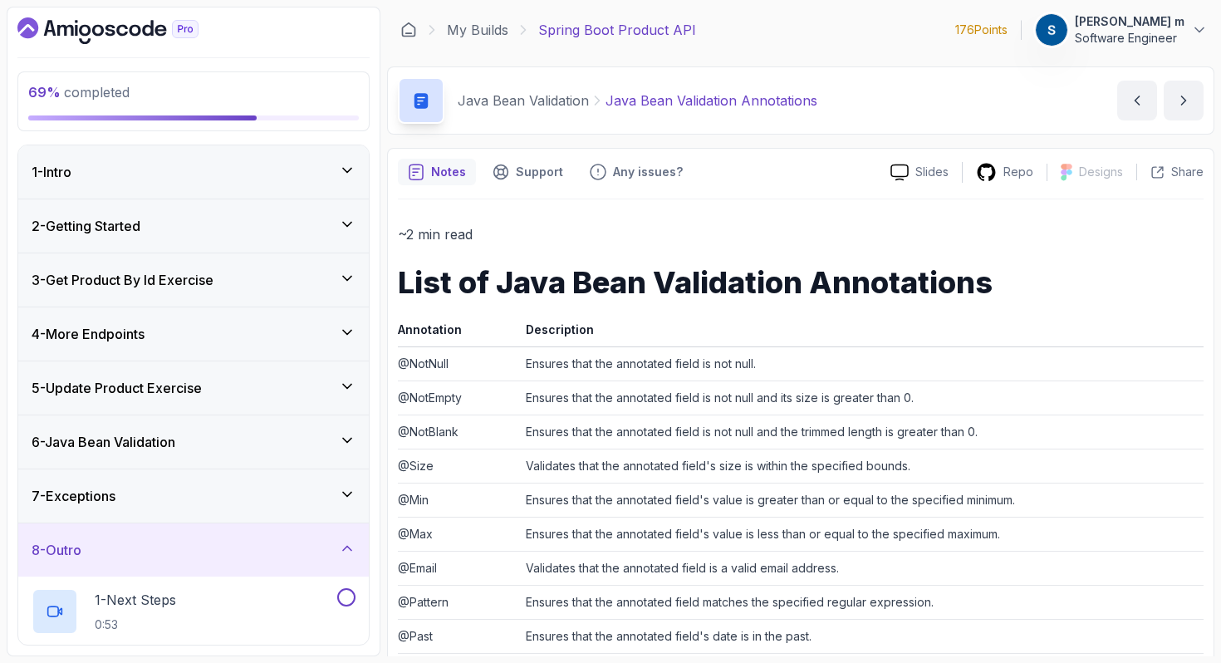
click at [332, 555] on div "8 - Outro" at bounding box center [194, 550] width 324 height 20
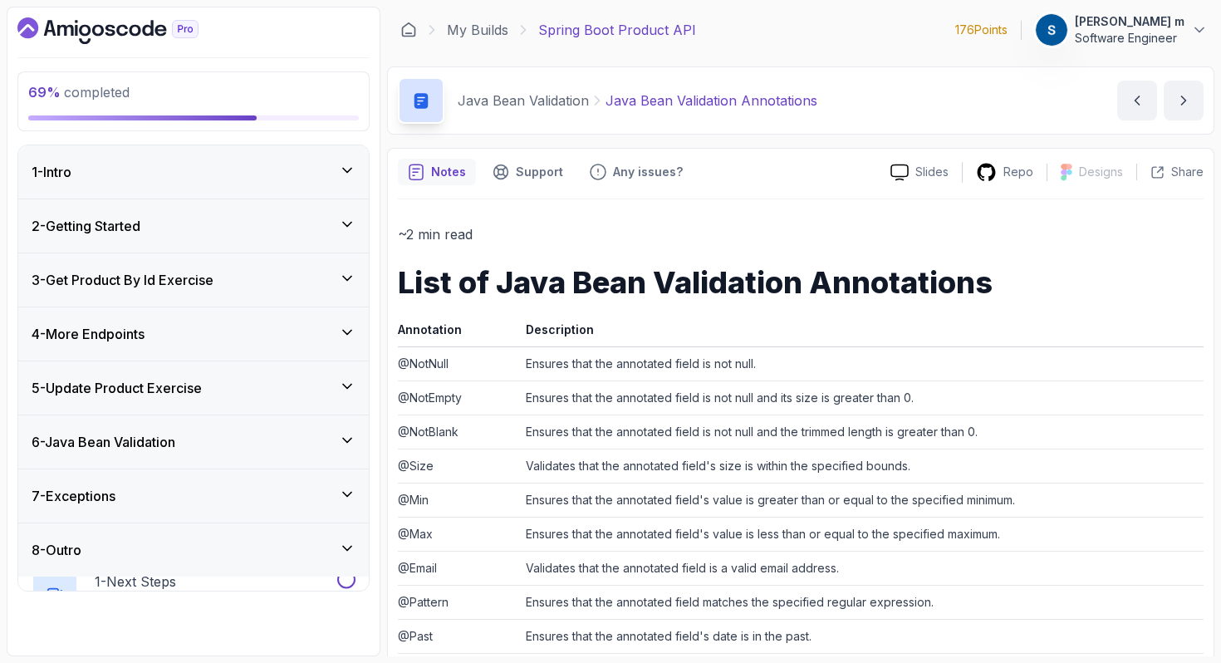
click at [347, 491] on icon at bounding box center [347, 494] width 17 height 17
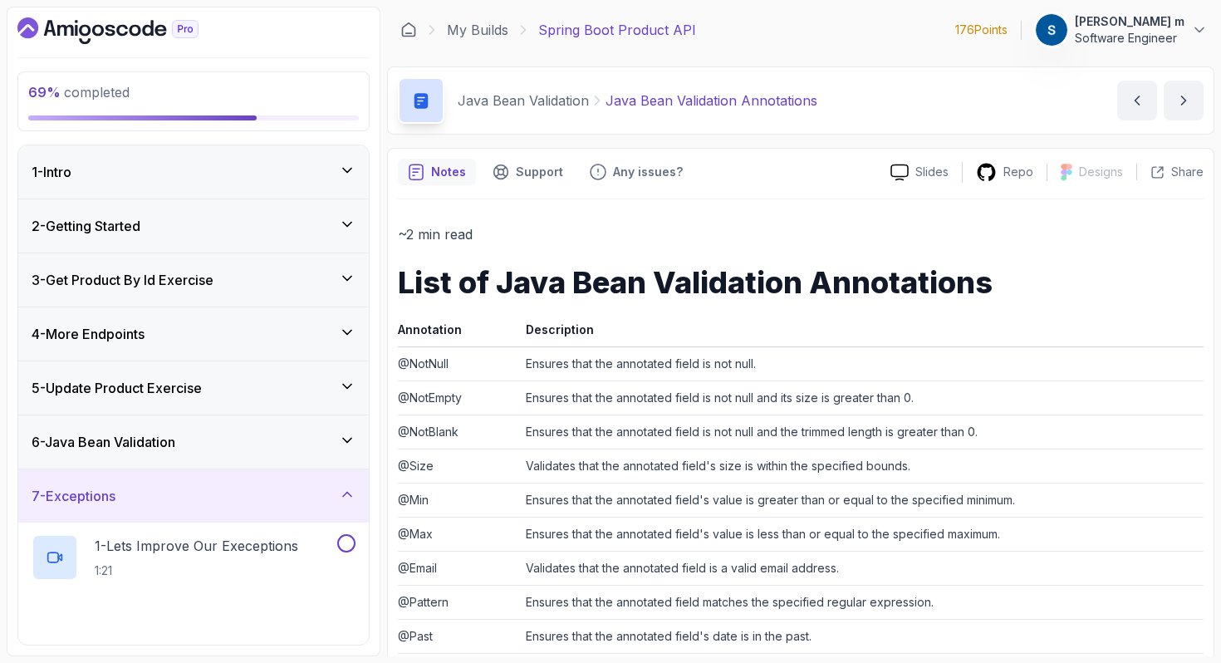
scroll to position [182, 0]
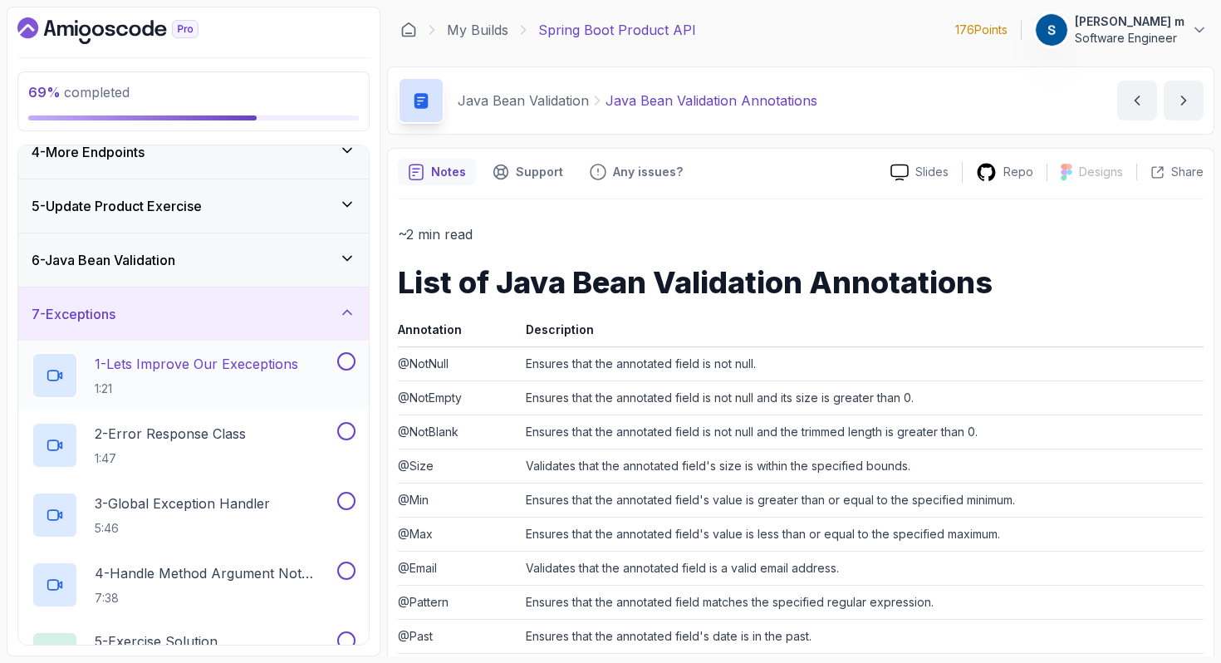
click at [298, 395] on p "1:21" at bounding box center [197, 388] width 204 height 17
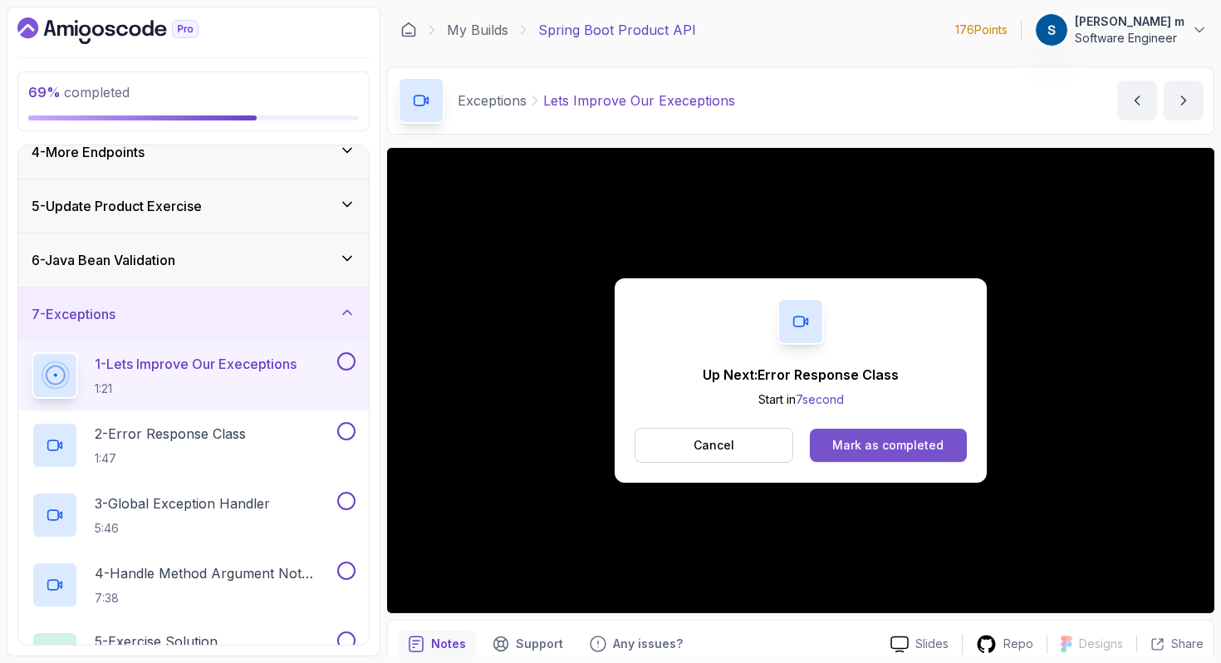
click at [847, 446] on div "Mark as completed" at bounding box center [887, 445] width 111 height 17
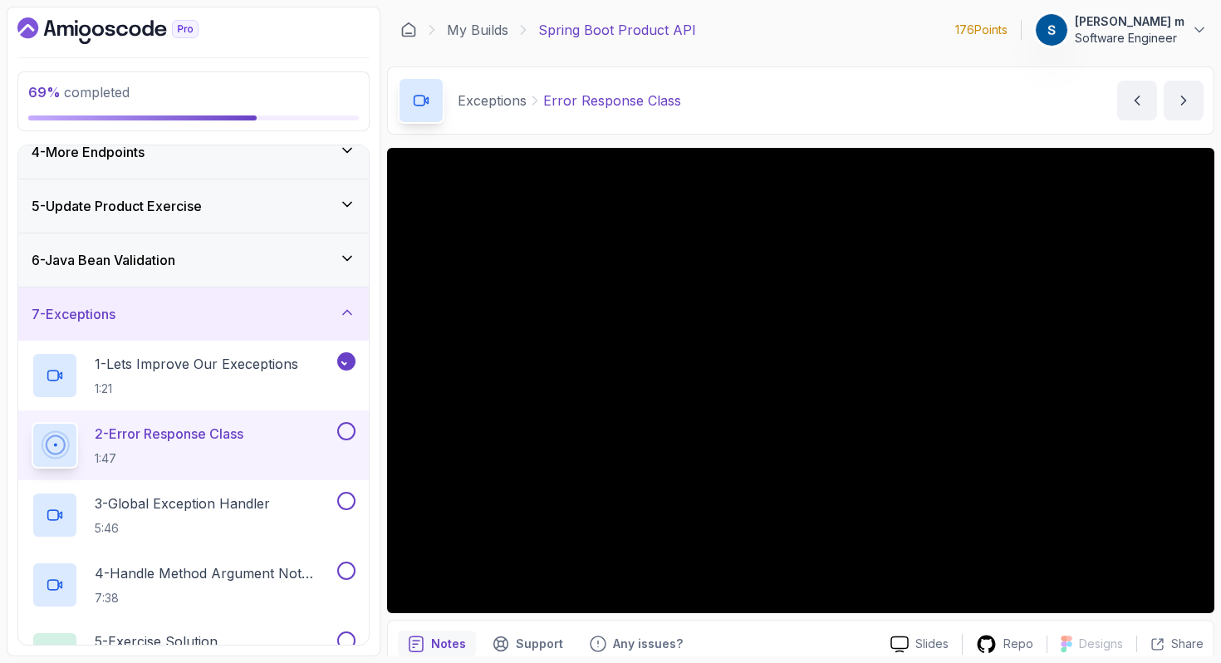
click at [237, 446] on h2 "2 - Error Response Class 1:47" at bounding box center [169, 445] width 149 height 43
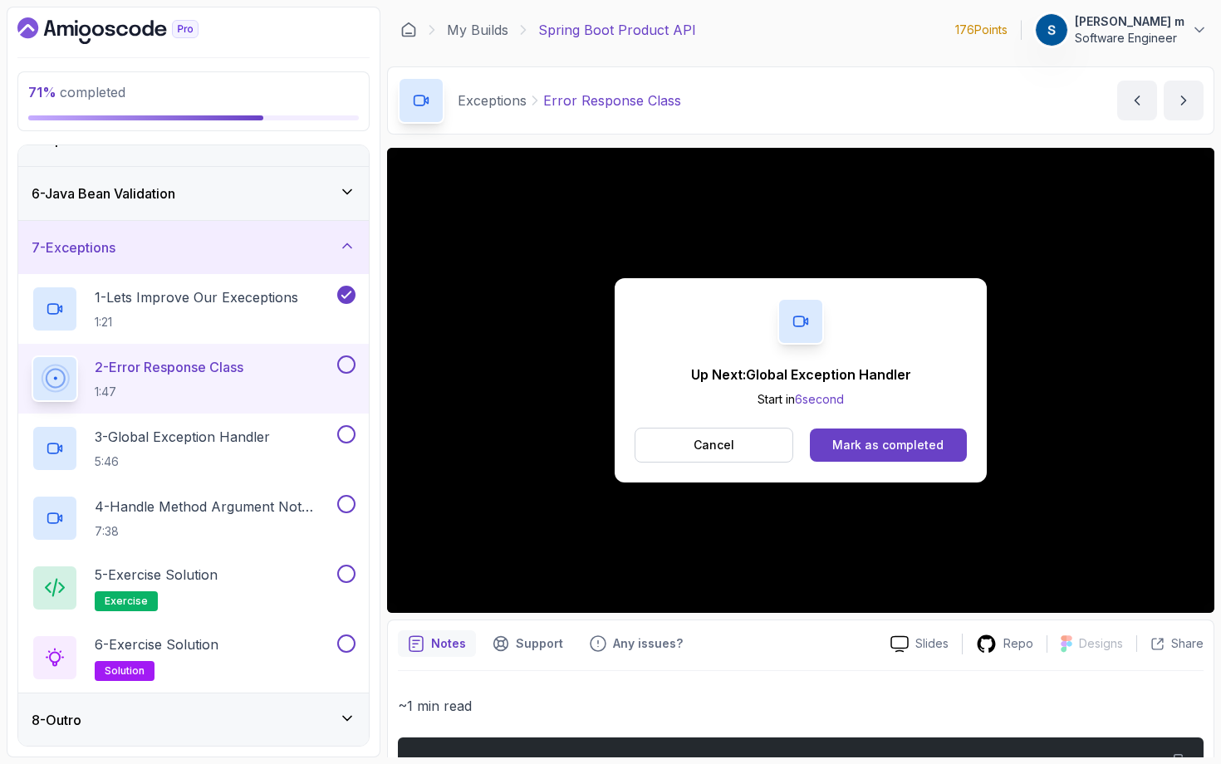
scroll to position [349, 0]
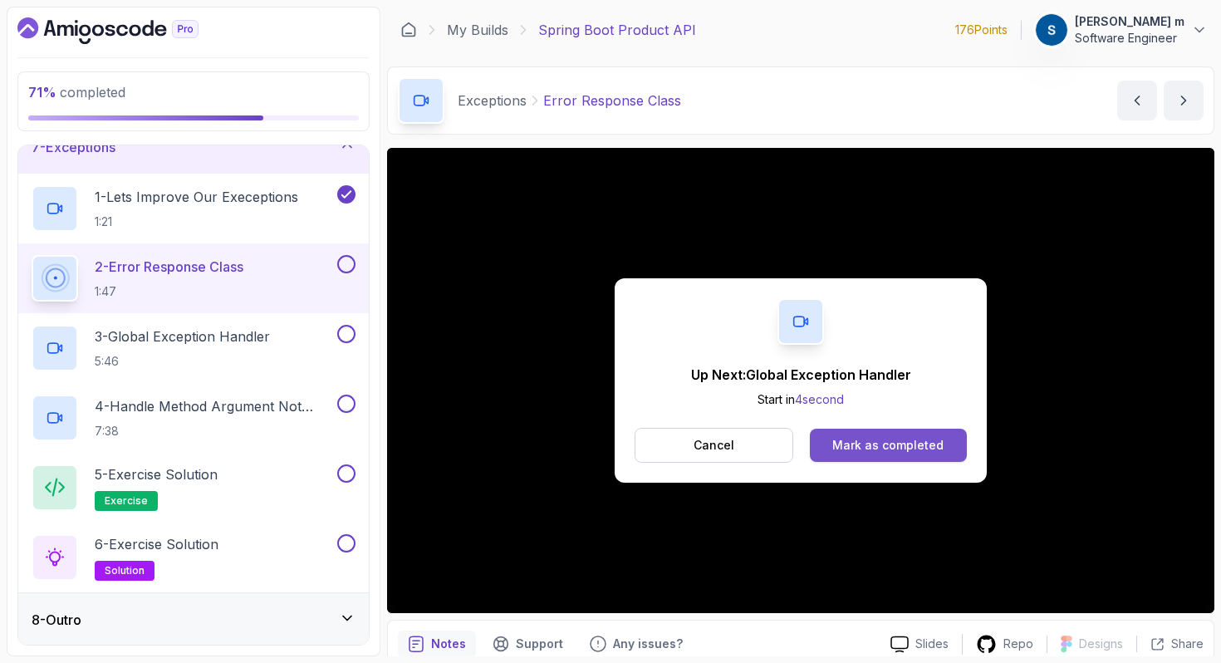
click at [870, 454] on button "Mark as completed" at bounding box center [888, 445] width 157 height 33
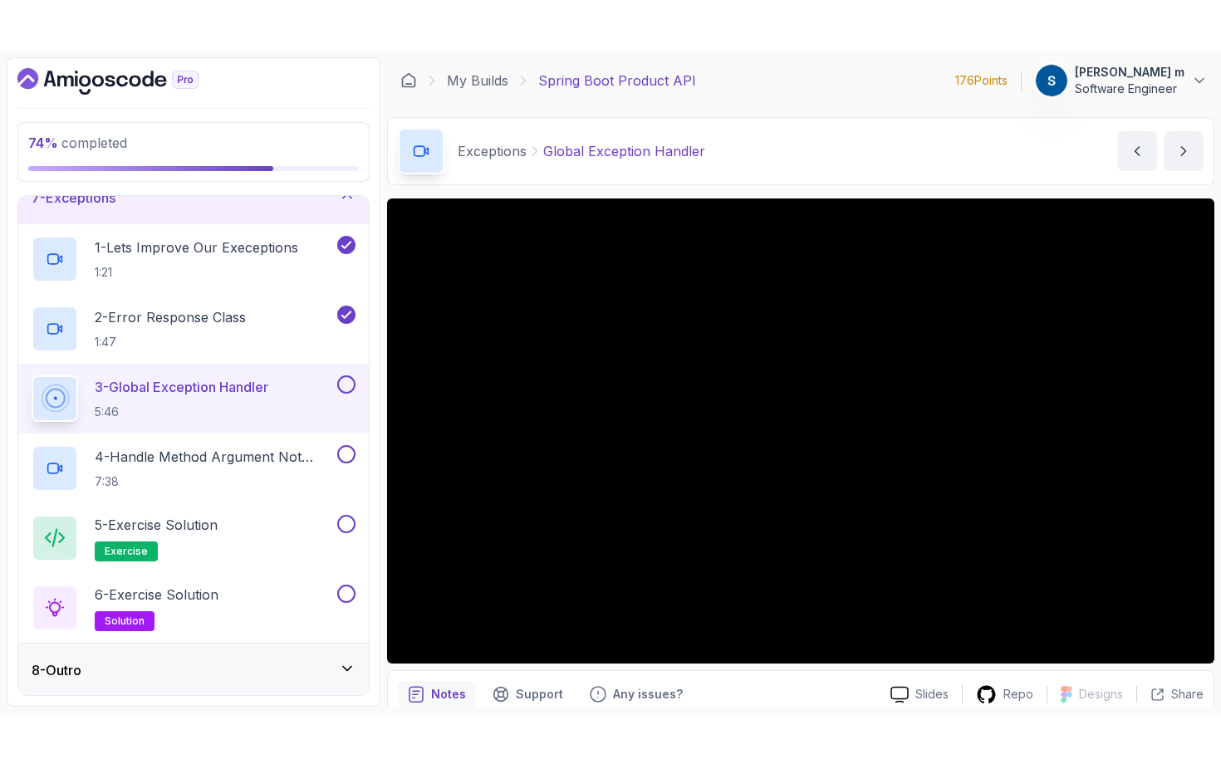
scroll to position [350, 0]
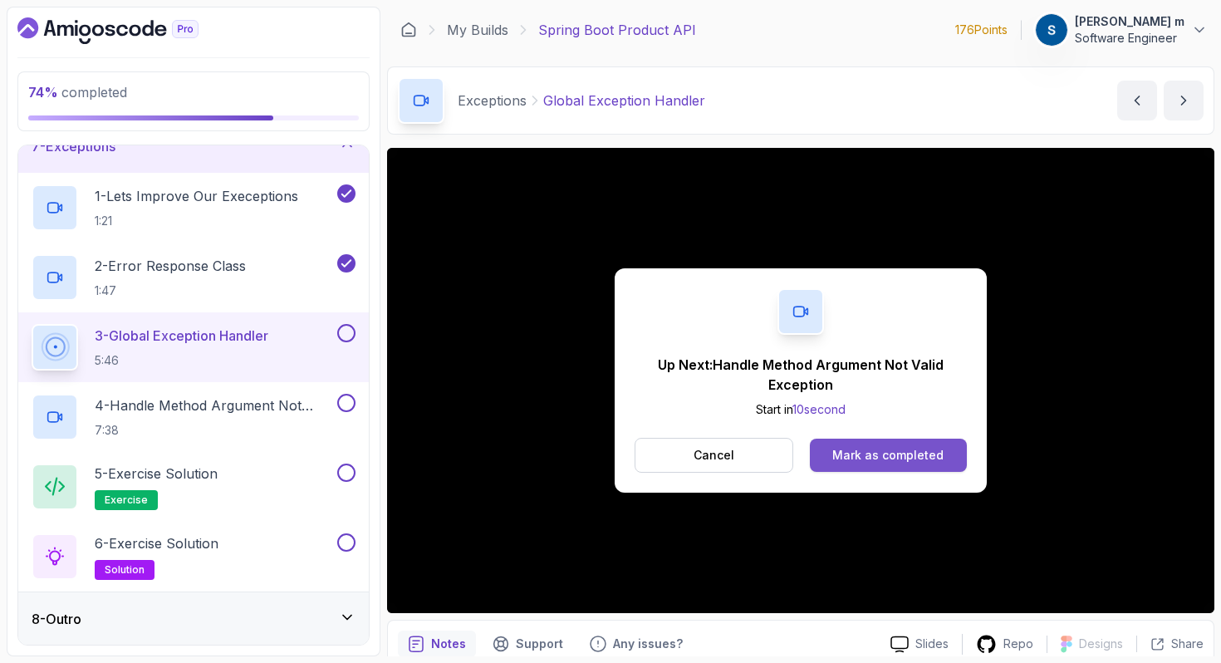
click at [892, 453] on div "Mark as completed" at bounding box center [887, 455] width 111 height 17
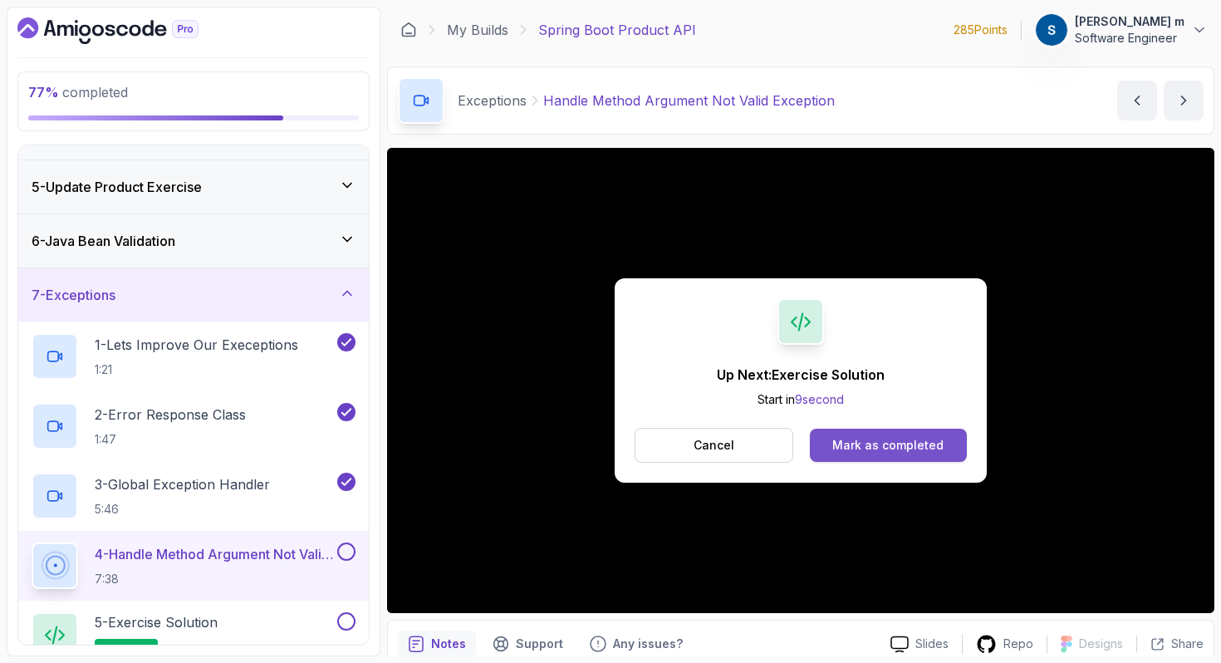
click at [858, 452] on div "Mark as completed" at bounding box center [887, 445] width 111 height 17
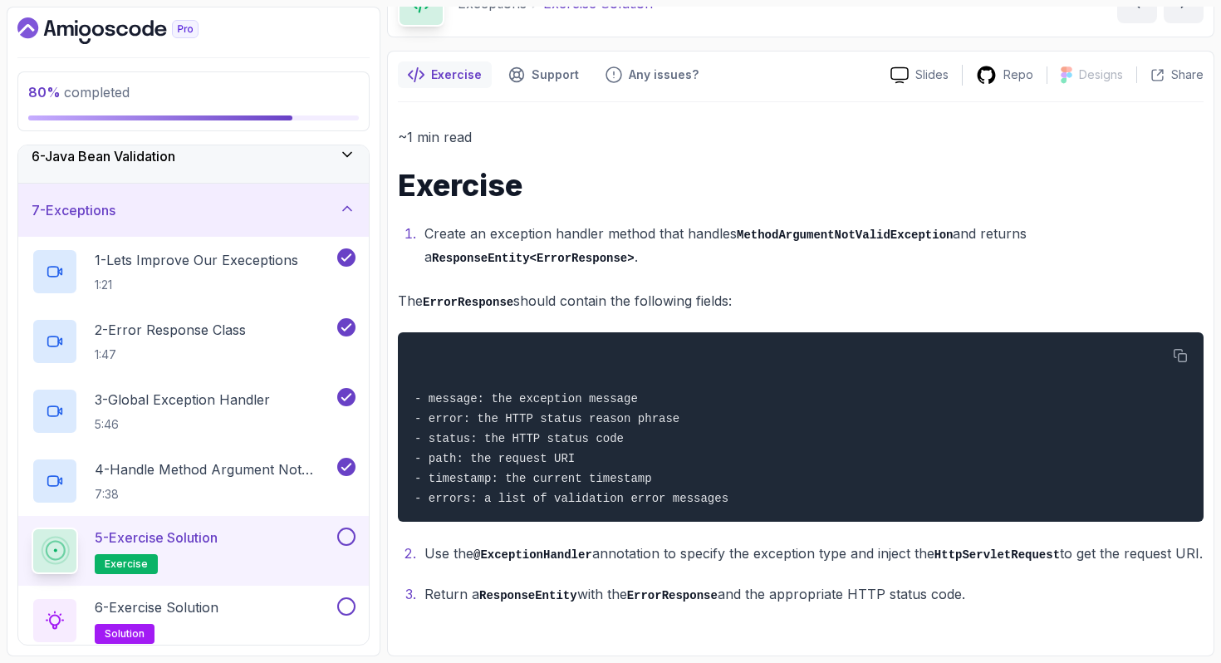
scroll to position [350, 0]
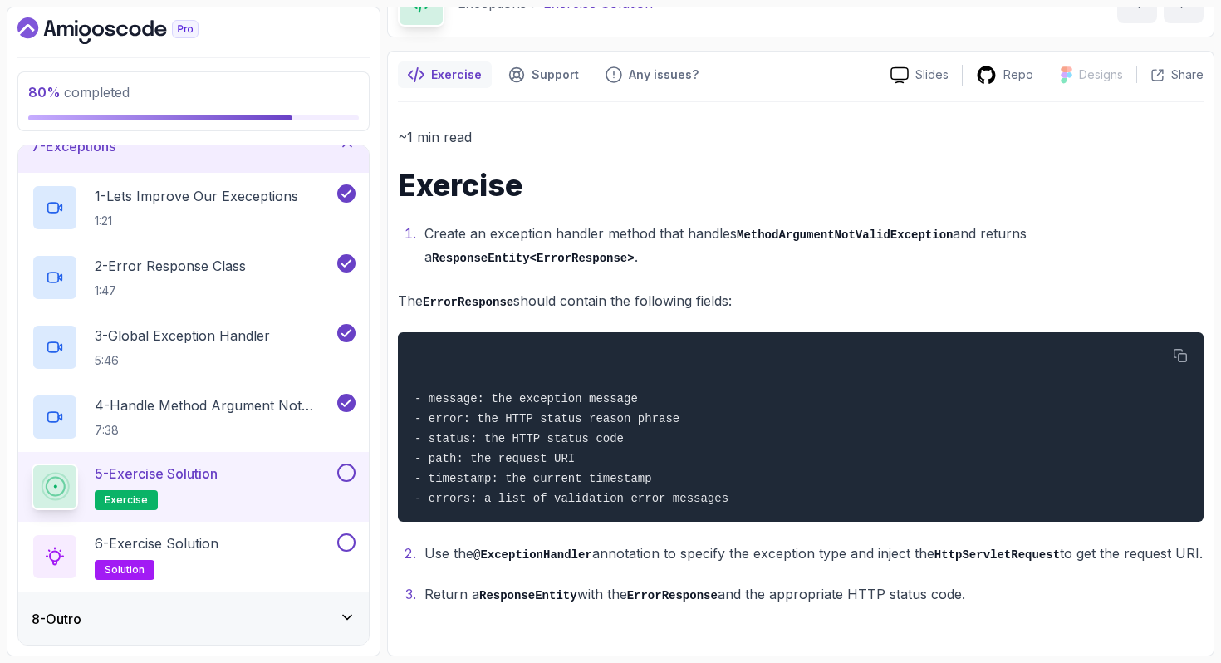
click at [277, 487] on div "5 - Exercise Solution exercise" at bounding box center [183, 487] width 302 height 47
click at [307, 483] on div "5 - Exercise Solution exercise" at bounding box center [183, 487] width 302 height 47
click at [349, 469] on button at bounding box center [346, 473] width 18 height 18
click at [238, 540] on div "6 - Exercise Solution solution" at bounding box center [183, 556] width 302 height 47
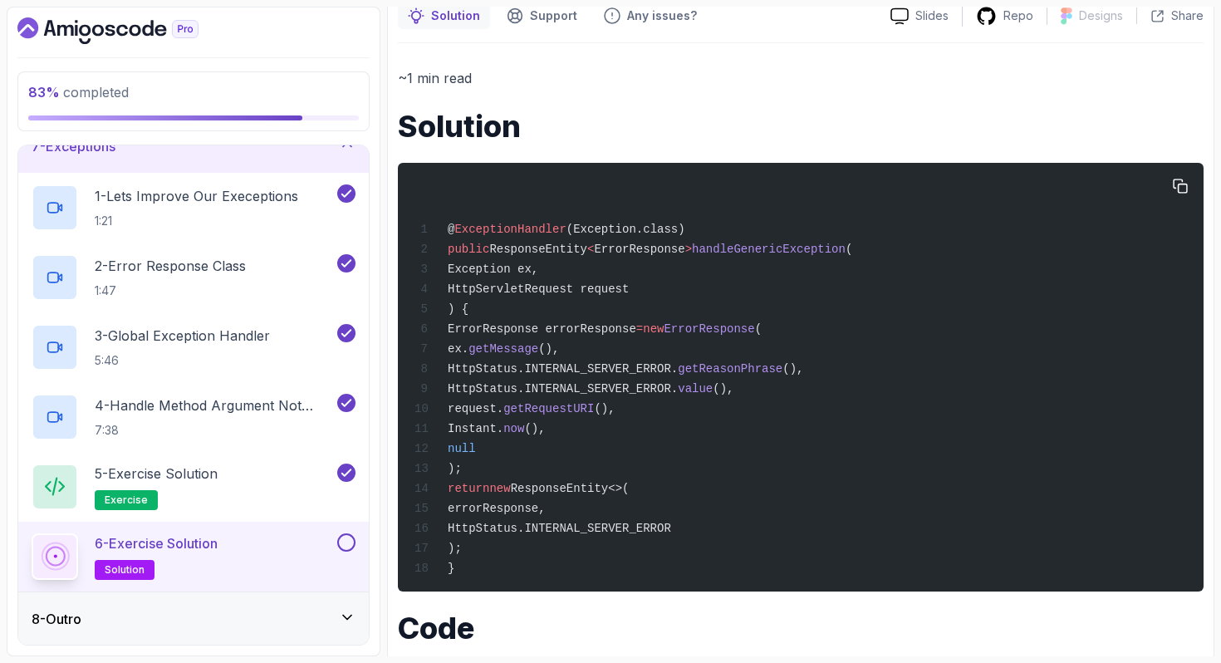
scroll to position [237, 0]
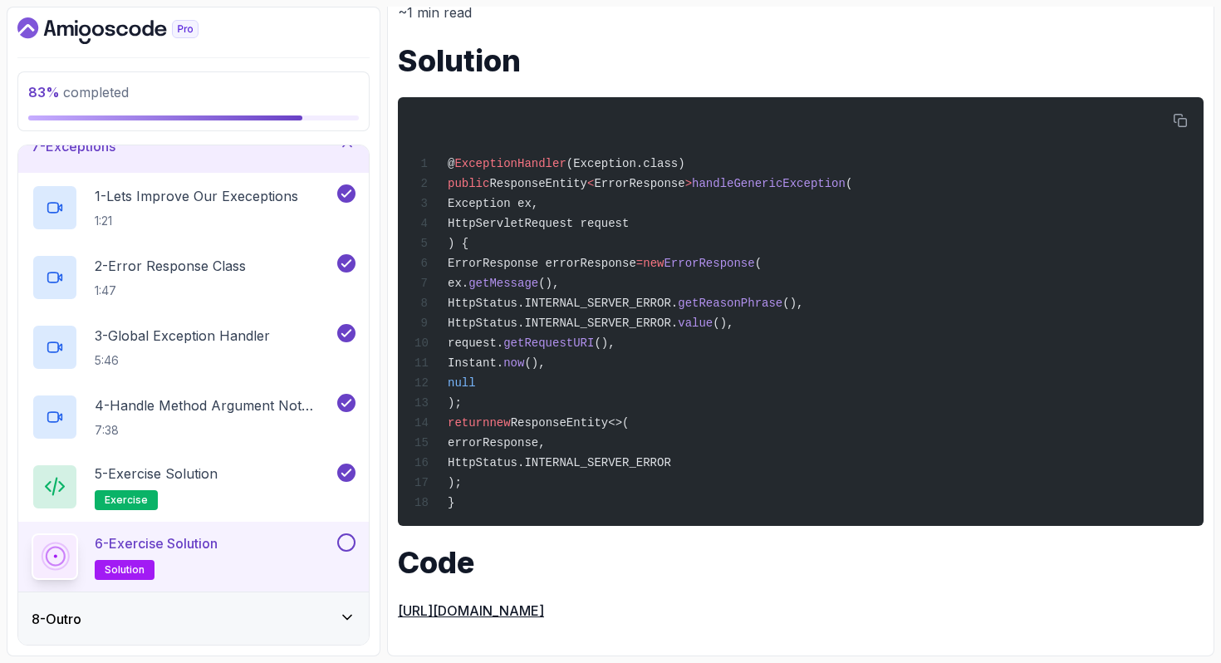
click at [544, 611] on link "[URL][DOMAIN_NAME]" at bounding box center [471, 610] width 146 height 17
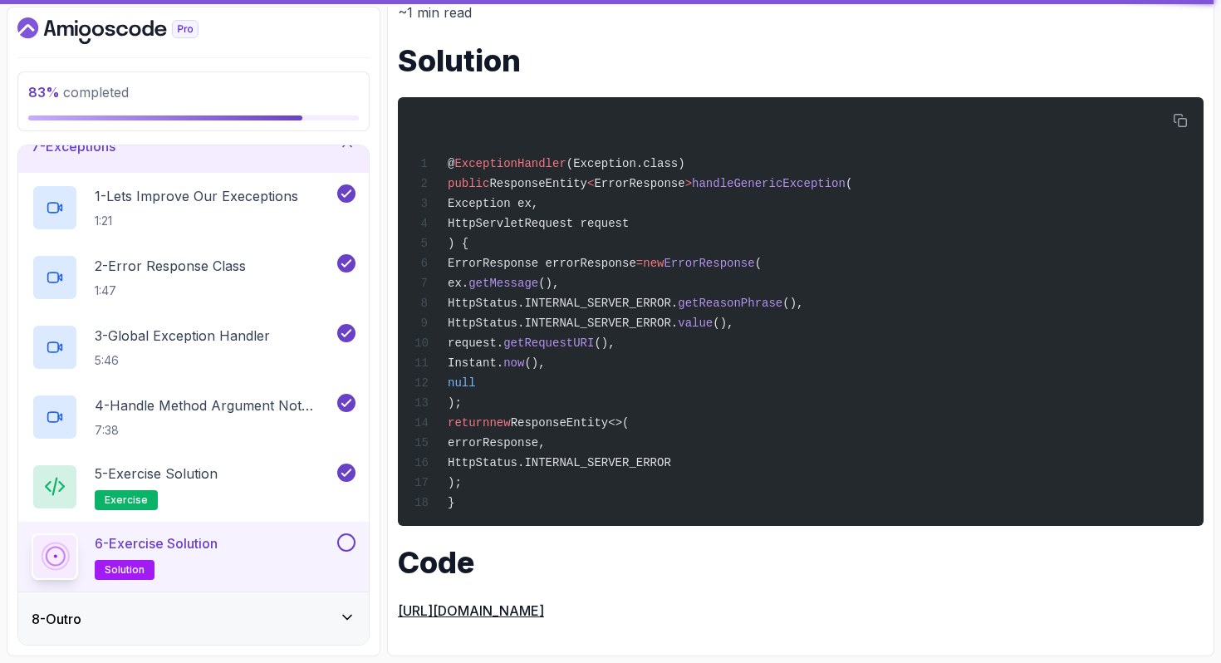
click at [352, 547] on button at bounding box center [346, 542] width 18 height 18
click at [344, 620] on icon at bounding box center [347, 617] width 17 height 17
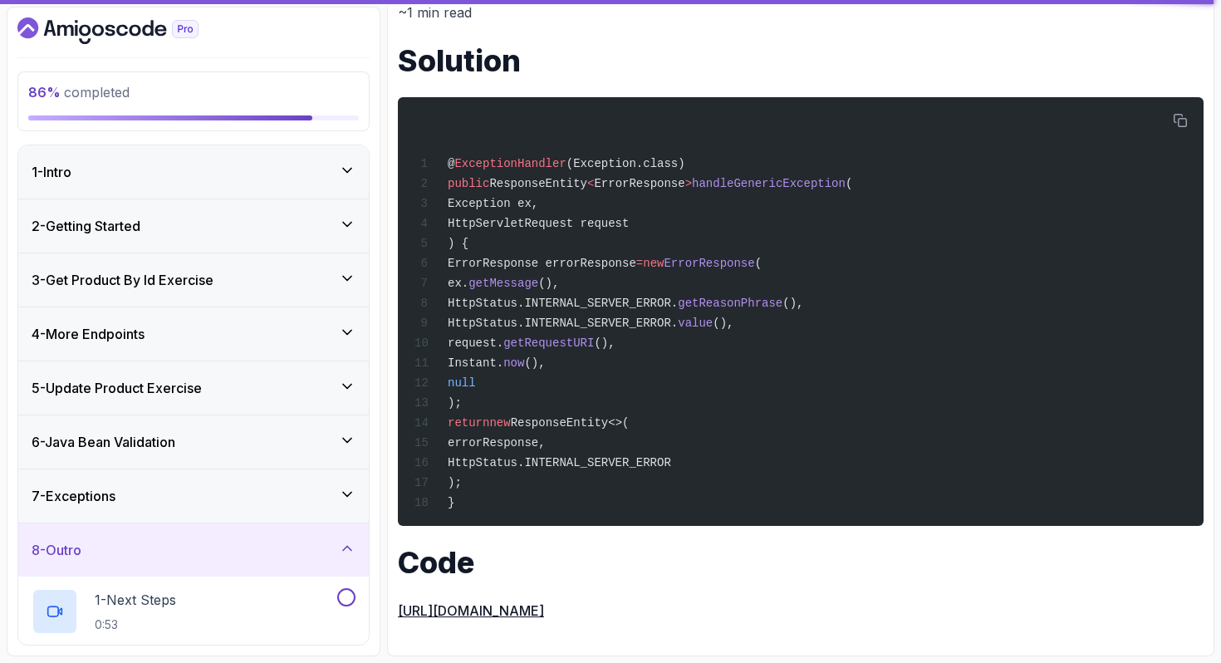
scroll to position [141, 0]
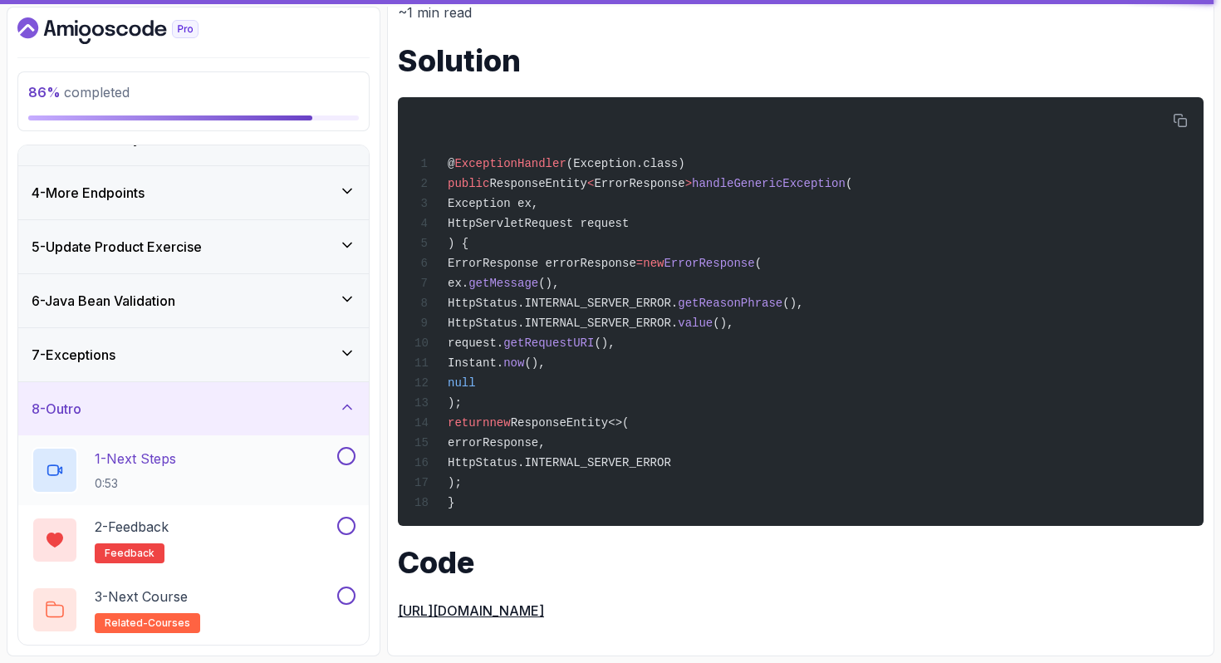
click at [256, 475] on div "1 - Next Steps 0:53" at bounding box center [183, 470] width 302 height 47
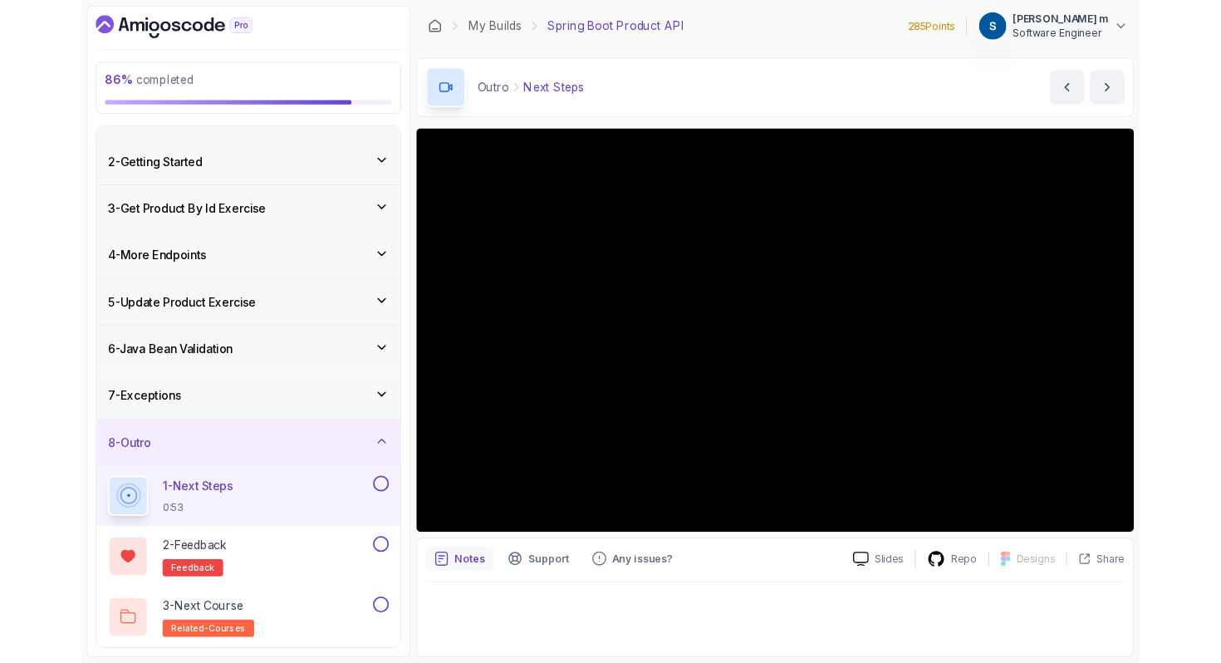
scroll to position [141, 0]
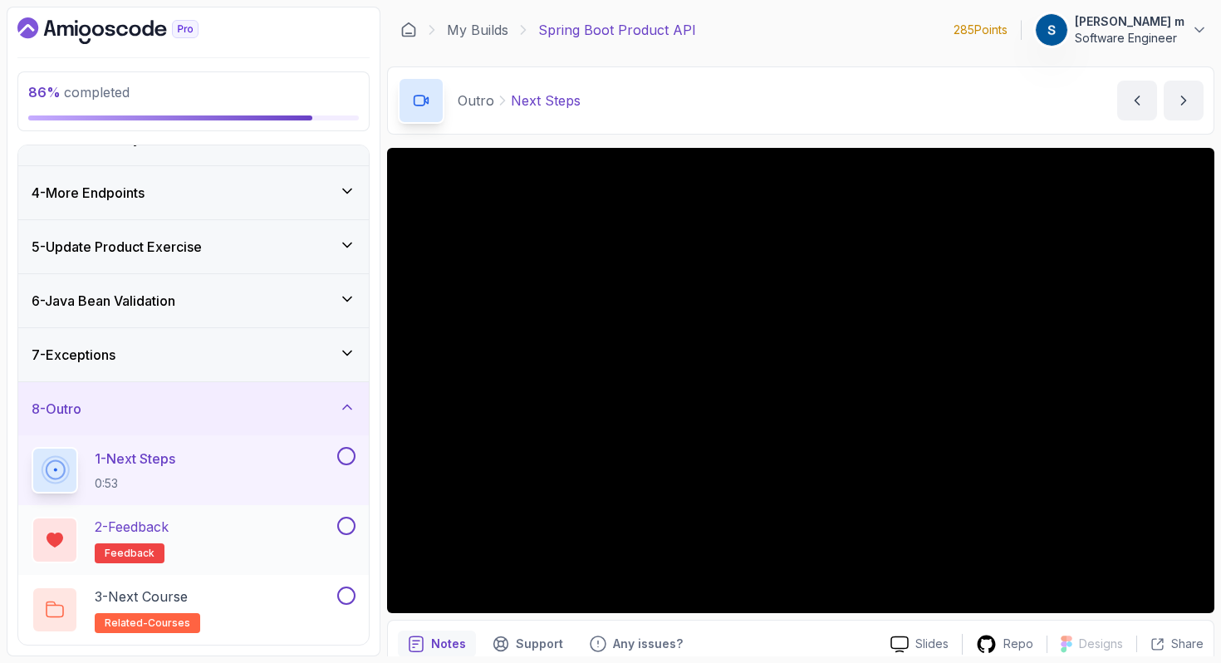
click at [277, 536] on div "2 - Feedback feedback" at bounding box center [183, 540] width 302 height 47
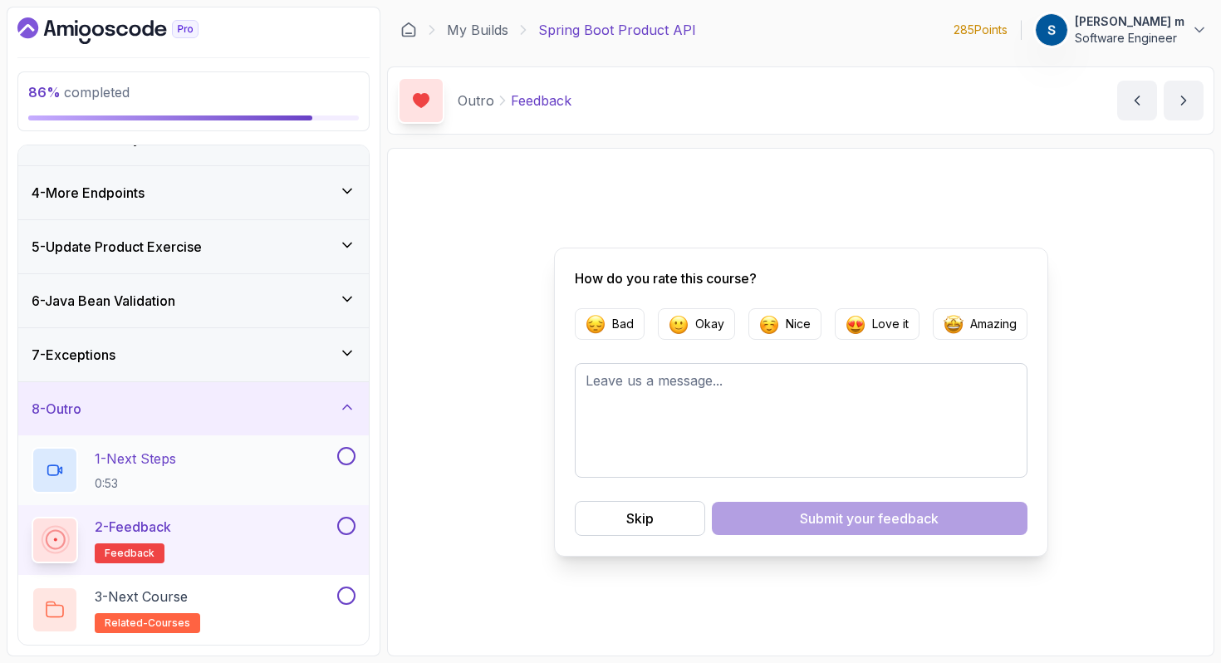
click at [352, 462] on button at bounding box center [346, 456] width 18 height 18
click at [348, 528] on button at bounding box center [346, 526] width 18 height 18
click at [702, 333] on button "Okay" at bounding box center [696, 324] width 77 height 32
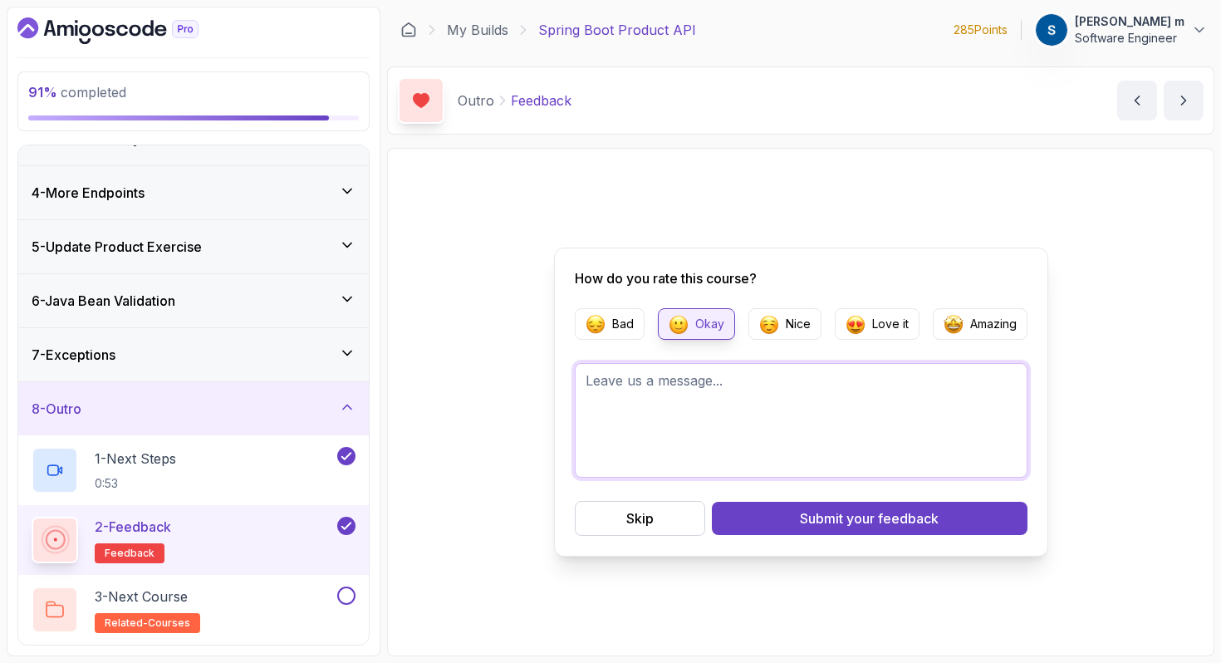
click at [707, 405] on textarea at bounding box center [801, 420] width 453 height 115
click at [703, 407] on textarea "The link to the GitHub repo is broken. It takes you to a git hub error 404 page." at bounding box center [801, 420] width 453 height 115
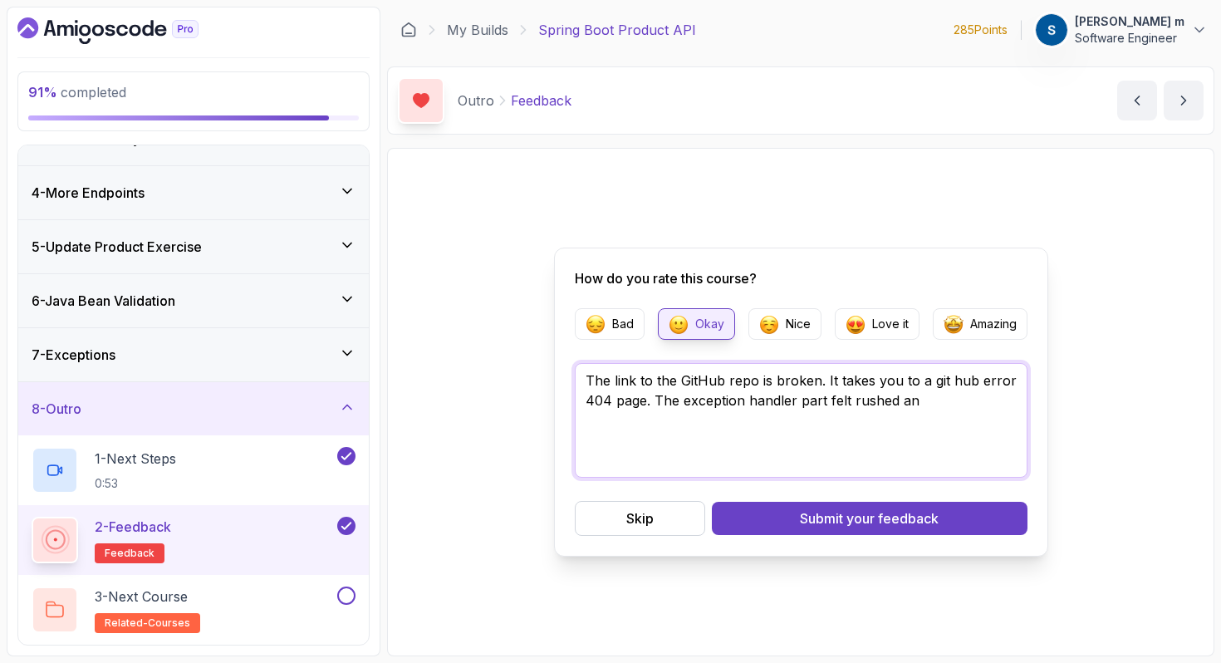
click at [679, 398] on textarea "The link to the GitHub repo is broken. It takes you to a git hub error 404 page…" at bounding box center [801, 420] width 453 height 115
click at [986, 403] on textarea "The link to the GitHub repo is broken. It takes you to a git hub error 404 page…" at bounding box center [801, 420] width 453 height 115
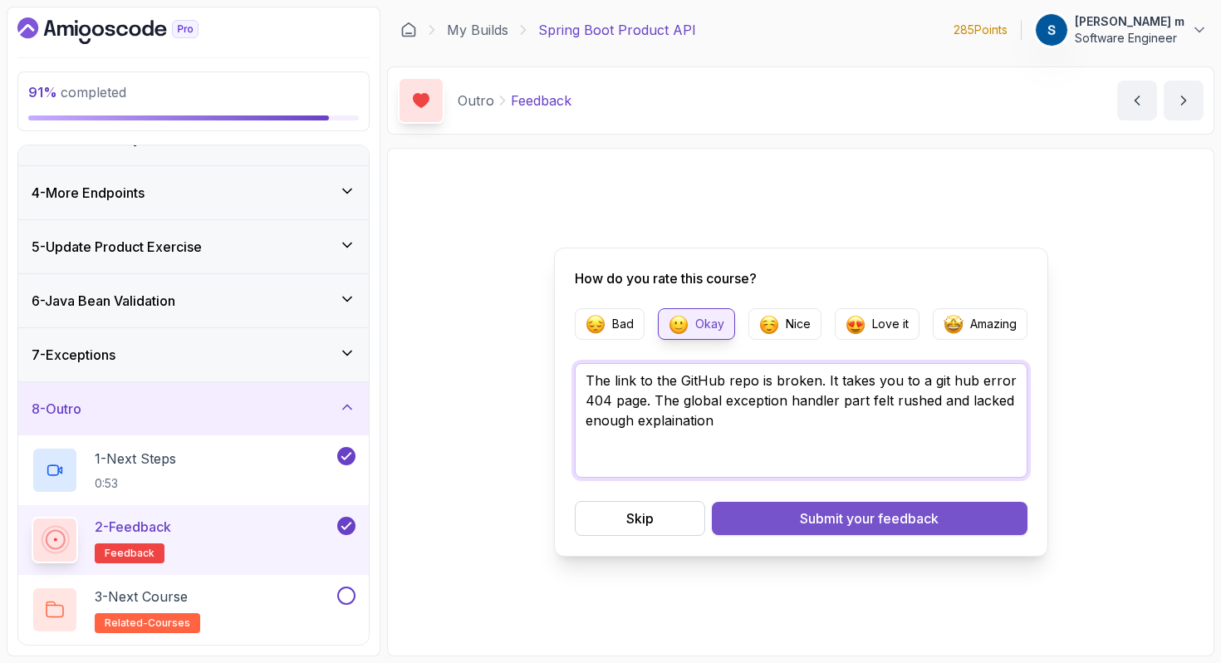
type textarea "The link to the GitHub repo is broken. It takes you to a git hub error 404 page…"
click at [848, 516] on span "your feedback" at bounding box center [892, 518] width 92 height 20
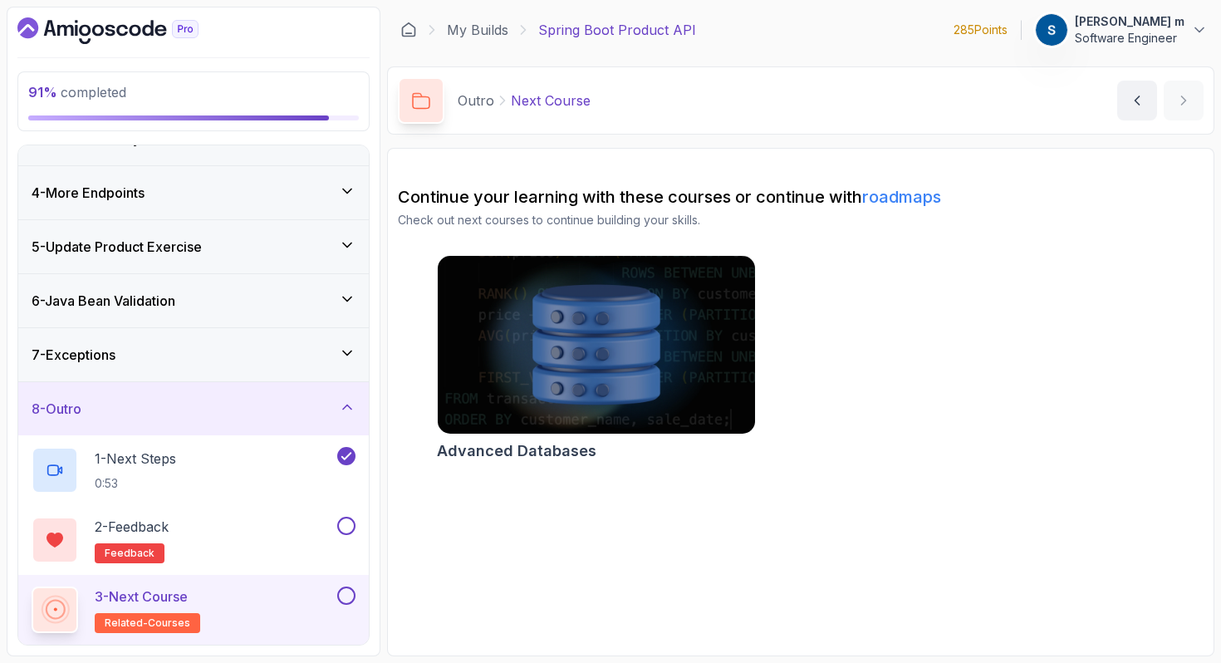
click at [920, 193] on link "roadmaps" at bounding box center [901, 197] width 79 height 20
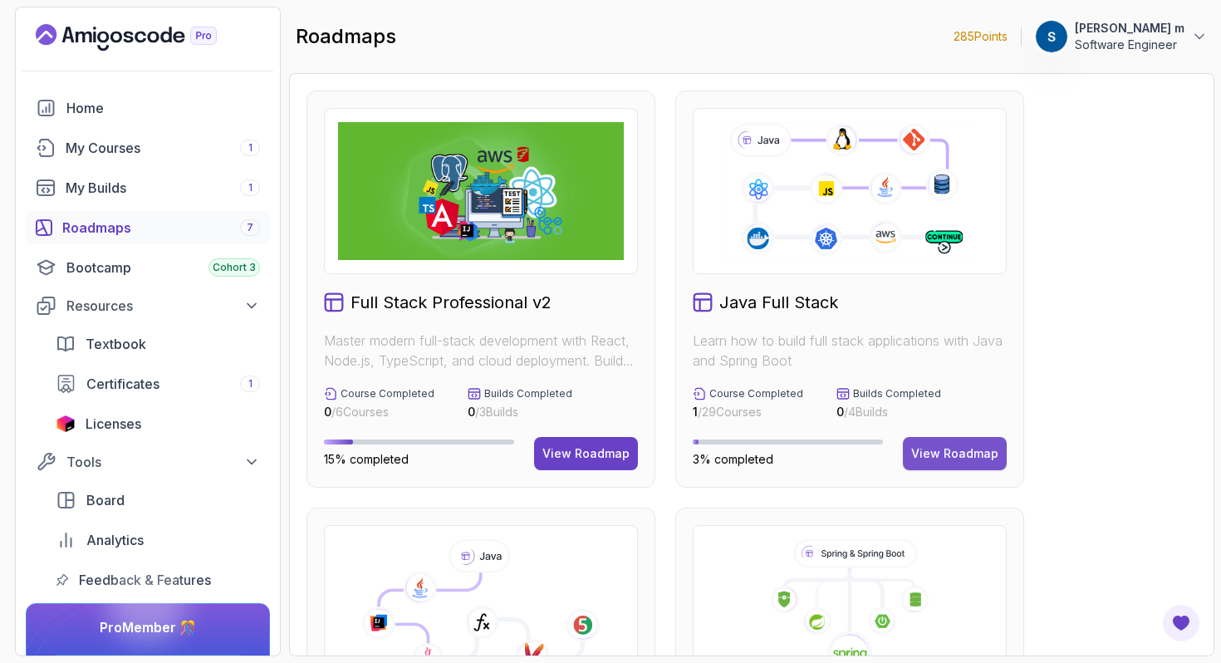
click at [964, 455] on div "View Roadmap" at bounding box center [954, 453] width 87 height 17
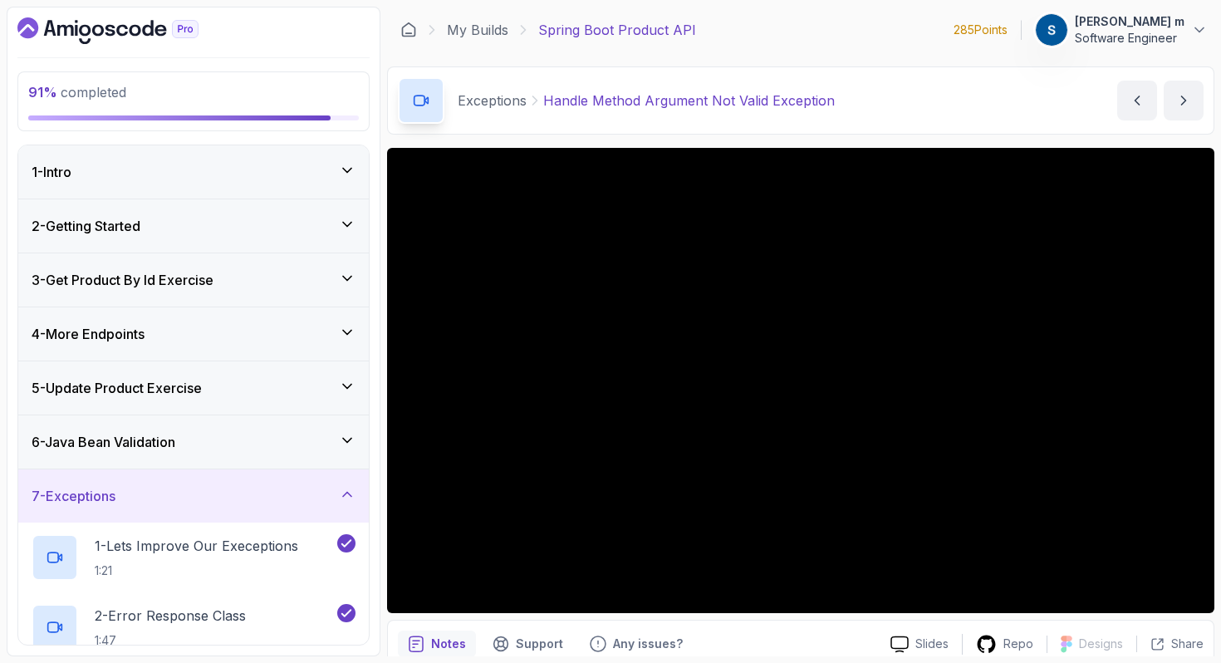
scroll to position [350, 0]
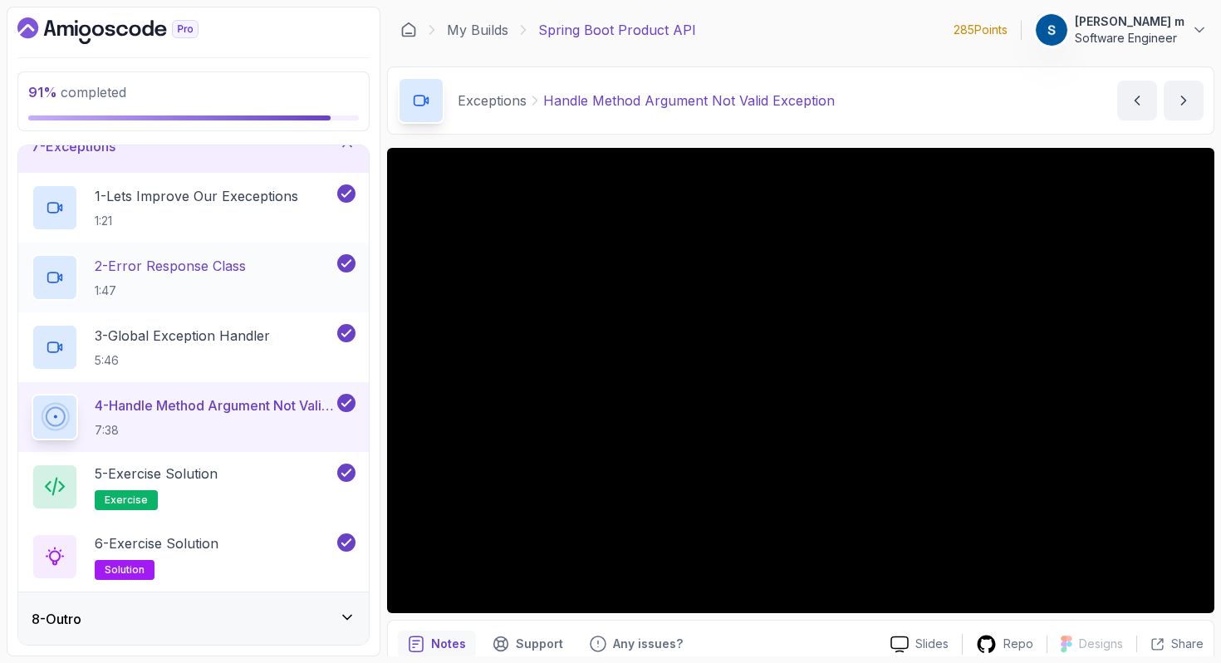
click at [311, 610] on div "8 - Outro" at bounding box center [194, 619] width 324 height 20
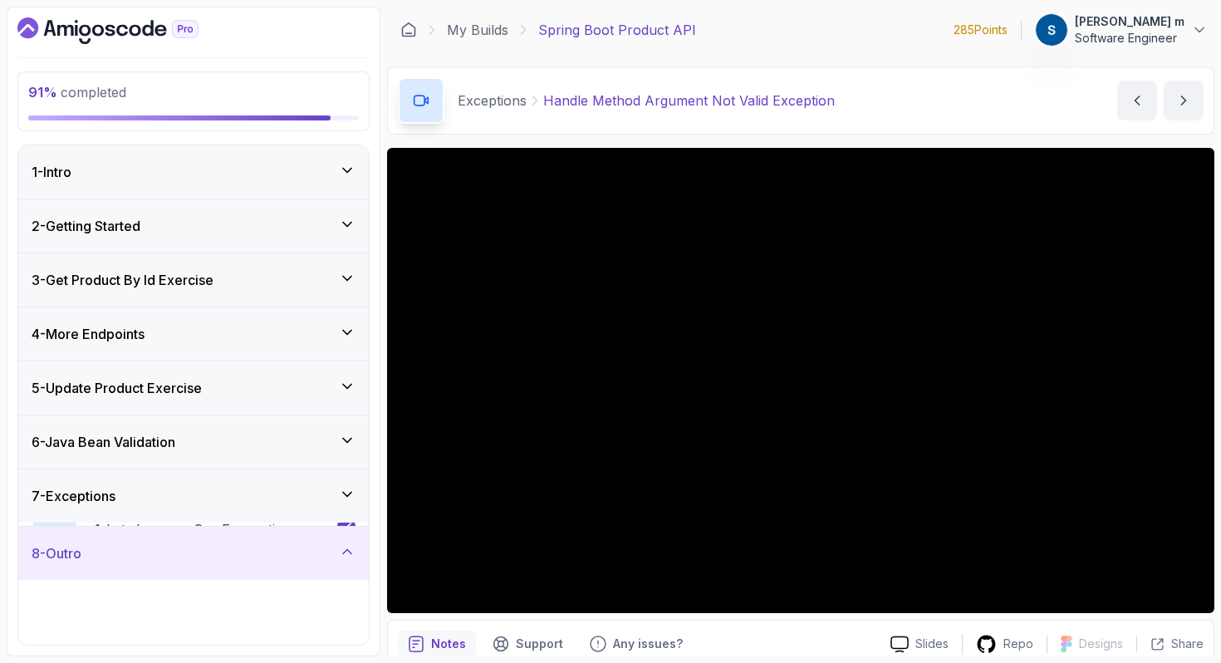
scroll to position [141, 0]
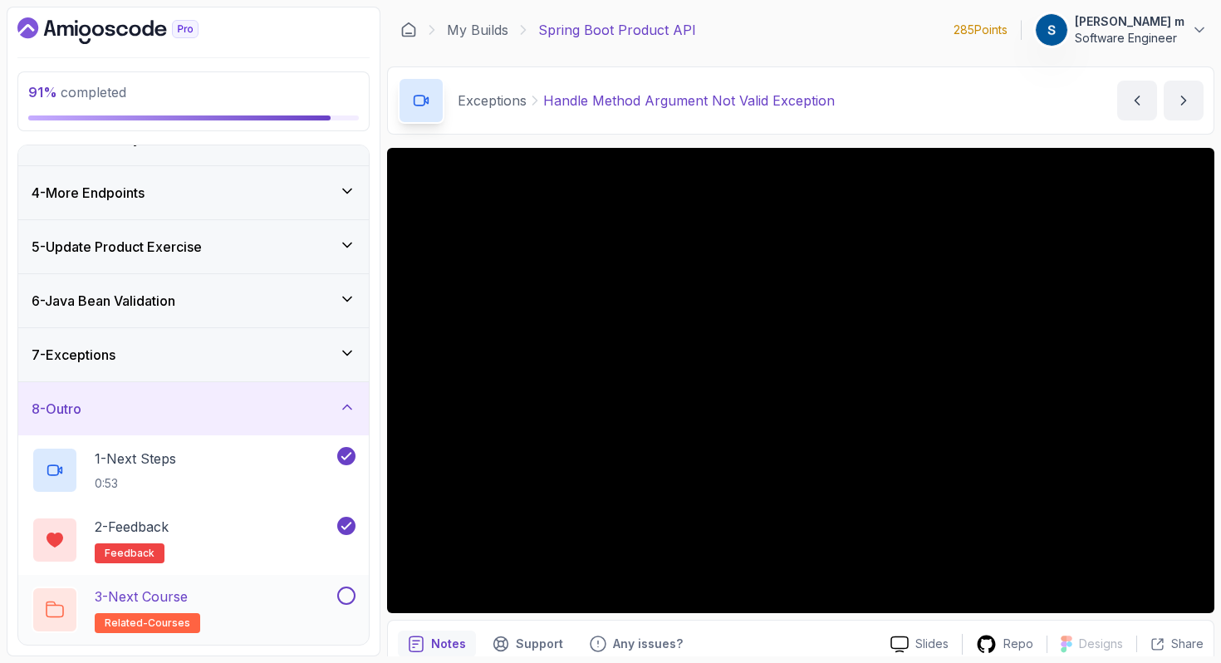
click at [350, 595] on button at bounding box center [346, 595] width 18 height 18
click at [251, 603] on div "3 - Next Course related-courses" at bounding box center [183, 609] width 302 height 47
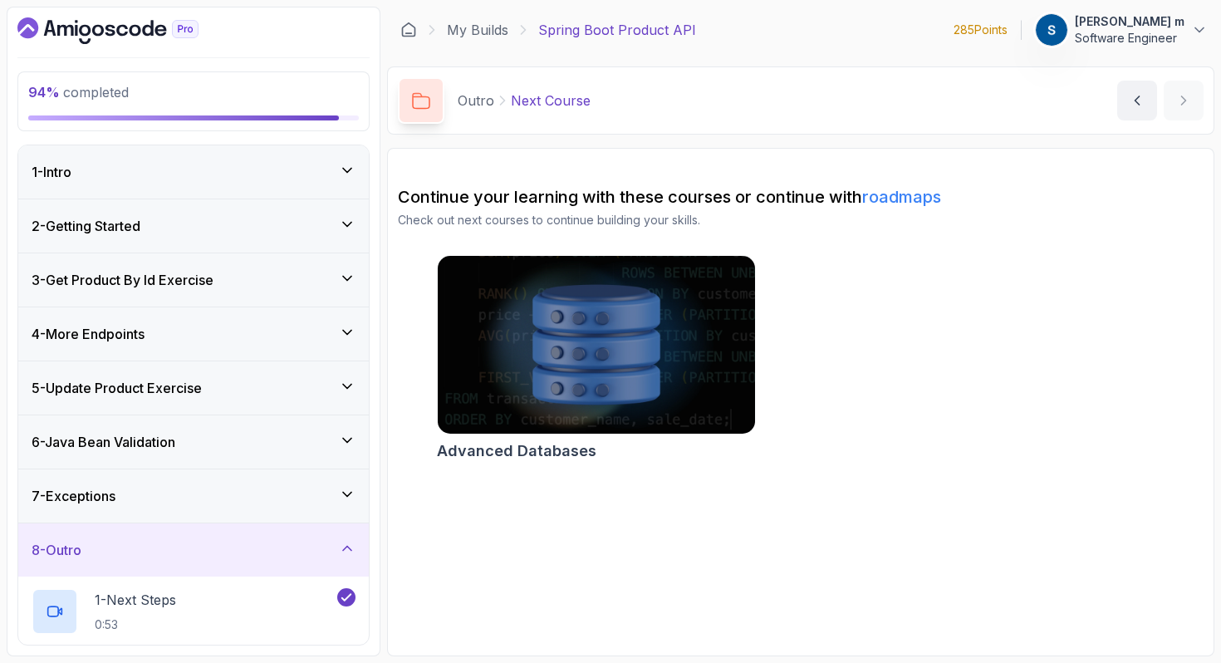
click at [307, 174] on div "1 - Intro" at bounding box center [194, 172] width 324 height 20
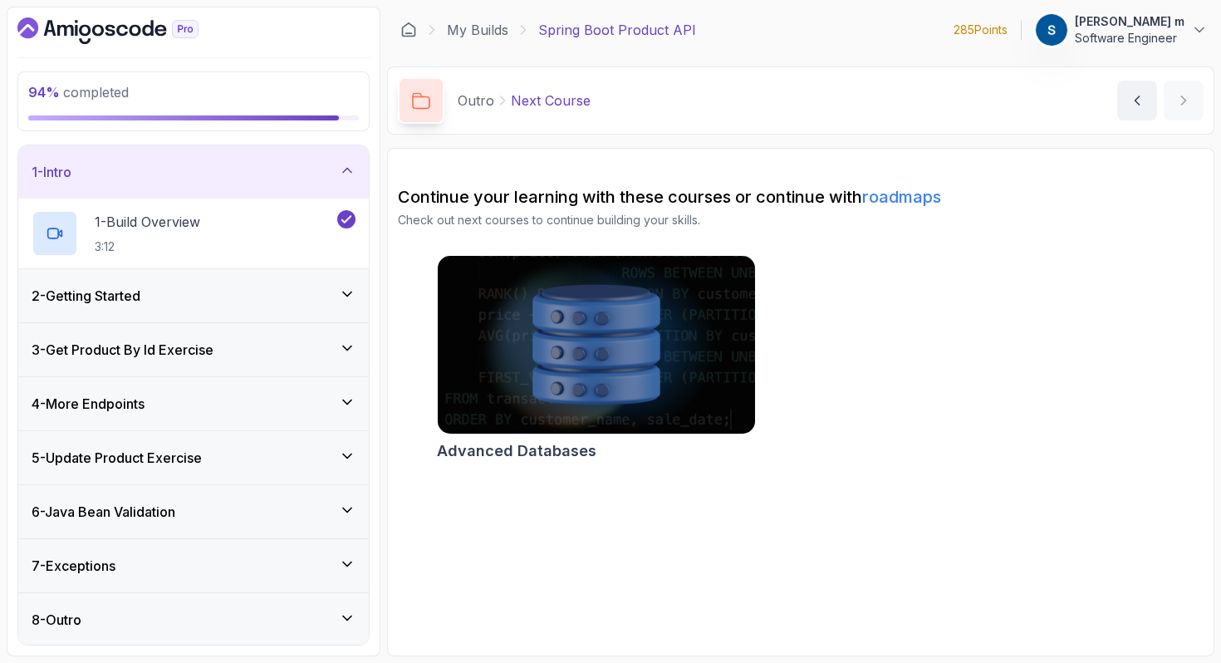
click at [326, 285] on div "2 - Getting Started" at bounding box center [193, 295] width 351 height 53
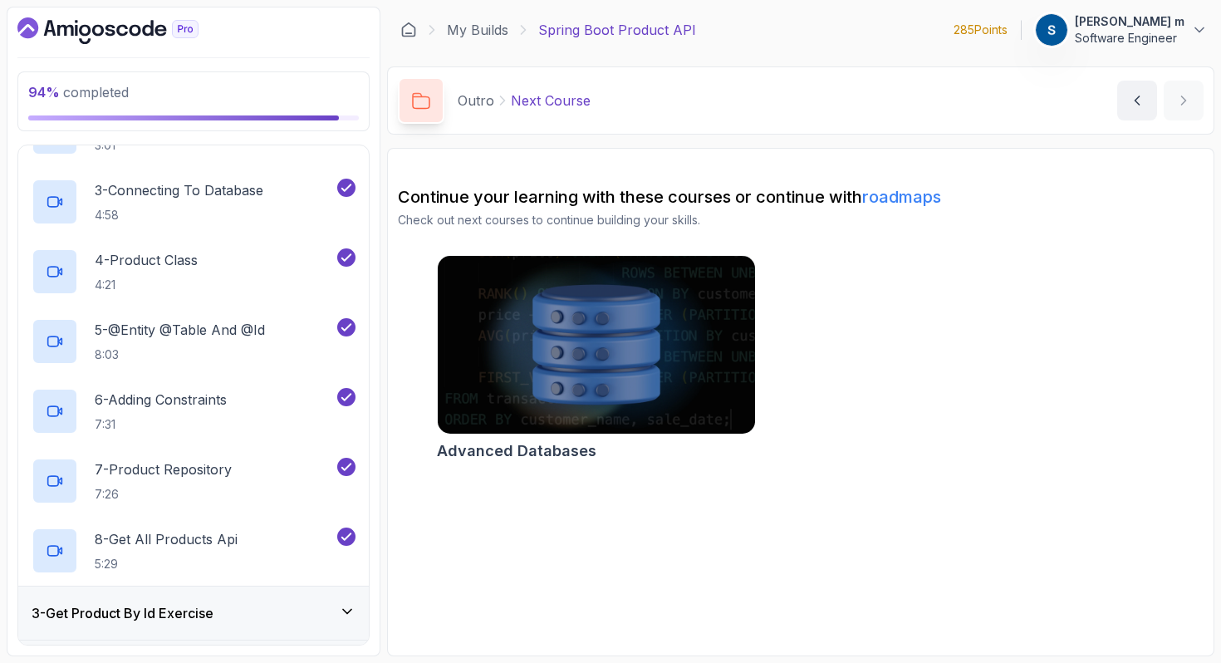
scroll to position [489, 0]
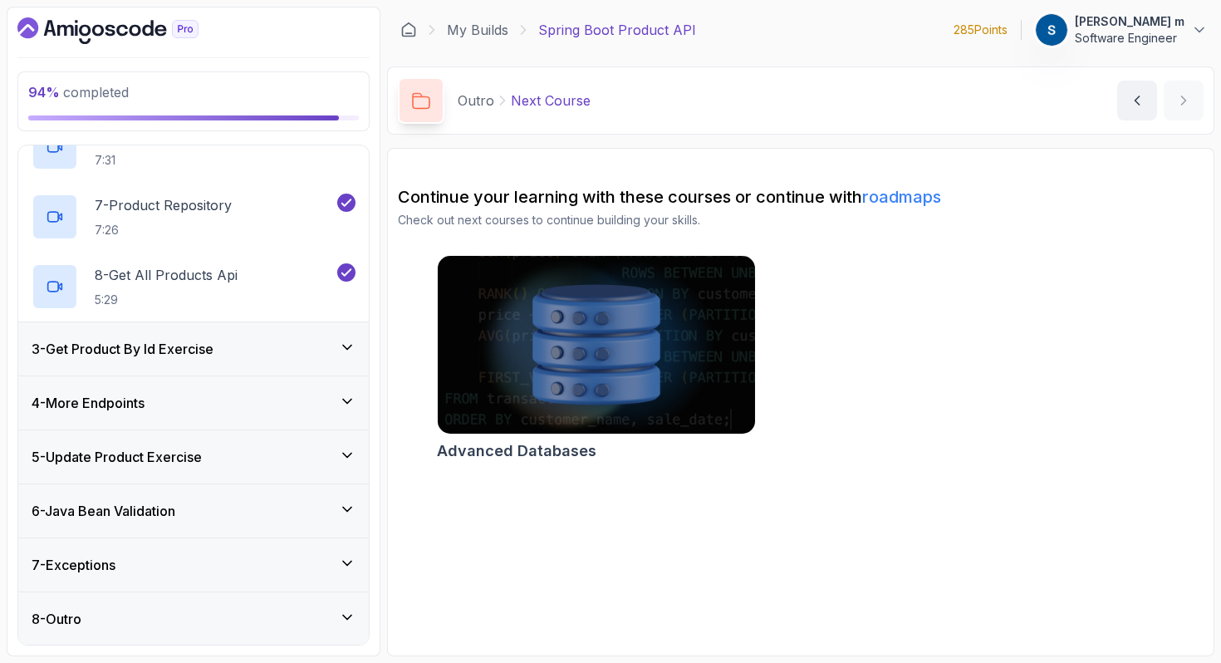
click at [308, 348] on div "3 - Get Product By Id Exercise" at bounding box center [194, 349] width 324 height 20
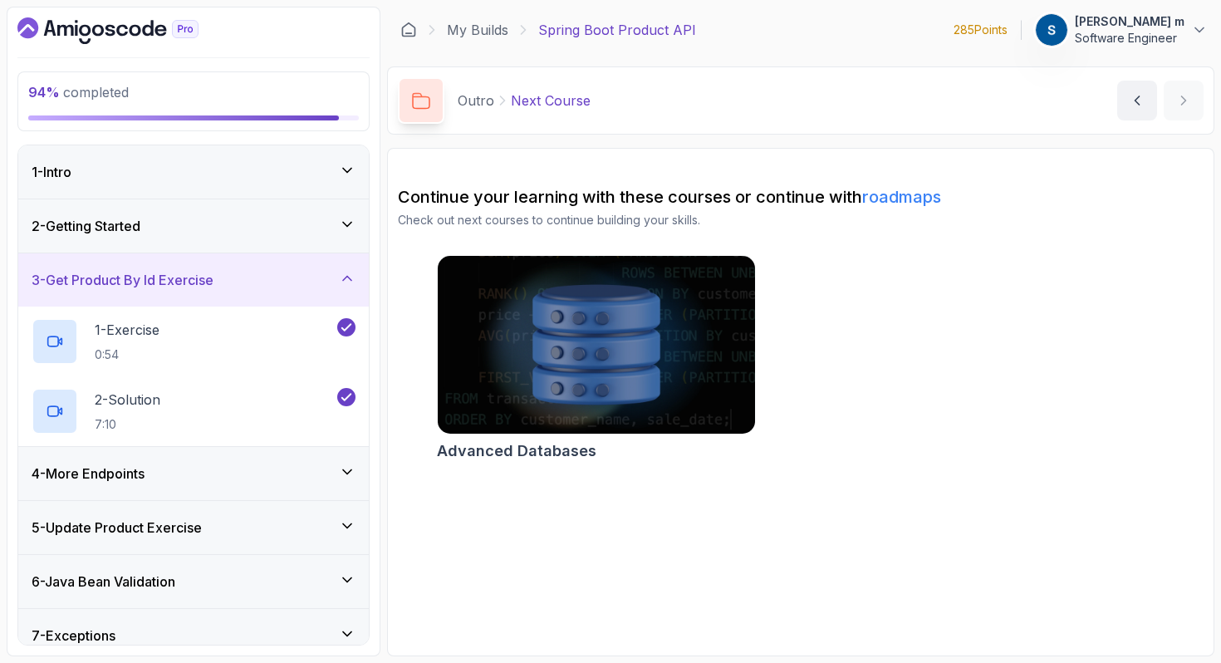
scroll to position [71, 0]
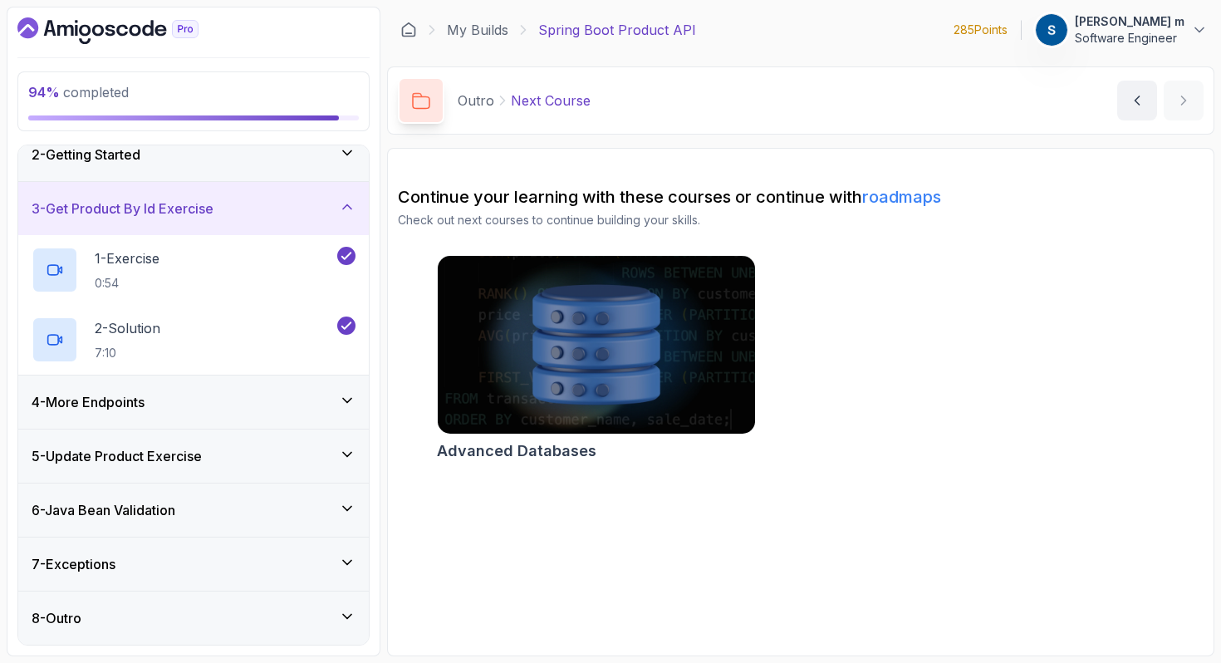
click at [305, 401] on div "4 - More Endpoints" at bounding box center [194, 402] width 324 height 20
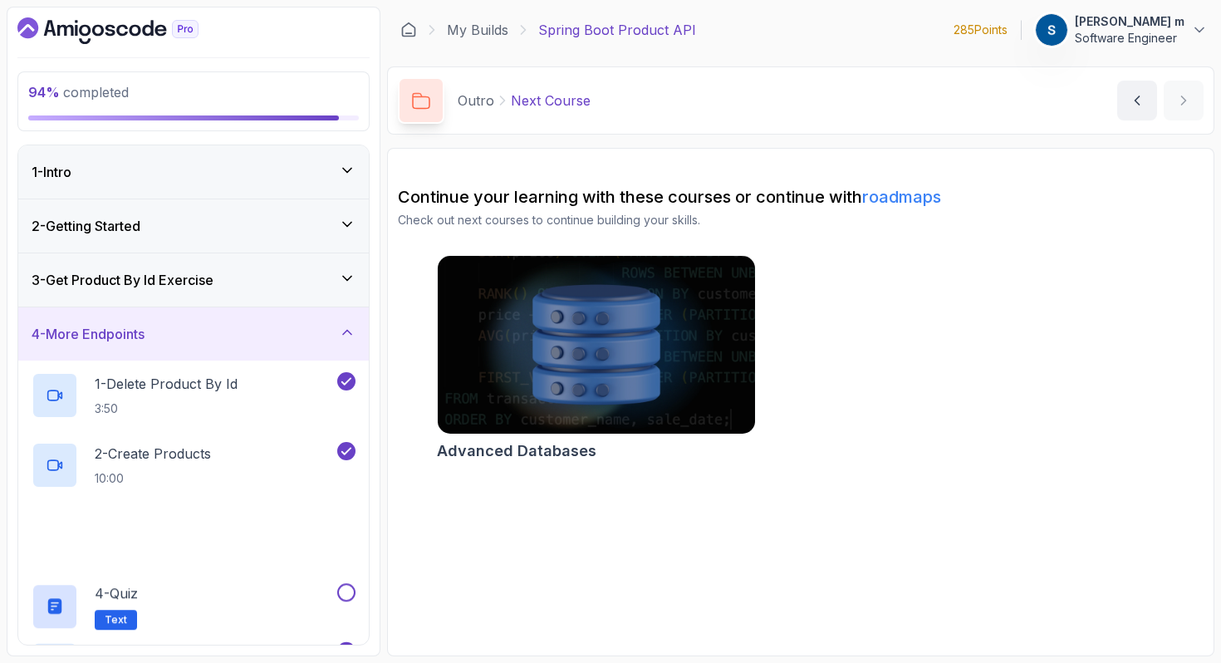
scroll to position [277, 0]
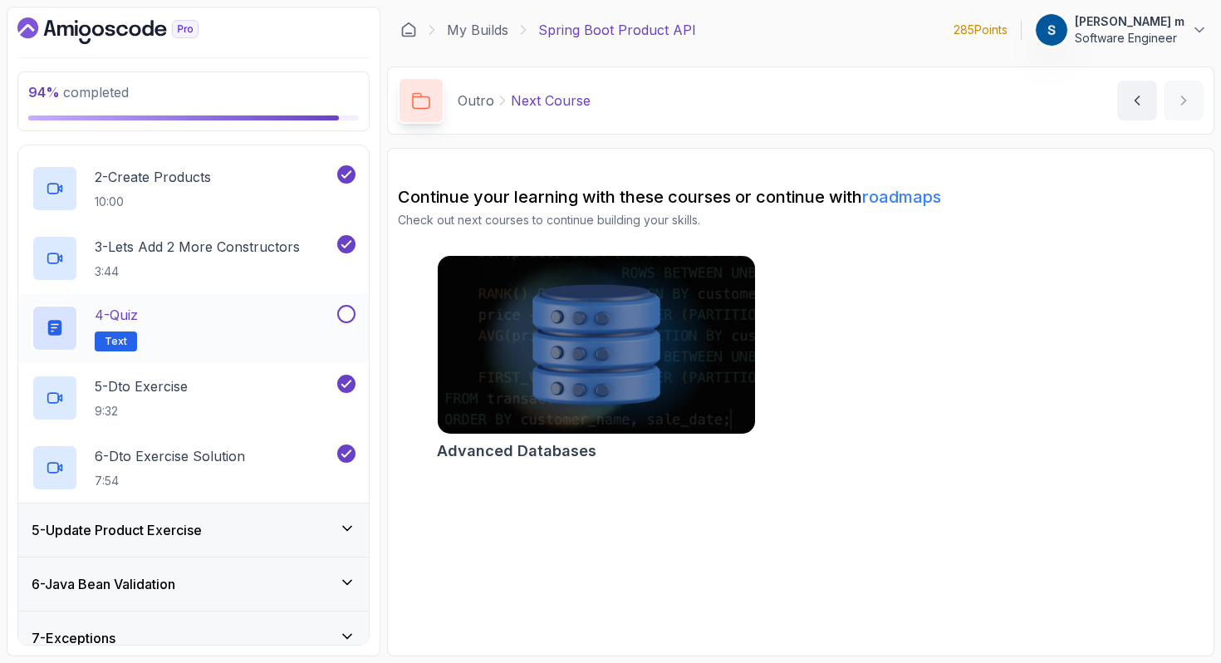
click at [348, 312] on button at bounding box center [346, 314] width 18 height 18
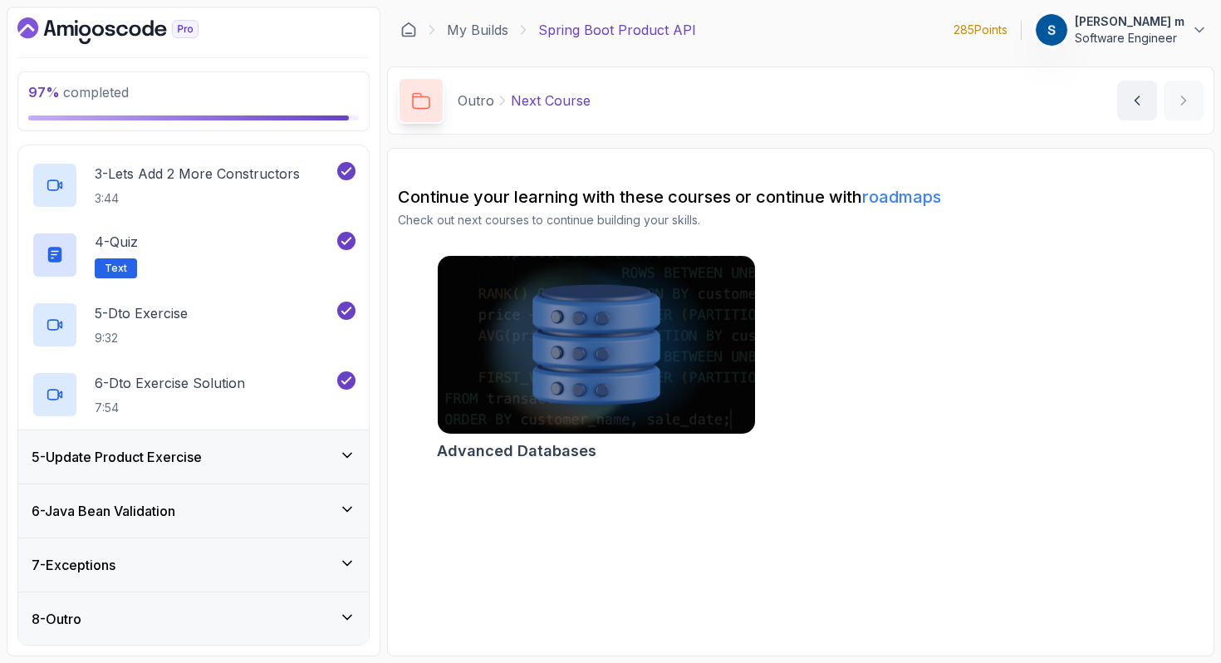
click at [262, 444] on div "5 - Update Product Exercise" at bounding box center [193, 456] width 351 height 53
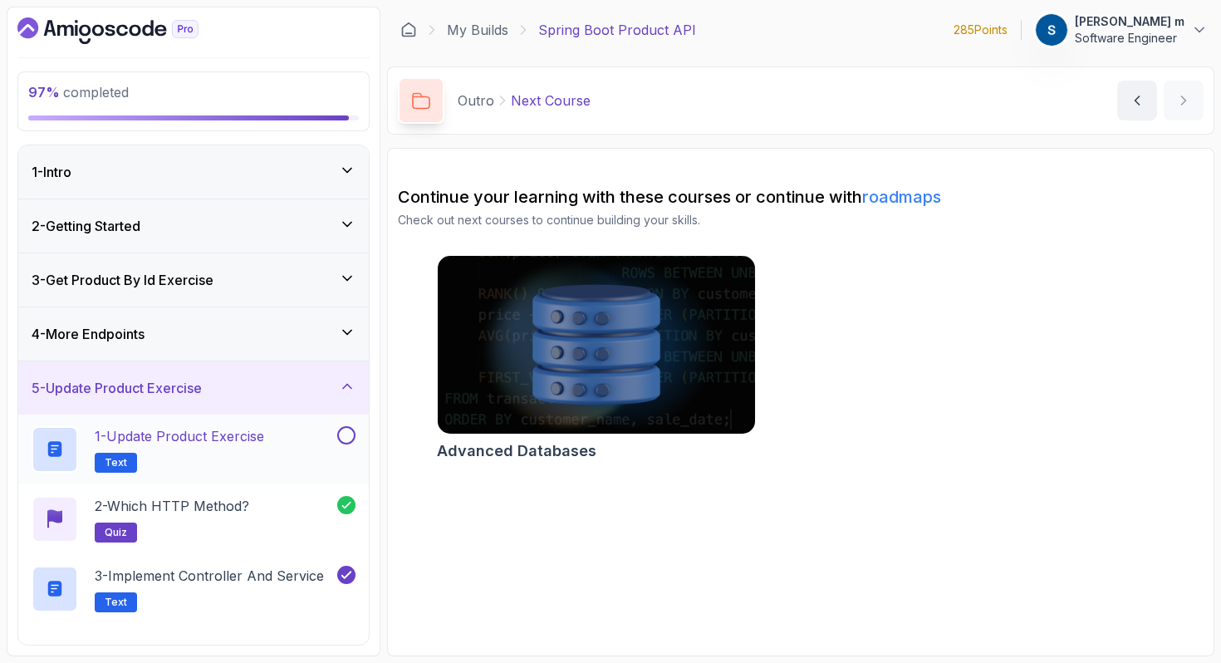
scroll to position [193, 0]
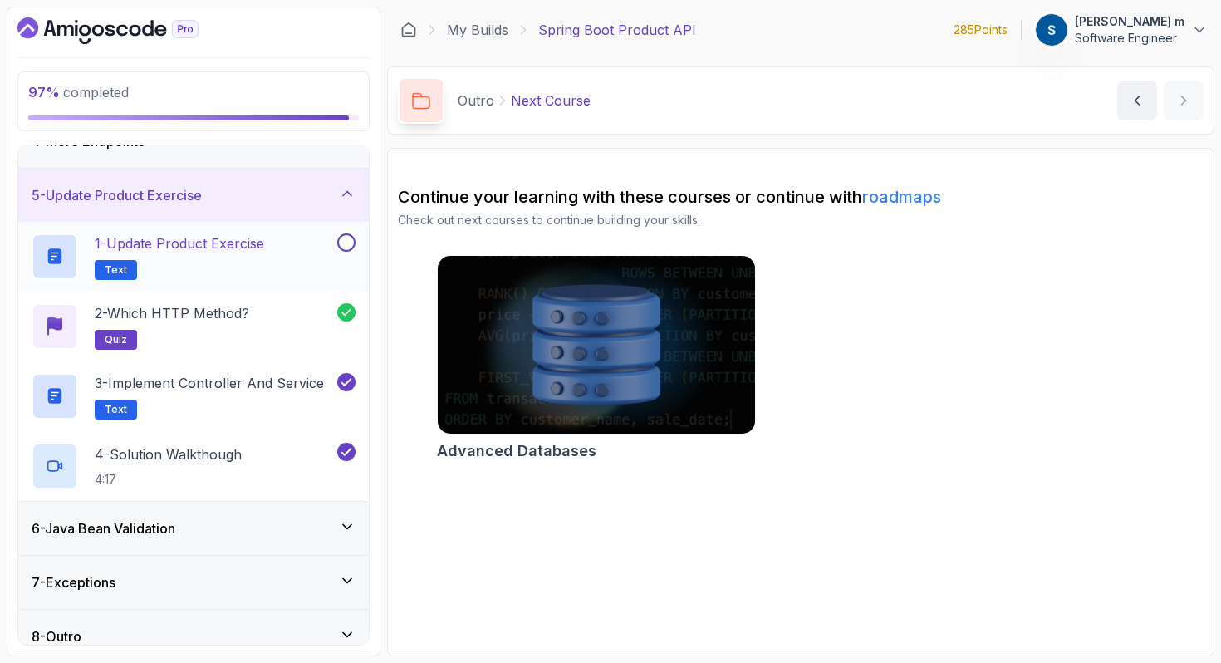
click at [355, 241] on button at bounding box center [346, 242] width 18 height 18
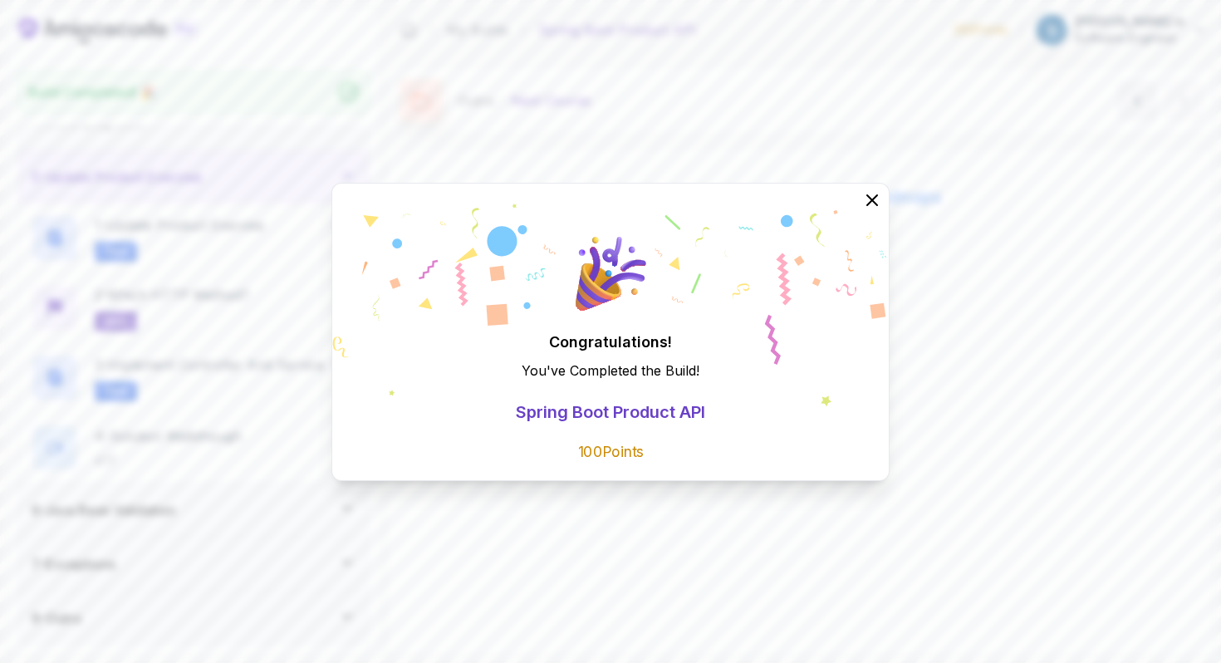
scroll to position [192, 0]
click at [870, 200] on icon at bounding box center [872, 200] width 22 height 22
